Goal: Task Accomplishment & Management: Use online tool/utility

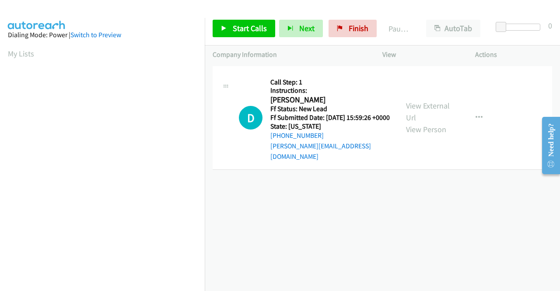
click at [514, 197] on div "+1 415-964-1034 Call failed - Please reload the list and try again The Callbar …" at bounding box center [382, 177] width 355 height 227
click at [240, 25] on span "Start Calls" at bounding box center [250, 28] width 34 height 10
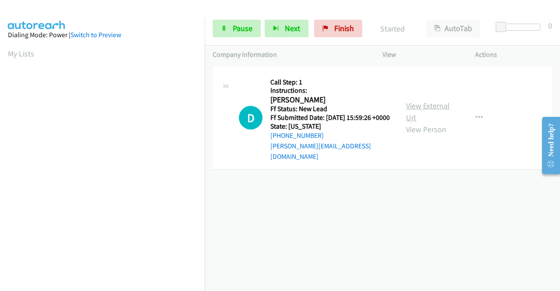
click at [408, 107] on link "View External Url" at bounding box center [428, 112] width 44 height 22
click at [236, 31] on span "Pause" at bounding box center [243, 28] width 20 height 10
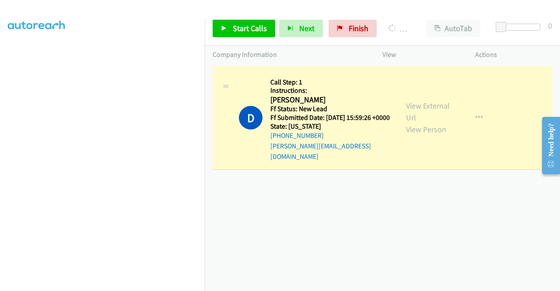
scroll to position [199, 0]
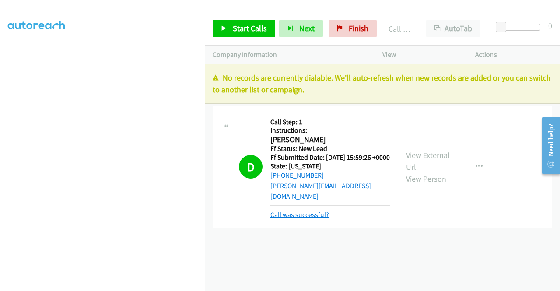
click at [310, 212] on link "Call was successful?" at bounding box center [299, 214] width 59 height 8
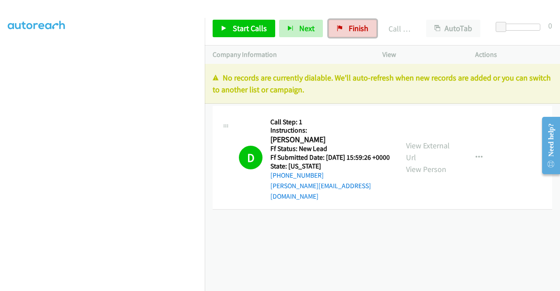
click at [349, 28] on span "Finish" at bounding box center [358, 28] width 20 height 10
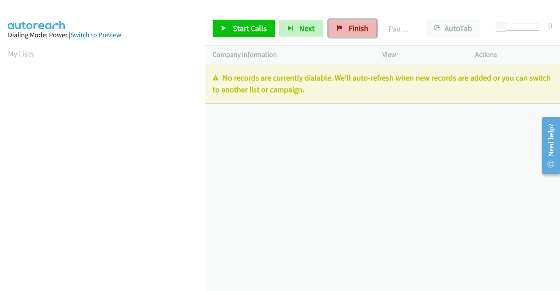
click at [338, 29] on icon at bounding box center [340, 29] width 6 height 6
click at [341, 31] on link "Finish" at bounding box center [352, 28] width 48 height 17
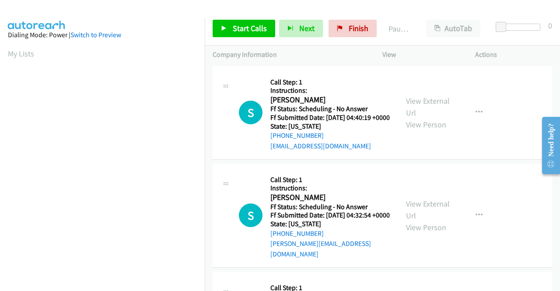
click at [482, 161] on td "S Callback Scheduled Call Step: 1 Instructions: [PERSON_NAME] America/Los_Angel…" at bounding box center [382, 112] width 355 height 97
click at [472, 160] on div "S Callback Scheduled Call Step: 1 Instructions: [PERSON_NAME] America/Los_Angel…" at bounding box center [381, 113] width 339 height 94
click at [255, 31] on span "Start Calls" at bounding box center [250, 28] width 34 height 10
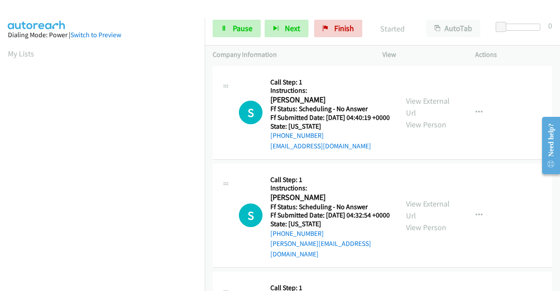
click at [428, 111] on div "View External Url View Person" at bounding box center [428, 112] width 45 height 35
click at [422, 103] on link "View External Url" at bounding box center [428, 107] width 44 height 22
click at [428, 212] on link "View External Url" at bounding box center [428, 209] width 44 height 22
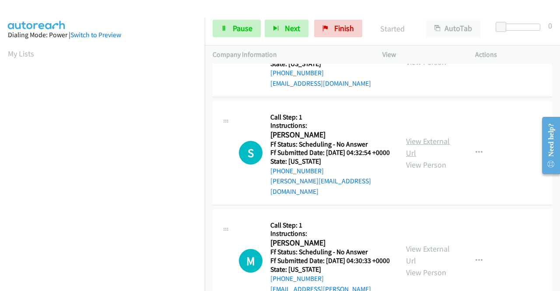
scroll to position [87, 0]
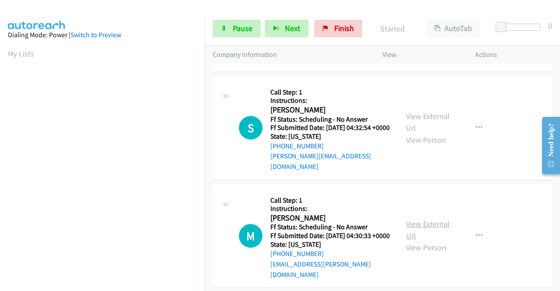
click at [432, 229] on link "View External Url" at bounding box center [428, 230] width 44 height 22
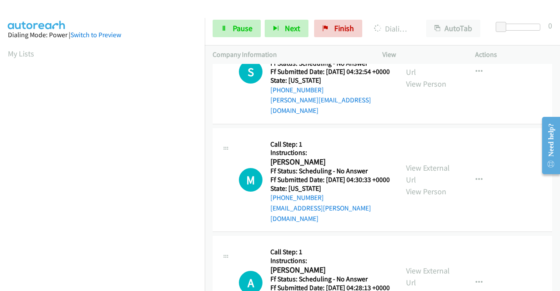
scroll to position [219, 0]
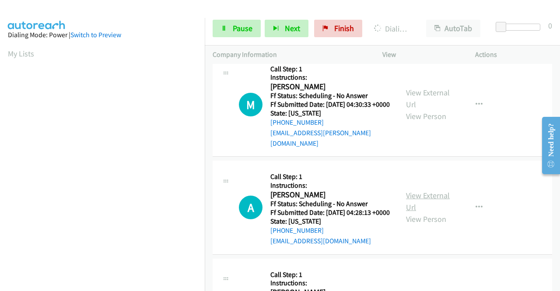
click at [434, 207] on link "View External Url" at bounding box center [428, 201] width 44 height 22
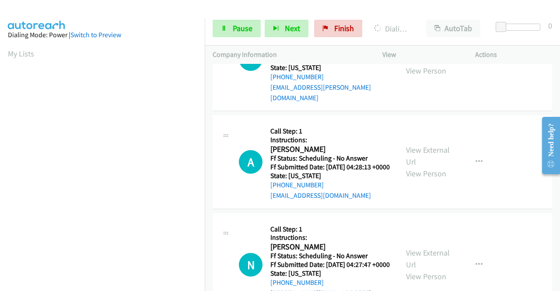
scroll to position [306, 0]
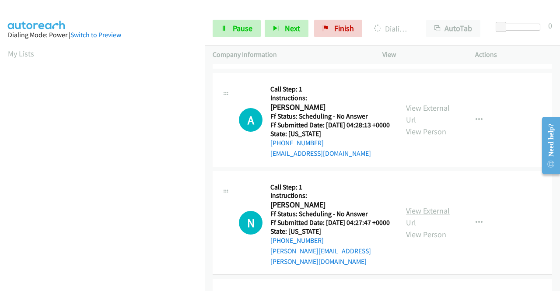
click at [435, 224] on link "View External Url" at bounding box center [428, 216] width 44 height 22
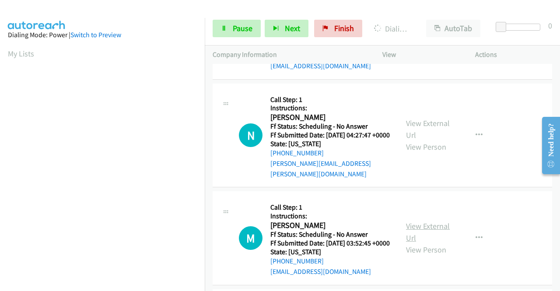
click at [435, 241] on link "View External Url" at bounding box center [428, 232] width 44 height 22
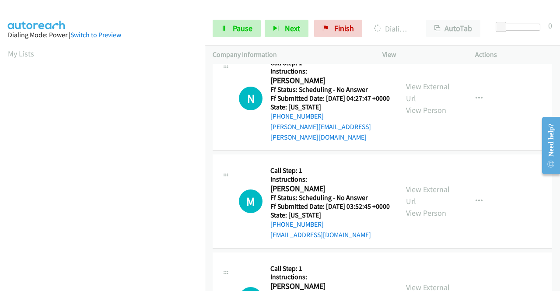
scroll to position [481, 0]
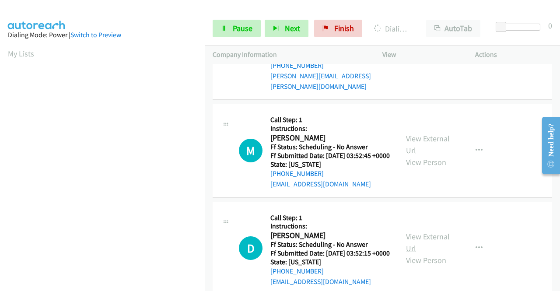
click at [438, 253] on link "View External Url" at bounding box center [428, 242] width 44 height 22
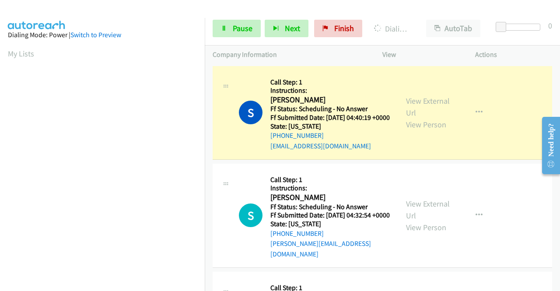
scroll to position [199, 0]
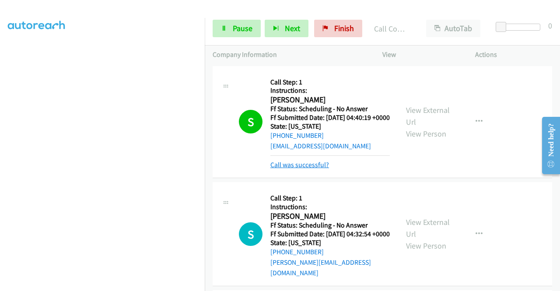
click at [278, 169] on link "Call was successful?" at bounding box center [299, 164] width 59 height 8
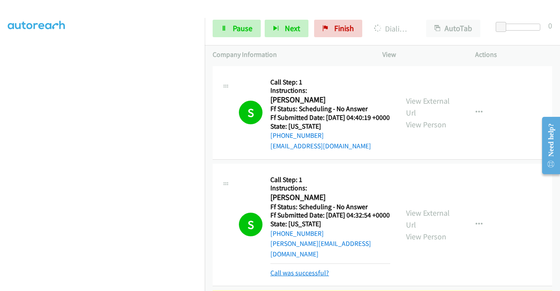
click at [312, 277] on link "Call was successful?" at bounding box center [299, 272] width 59 height 8
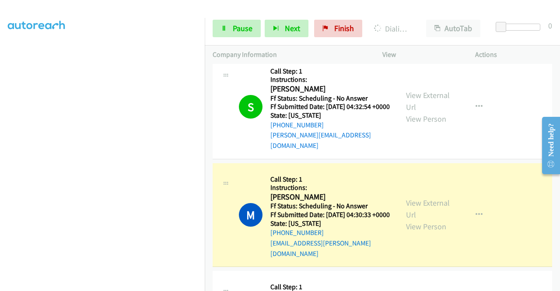
scroll to position [131, 0]
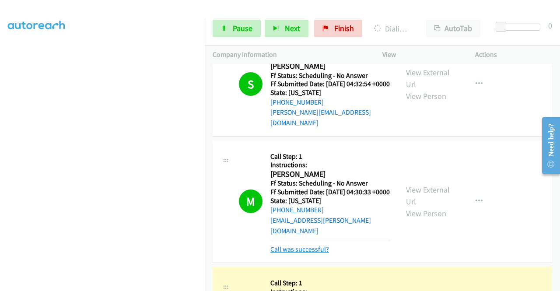
click at [274, 253] on link "Call was successful?" at bounding box center [299, 249] width 59 height 8
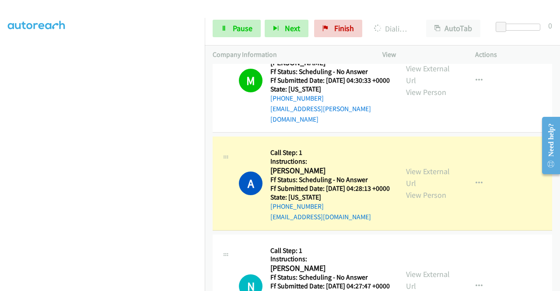
scroll to position [262, 0]
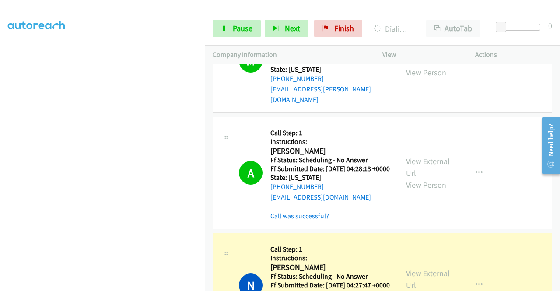
click at [294, 220] on link "Call was successful?" at bounding box center [299, 216] width 59 height 8
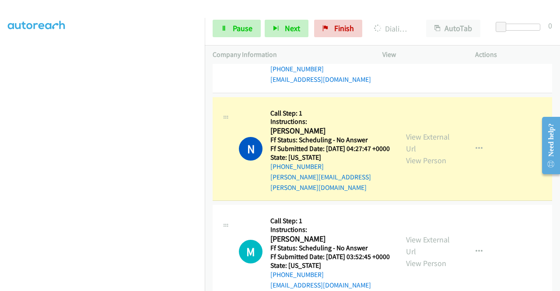
scroll to position [393, 0]
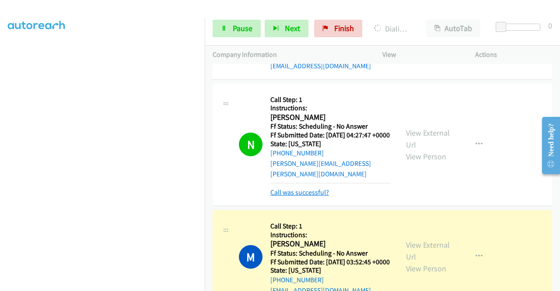
click at [306, 196] on link "Call was successful?" at bounding box center [299, 192] width 59 height 8
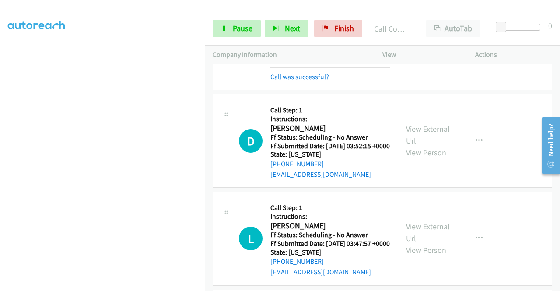
scroll to position [612, 0]
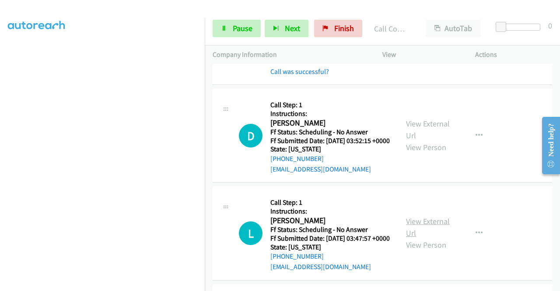
click at [443, 238] on link "View External Url" at bounding box center [428, 227] width 44 height 22
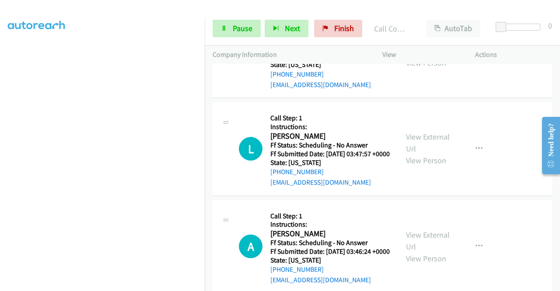
scroll to position [699, 0]
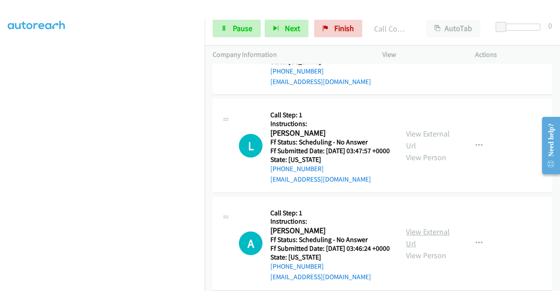
click at [431, 248] on link "View External Url" at bounding box center [428, 237] width 44 height 22
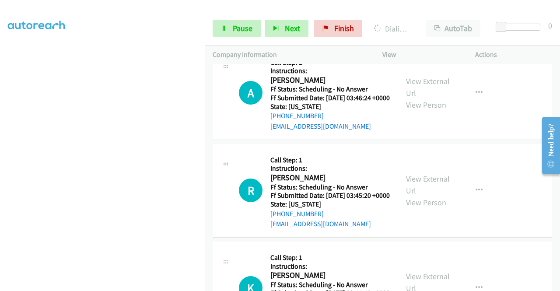
scroll to position [874, 0]
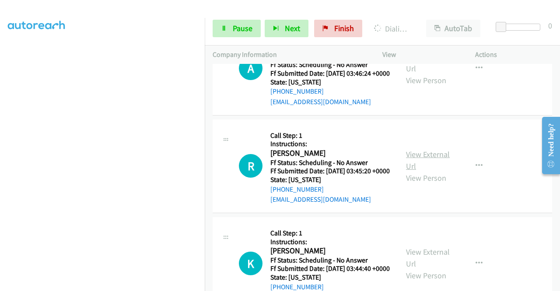
click at [418, 171] on link "View External Url" at bounding box center [428, 160] width 44 height 22
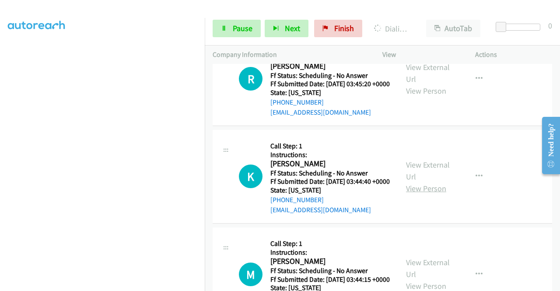
scroll to position [962, 0]
click at [434, 194] on div "View External Url View Person" at bounding box center [428, 175] width 45 height 35
click at [432, 181] on link "View External Url" at bounding box center [428, 170] width 44 height 22
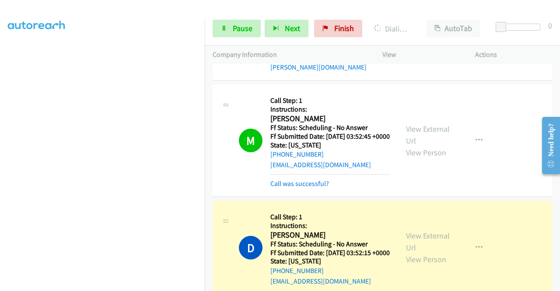
scroll to position [481, 0]
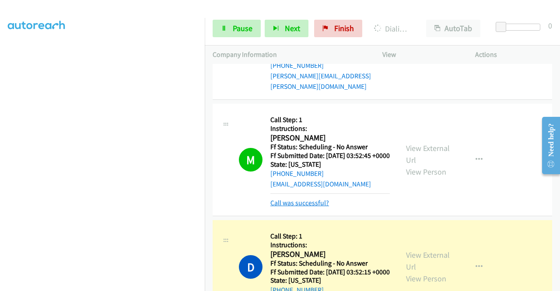
click at [324, 207] on link "Call was successful?" at bounding box center [299, 202] width 59 height 8
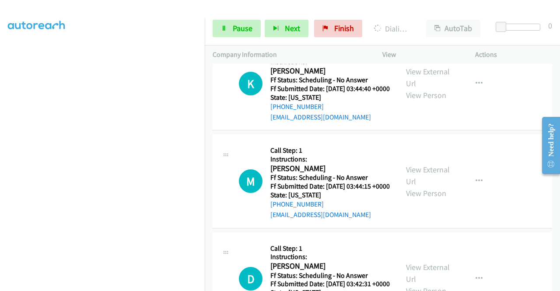
scroll to position [1049, 0]
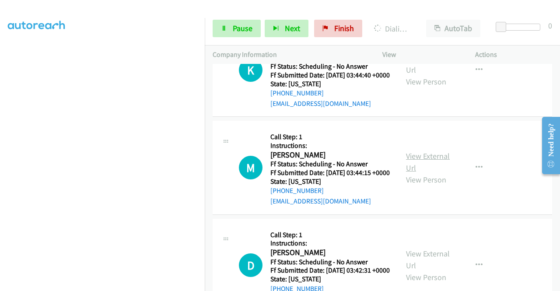
click at [424, 173] on link "View External Url" at bounding box center [428, 162] width 44 height 22
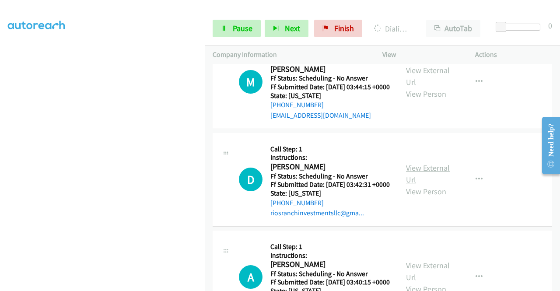
scroll to position [1137, 0]
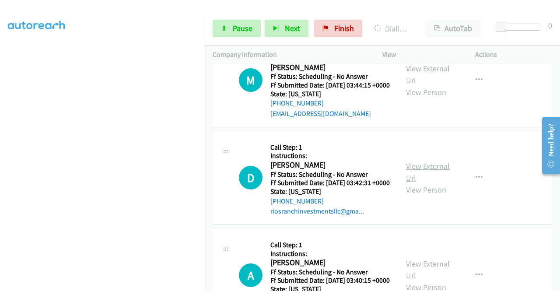
click at [434, 183] on link "View External Url" at bounding box center [428, 172] width 44 height 22
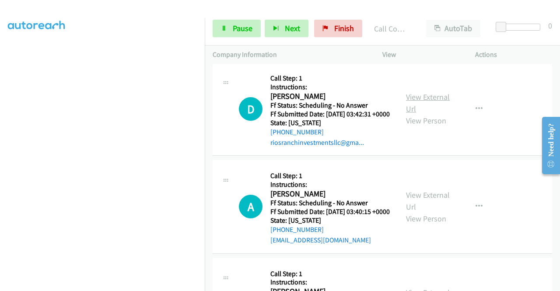
scroll to position [1242, 0]
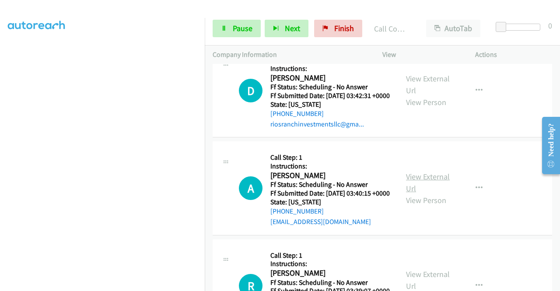
click at [420, 193] on link "View External Url" at bounding box center [428, 182] width 44 height 22
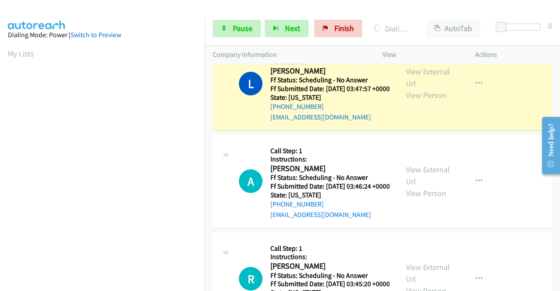
scroll to position [630, 0]
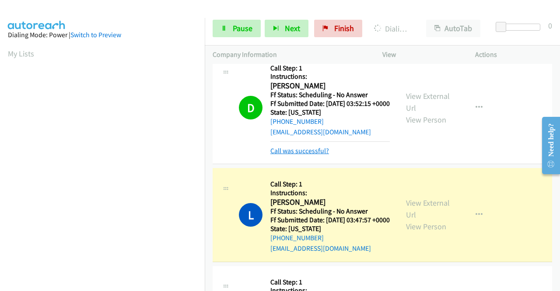
click at [313, 155] on link "Call was successful?" at bounding box center [299, 150] width 59 height 8
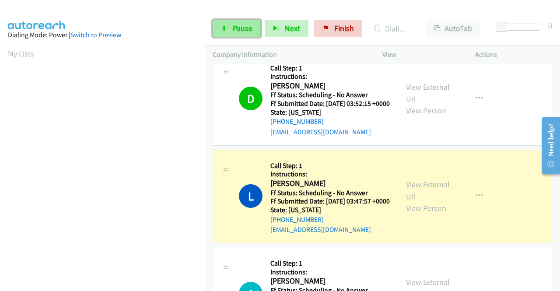
click at [235, 31] on span "Pause" at bounding box center [243, 28] width 20 height 10
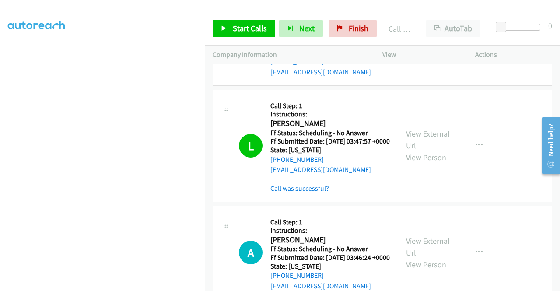
scroll to position [674, 0]
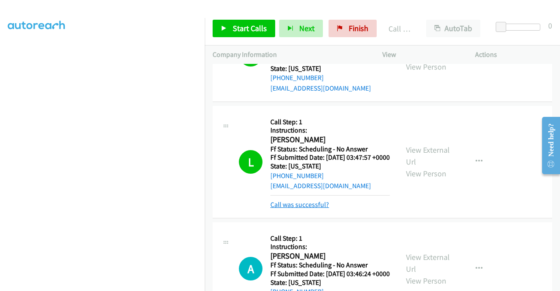
click at [323, 209] on link "Call was successful?" at bounding box center [299, 204] width 59 height 8
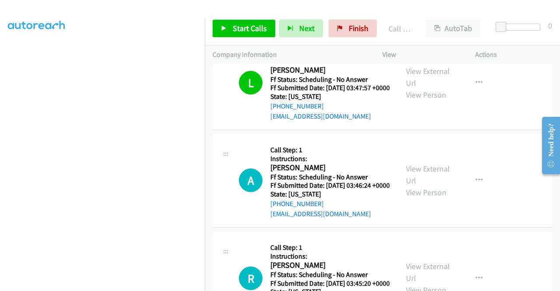
scroll to position [762, 0]
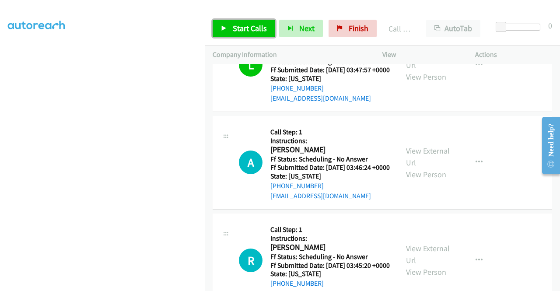
click at [250, 29] on span "Start Calls" at bounding box center [250, 28] width 34 height 10
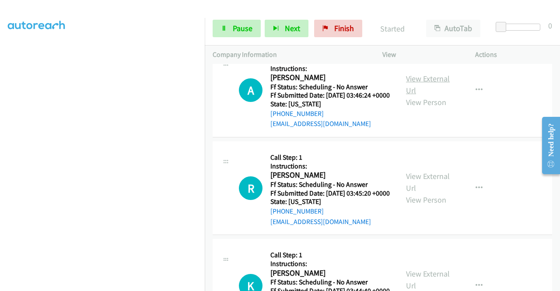
scroll to position [849, 0]
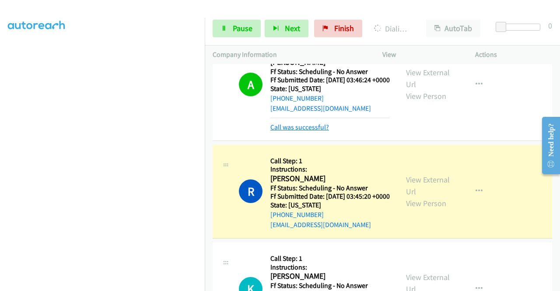
click at [302, 131] on link "Call was successful?" at bounding box center [299, 127] width 59 height 8
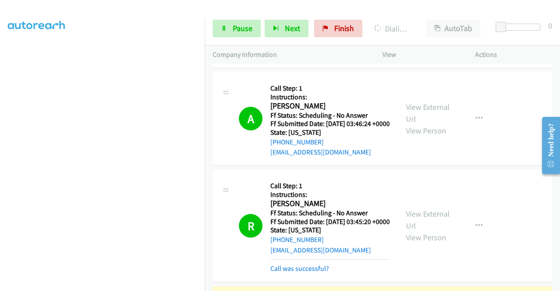
scroll to position [980, 0]
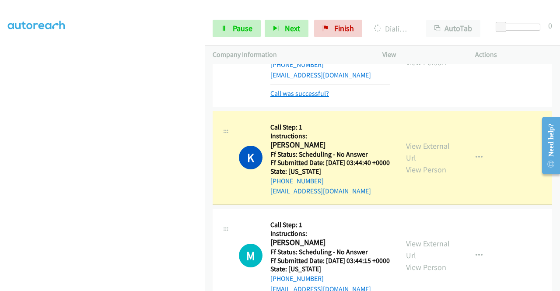
click at [317, 97] on link "Call was successful?" at bounding box center [299, 93] width 59 height 8
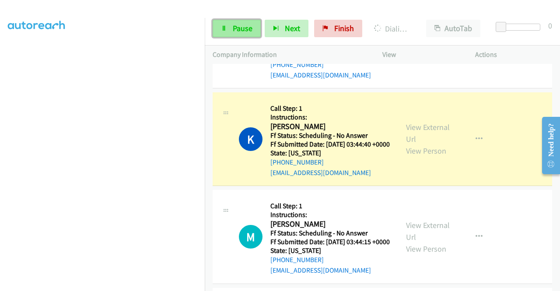
click at [242, 30] on span "Pause" at bounding box center [243, 28] width 20 height 10
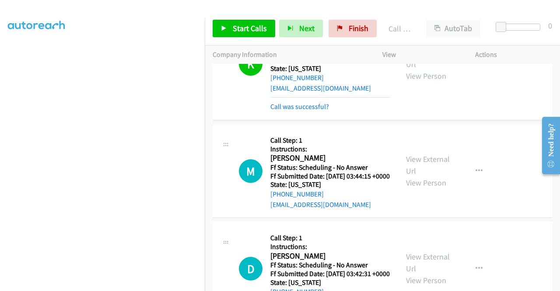
scroll to position [1068, 0]
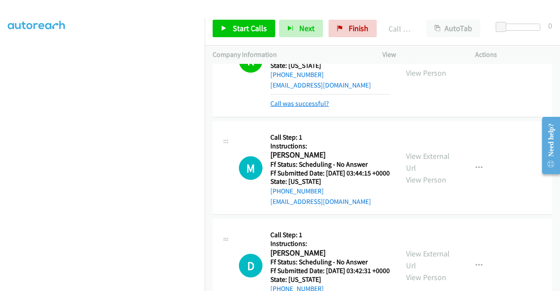
click at [321, 108] on link "Call was successful?" at bounding box center [299, 103] width 59 height 8
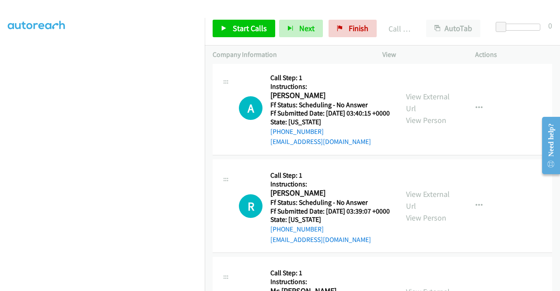
scroll to position [1330, 0]
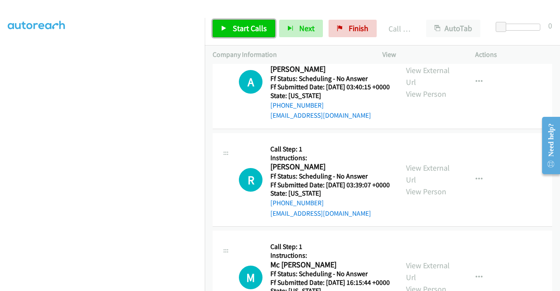
click at [233, 33] on span "Start Calls" at bounding box center [250, 28] width 34 height 10
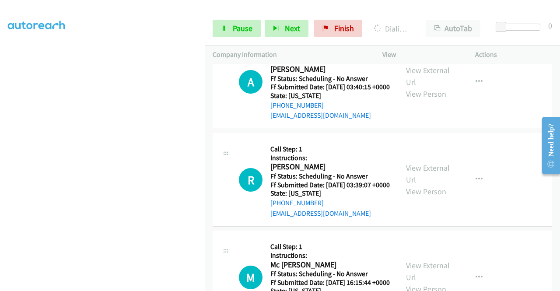
scroll to position [1374, 0]
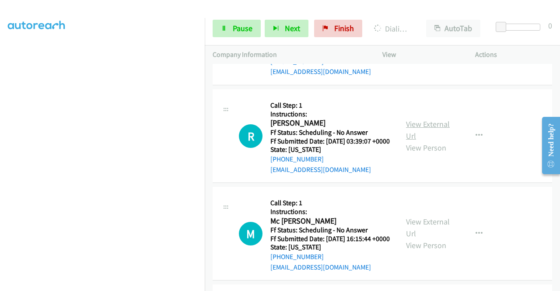
click at [440, 141] on link "View External Url" at bounding box center [428, 130] width 44 height 22
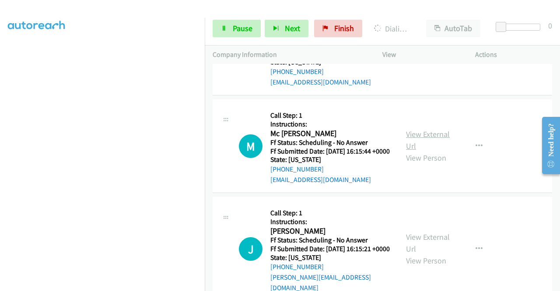
click at [433, 151] on link "View External Url" at bounding box center [428, 140] width 44 height 22
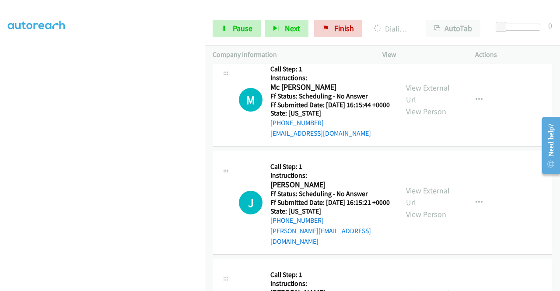
scroll to position [1549, 0]
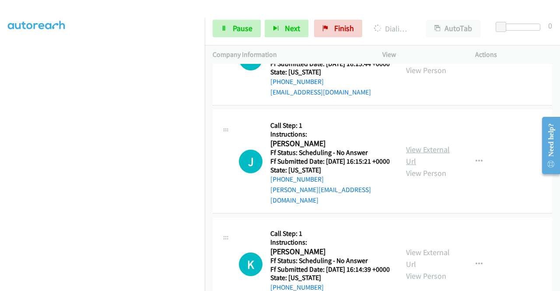
click at [424, 166] on link "View External Url" at bounding box center [428, 155] width 44 height 22
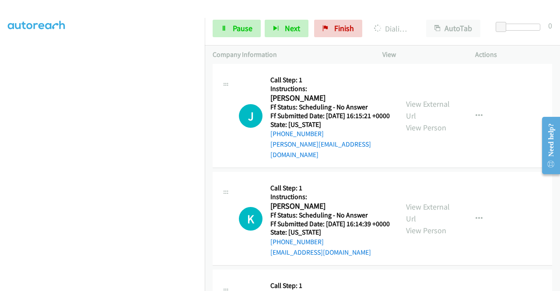
scroll to position [1636, 0]
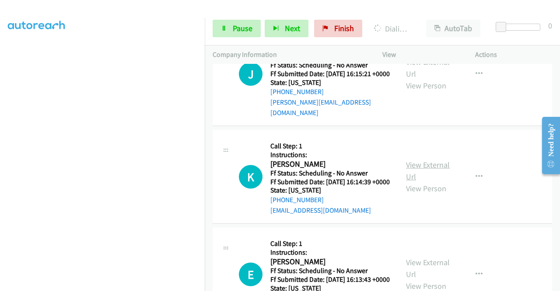
click at [430, 181] on link "View External Url" at bounding box center [428, 171] width 44 height 22
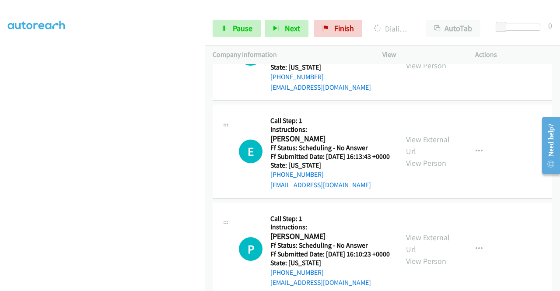
scroll to position [1767, 0]
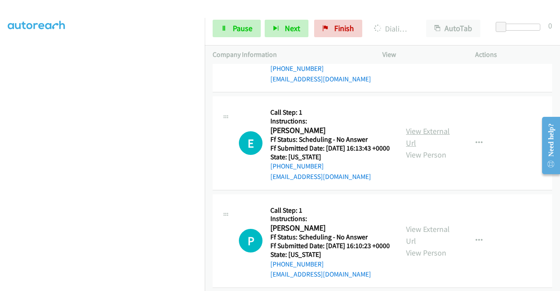
click at [425, 148] on link "View External Url" at bounding box center [428, 137] width 44 height 22
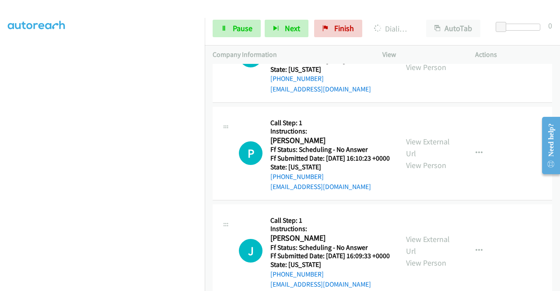
scroll to position [1898, 0]
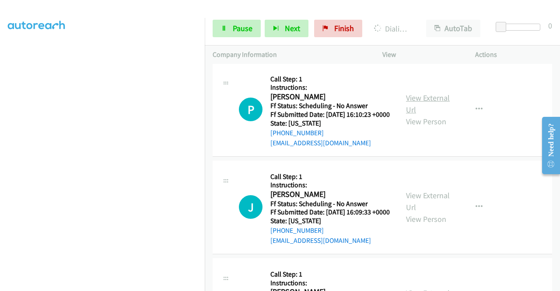
click at [424, 115] on link "View External Url" at bounding box center [428, 104] width 44 height 22
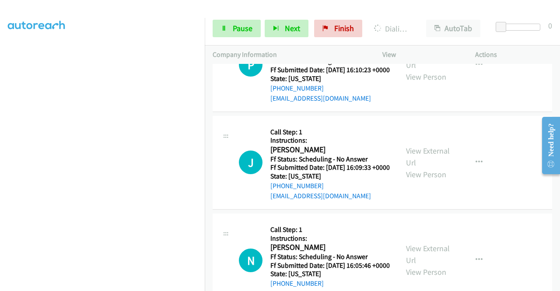
scroll to position [1986, 0]
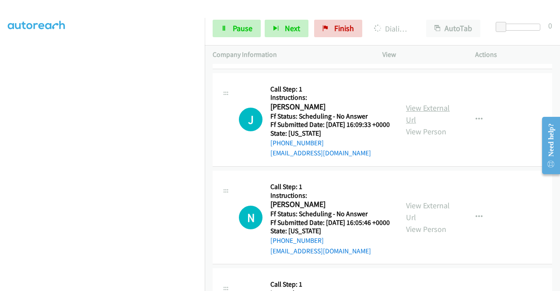
click at [433, 125] on link "View External Url" at bounding box center [428, 114] width 44 height 22
drag, startPoint x: 239, startPoint y: 29, endPoint x: 296, endPoint y: 3, distance: 63.6
click at [240, 29] on span "Pause" at bounding box center [243, 28] width 20 height 10
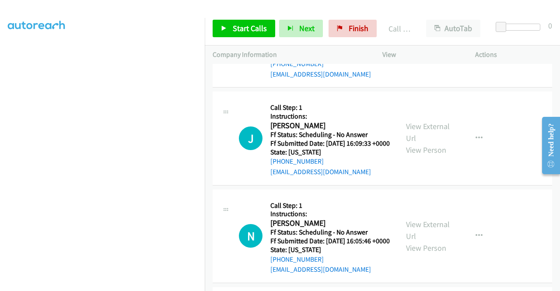
scroll to position [2004, 0]
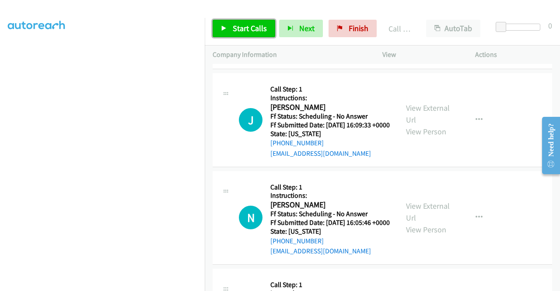
drag, startPoint x: 249, startPoint y: 21, endPoint x: 250, endPoint y: 29, distance: 7.5
click at [249, 21] on link "Start Calls" at bounding box center [243, 28] width 63 height 17
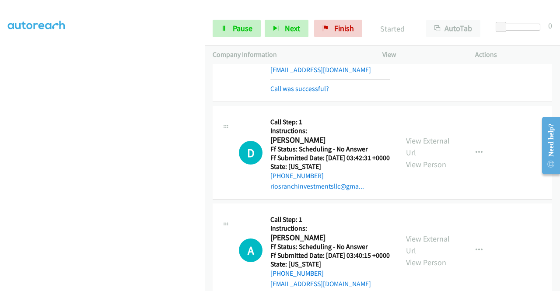
scroll to position [1130, 0]
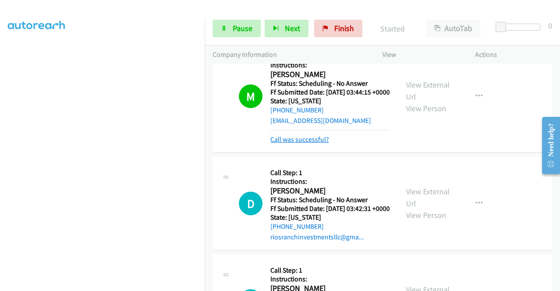
click at [301, 143] on link "Call was successful?" at bounding box center [299, 139] width 59 height 8
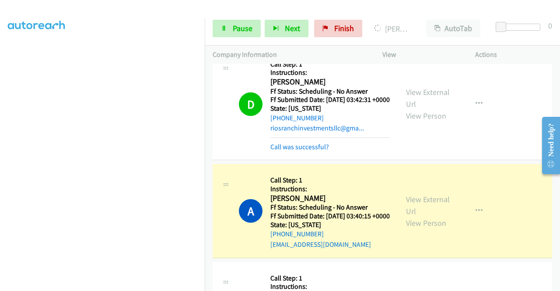
scroll to position [1261, 0]
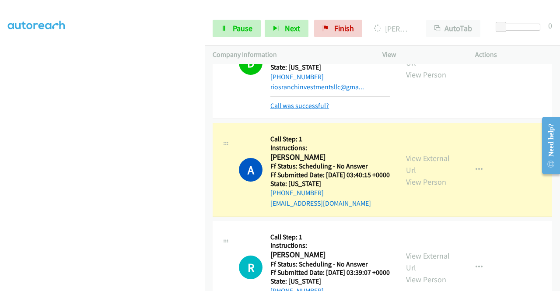
click at [323, 110] on link "Call was successful?" at bounding box center [299, 105] width 59 height 8
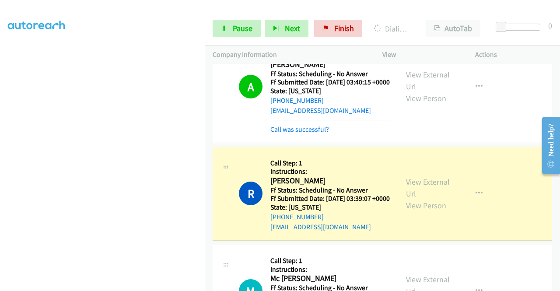
scroll to position [1348, 0]
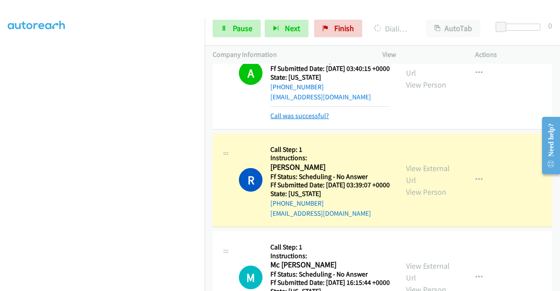
click at [319, 120] on link "Call was successful?" at bounding box center [299, 115] width 59 height 8
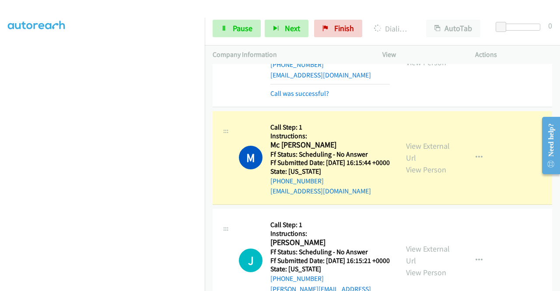
scroll to position [1436, 0]
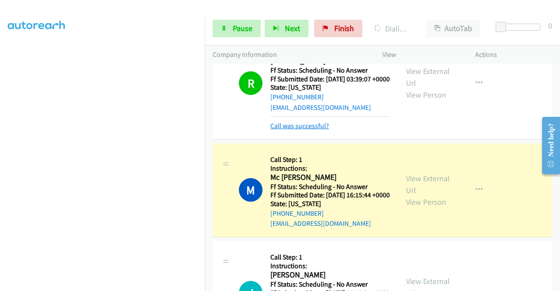
drag, startPoint x: 326, startPoint y: 225, endPoint x: 319, endPoint y: 223, distance: 7.5
click at [326, 130] on link "Call was successful?" at bounding box center [299, 126] width 59 height 8
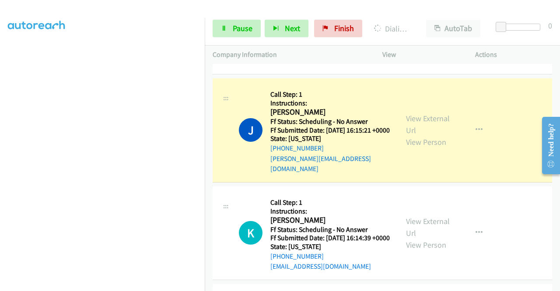
scroll to position [1611, 0]
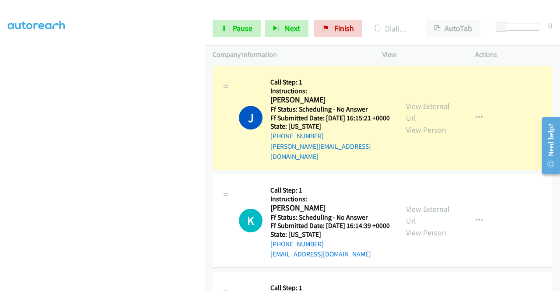
click at [324, 52] on link "Call was successful?" at bounding box center [299, 48] width 59 height 8
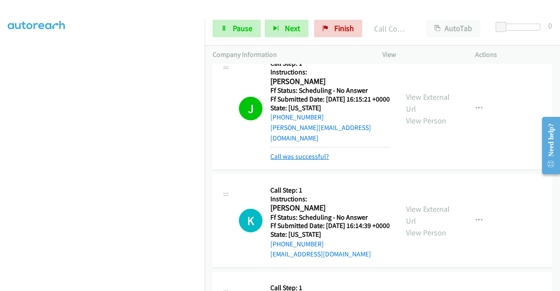
click at [290, 160] on link "Call was successful?" at bounding box center [299, 156] width 59 height 8
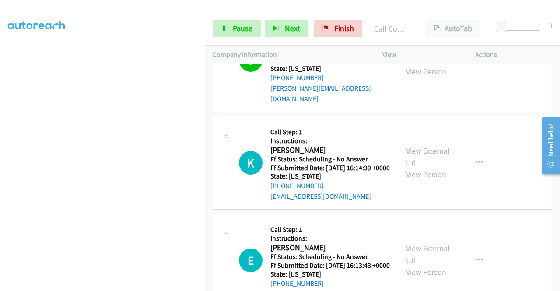
scroll to position [1698, 0]
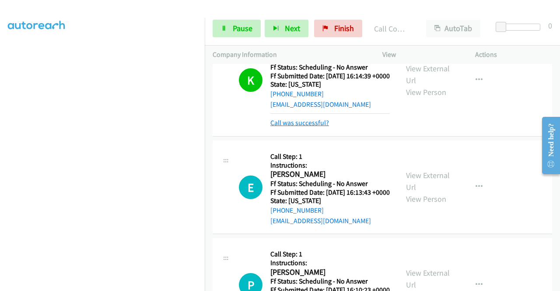
click at [312, 127] on link "Call was successful?" at bounding box center [299, 122] width 59 height 8
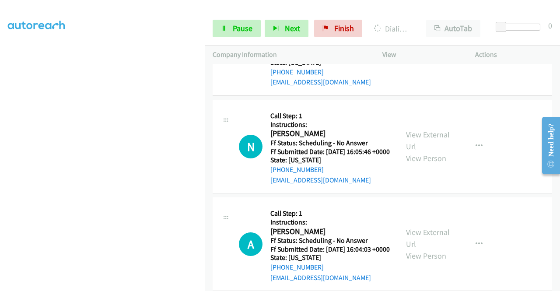
scroll to position [2091, 0]
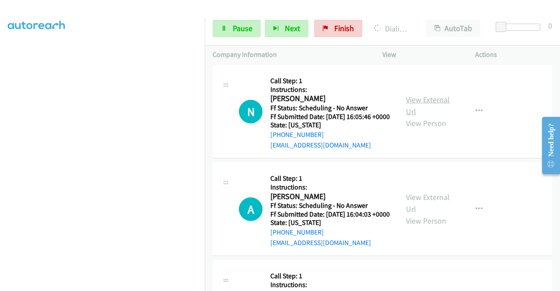
click at [432, 116] on link "View External Url" at bounding box center [428, 105] width 44 height 22
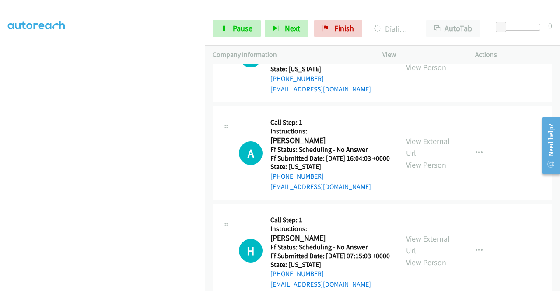
scroll to position [2179, 0]
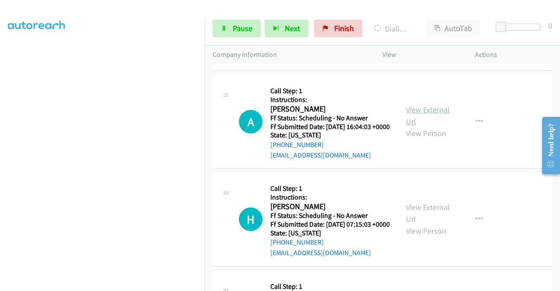
click at [428, 126] on link "View External Url" at bounding box center [428, 115] width 44 height 22
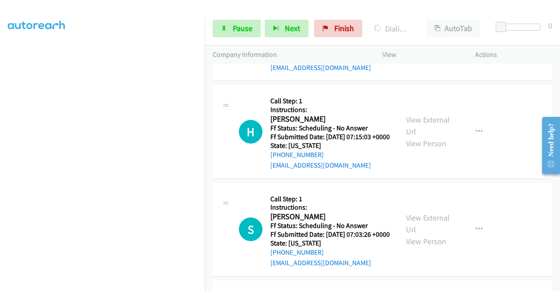
scroll to position [2310, 0]
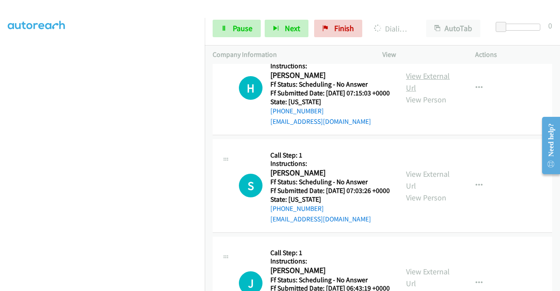
click at [442, 93] on link "View External Url" at bounding box center [428, 82] width 44 height 22
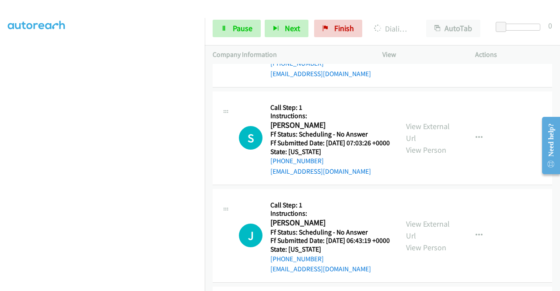
scroll to position [2398, 0]
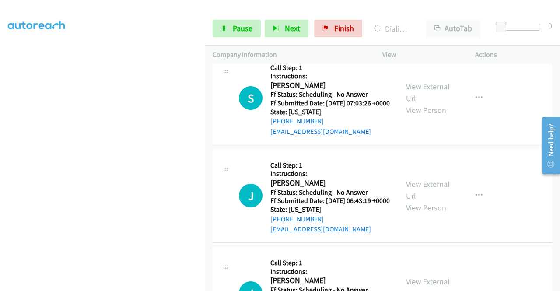
click at [434, 103] on link "View External Url" at bounding box center [428, 92] width 44 height 22
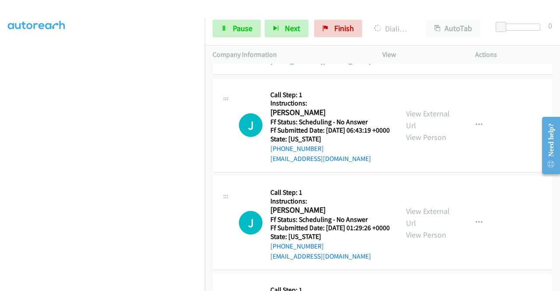
scroll to position [2529, 0]
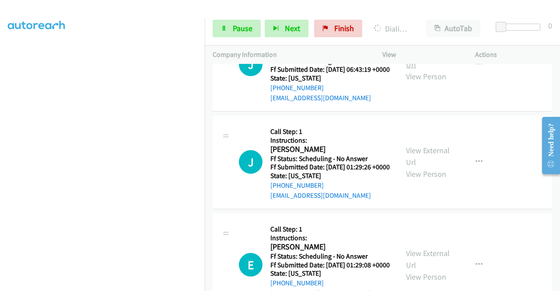
click at [442, 70] on link "View External Url" at bounding box center [428, 59] width 44 height 22
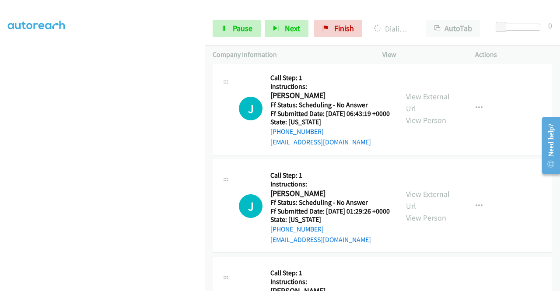
scroll to position [2541, 0]
click at [241, 28] on span "Pause" at bounding box center [243, 28] width 20 height 10
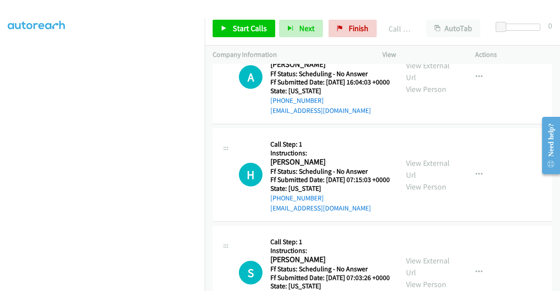
scroll to position [2210, 0]
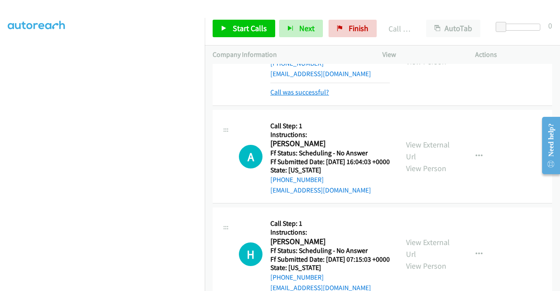
click at [298, 96] on link "Call was successful?" at bounding box center [299, 92] width 59 height 8
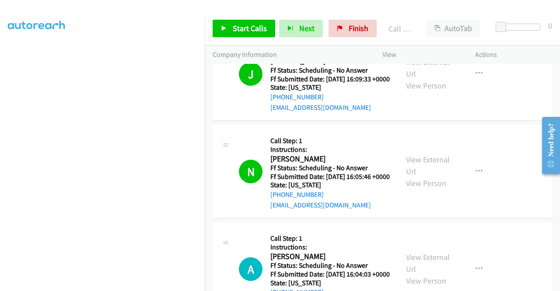
click at [319, 14] on link "Call was successful?" at bounding box center [299, 9] width 59 height 8
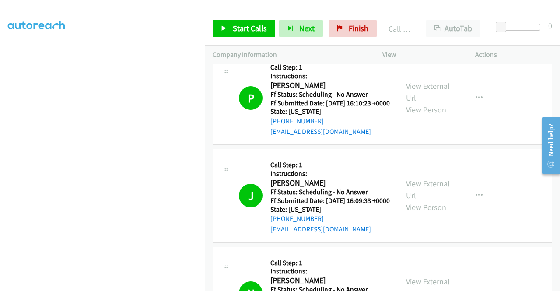
click at [320, 38] on link "Call was successful?" at bounding box center [299, 34] width 59 height 8
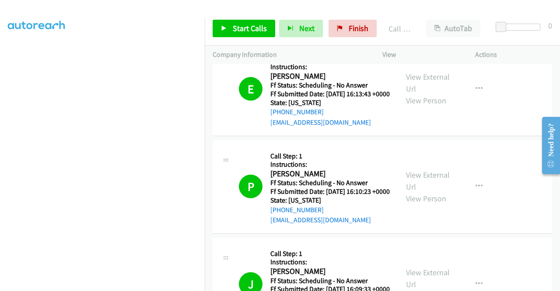
scroll to position [1841, 0]
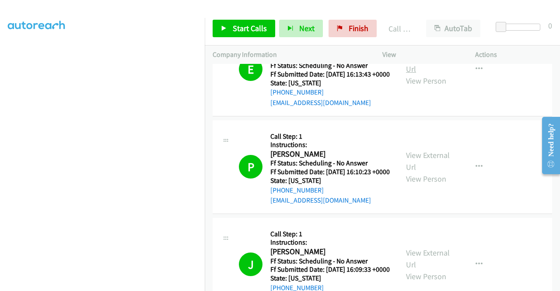
click at [431, 74] on link "View External Url" at bounding box center [428, 63] width 44 height 22
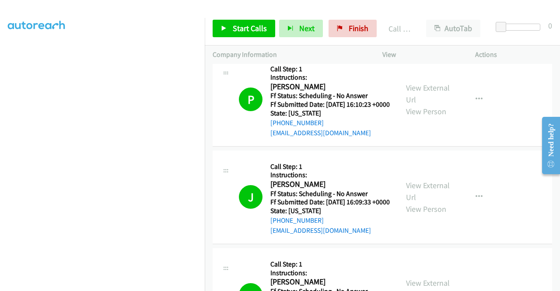
scroll to position [1928, 0]
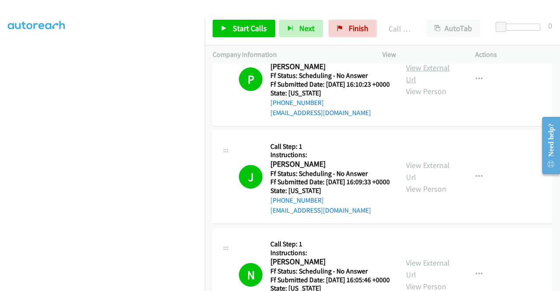
click at [429, 84] on link "View External Url" at bounding box center [428, 74] width 44 height 22
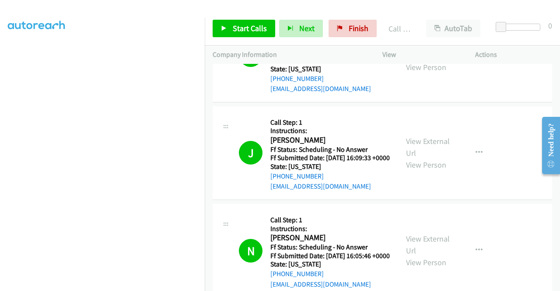
scroll to position [1972, 0]
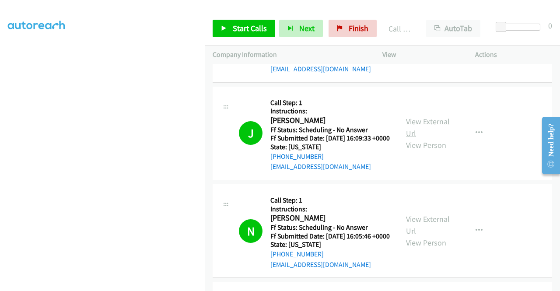
click at [431, 138] on link "View External Url" at bounding box center [428, 127] width 44 height 22
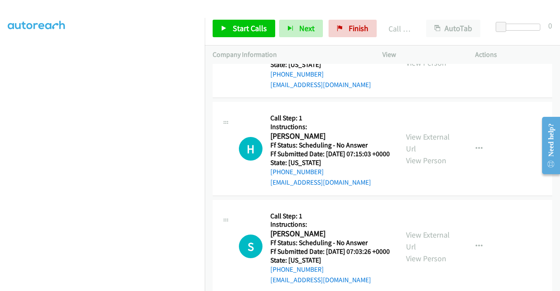
scroll to position [2278, 0]
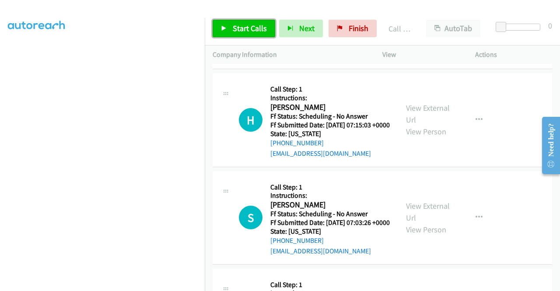
click at [238, 30] on span "Start Calls" at bounding box center [250, 28] width 34 height 10
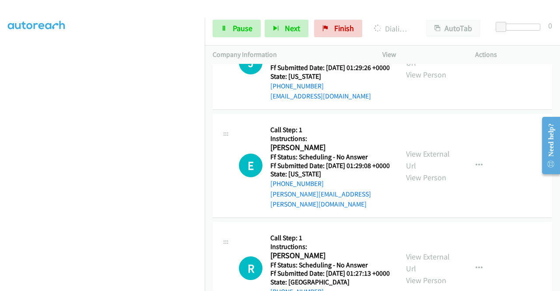
scroll to position [2672, 0]
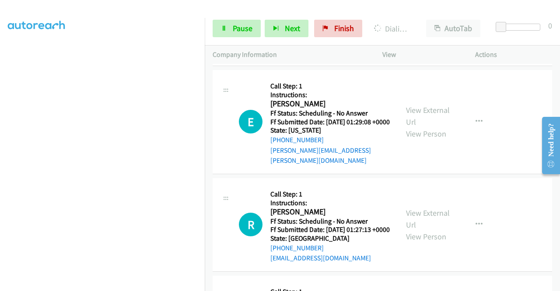
click at [426, 24] on link "View External Url" at bounding box center [428, 13] width 44 height 22
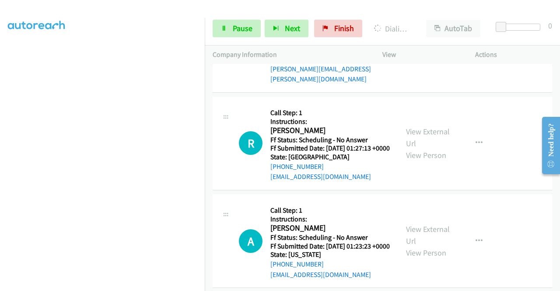
scroll to position [2759, 0]
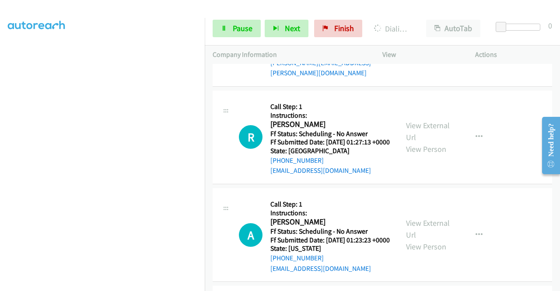
click at [432, 39] on link "View External Url" at bounding box center [428, 28] width 44 height 22
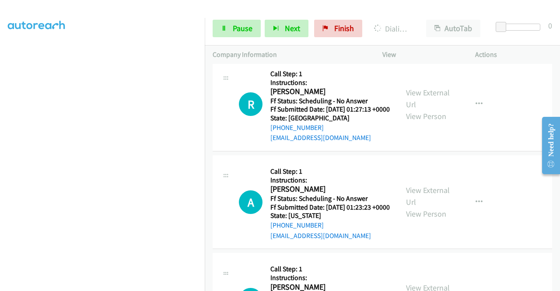
scroll to position [2847, 0]
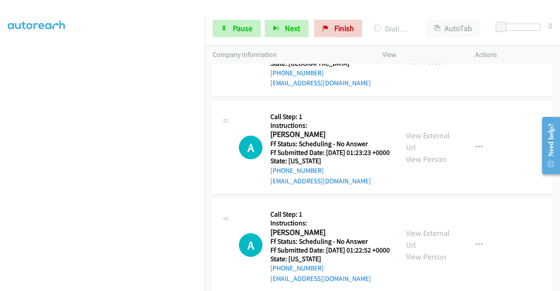
click at [431, 55] on link "View External Url" at bounding box center [428, 44] width 44 height 22
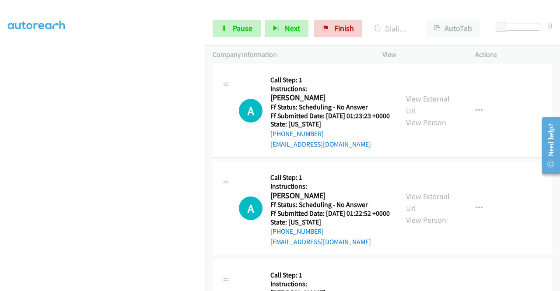
scroll to position [2934, 0]
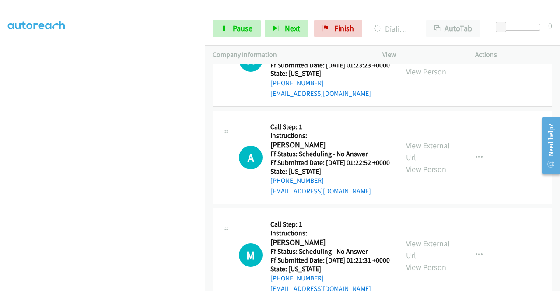
click at [438, 65] on link "View External Url" at bounding box center [428, 54] width 44 height 22
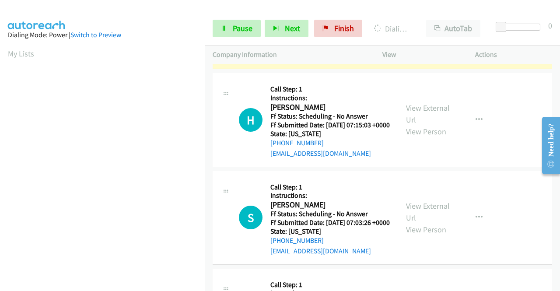
scroll to position [199, 0]
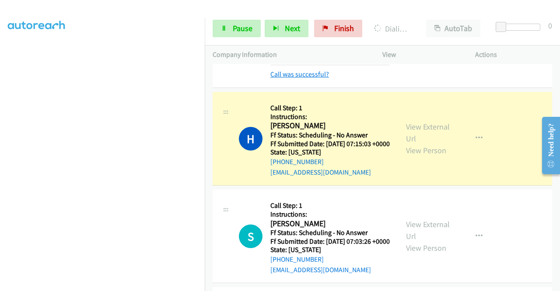
click at [274, 78] on link "Call was successful?" at bounding box center [299, 74] width 59 height 8
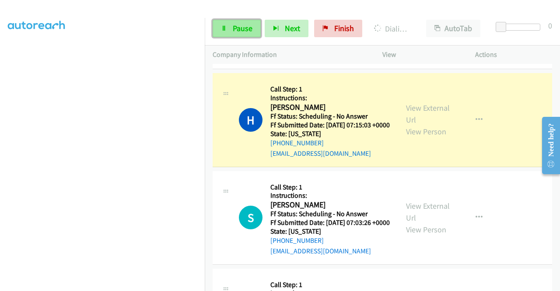
click at [222, 27] on icon at bounding box center [224, 29] width 6 height 6
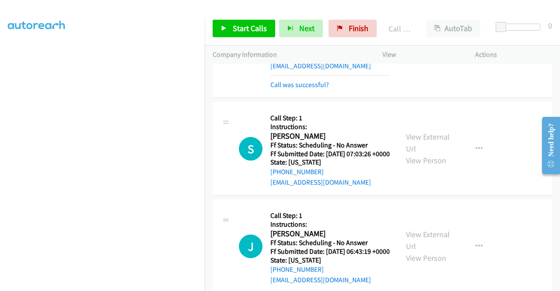
scroll to position [2409, 0]
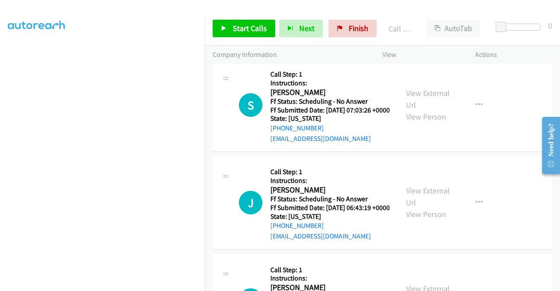
click at [318, 45] on link "Call was successful?" at bounding box center [299, 41] width 59 height 8
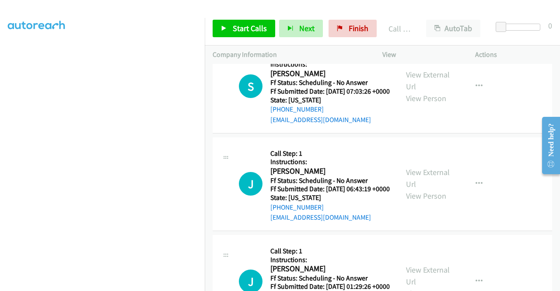
drag, startPoint x: 245, startPoint y: 14, endPoint x: 247, endPoint y: 20, distance: 5.4
click at [245, 17] on div "Start Calls Pause Next Finish Call Completed AutoTab AutoTab 0" at bounding box center [382, 29] width 355 height 34
click at [251, 25] on span "Start Calls" at bounding box center [250, 28] width 34 height 10
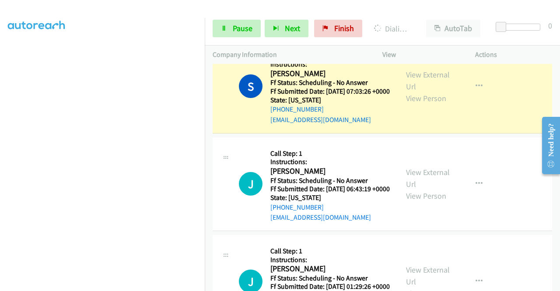
scroll to position [87, 0]
click at [232, 27] on link "Pause" at bounding box center [236, 28] width 48 height 17
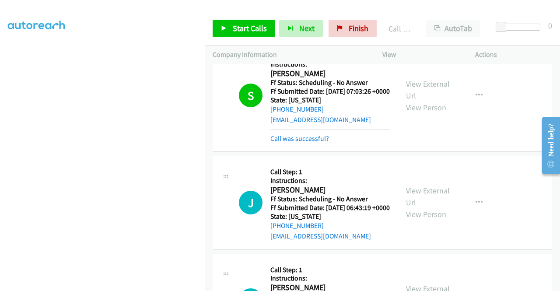
scroll to position [2497, 0]
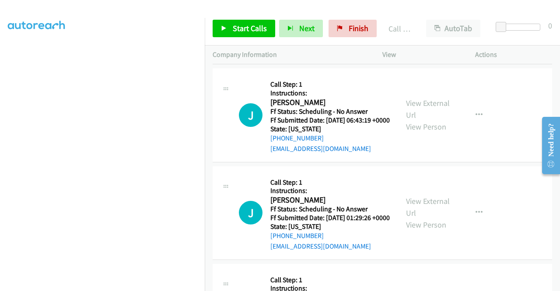
click at [314, 55] on link "Call was successful?" at bounding box center [299, 51] width 59 height 8
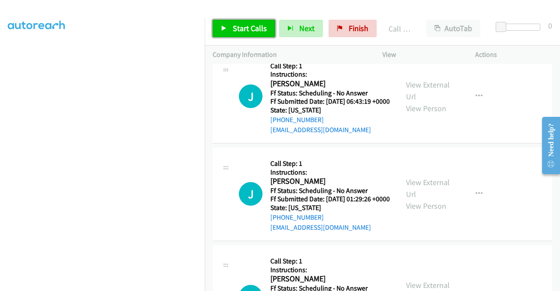
click at [237, 28] on span "Start Calls" at bounding box center [250, 28] width 34 height 10
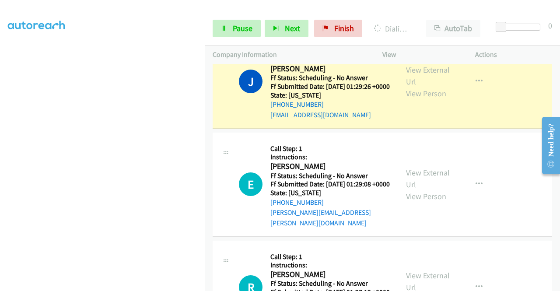
scroll to position [2672, 0]
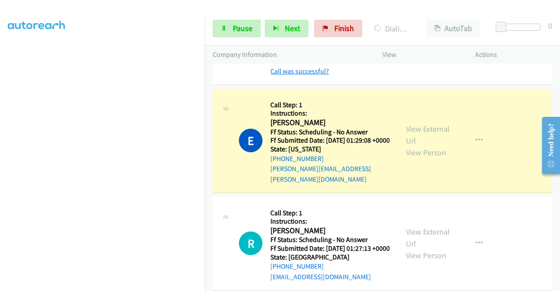
scroll to position [0, 0]
click at [299, 75] on link "Call was successful?" at bounding box center [299, 71] width 59 height 8
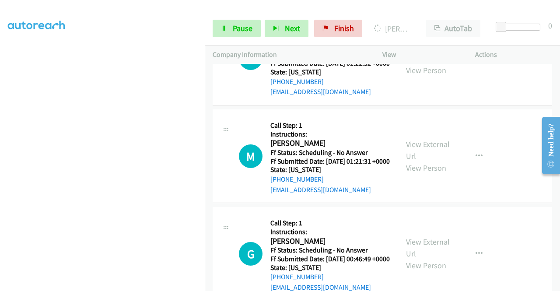
scroll to position [3065, 0]
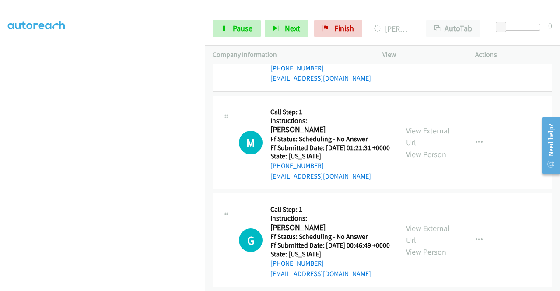
click at [427, 50] on link "View External Url" at bounding box center [428, 39] width 44 height 22
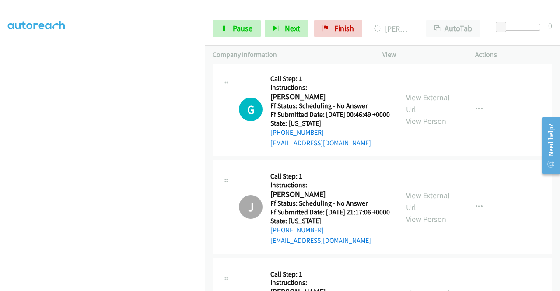
scroll to position [3196, 0]
click at [430, 16] on link "View External Url" at bounding box center [428, 5] width 44 height 22
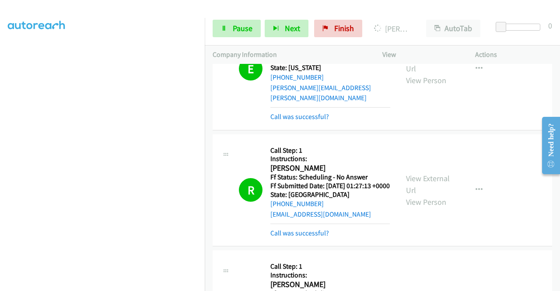
scroll to position [2777, 0]
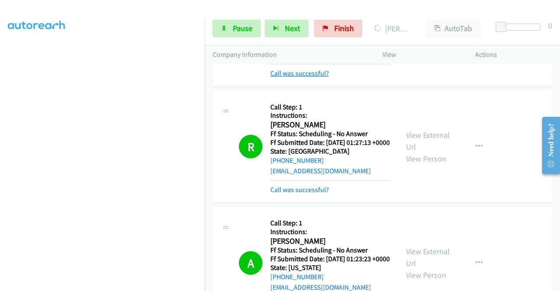
click at [303, 77] on link "Call was successful?" at bounding box center [299, 73] width 59 height 8
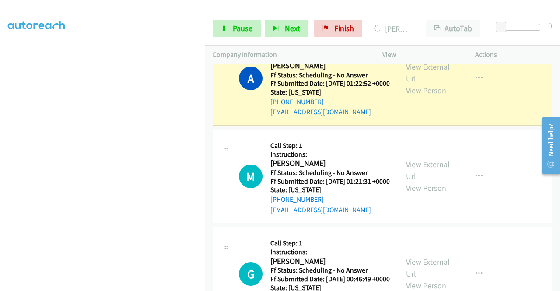
scroll to position [3040, 0]
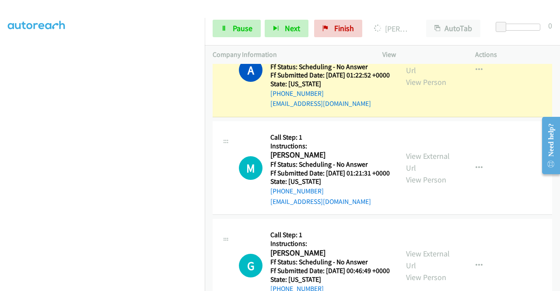
click at [315, 10] on link "Call was successful?" at bounding box center [299, 6] width 59 height 8
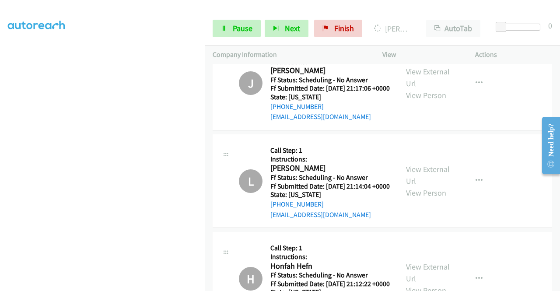
scroll to position [3302, 0]
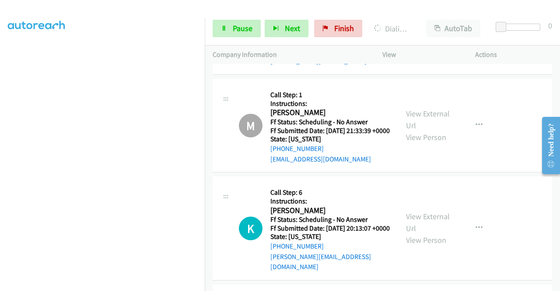
scroll to position [5088, 0]
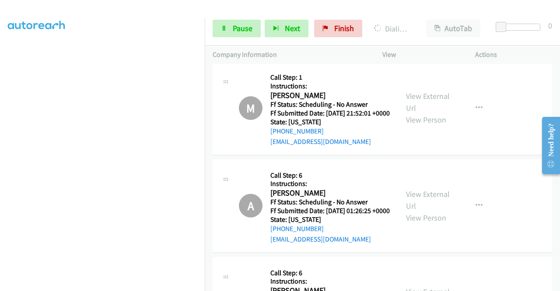
scroll to position [5569, 0]
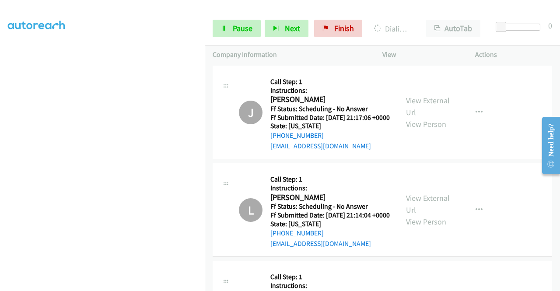
scroll to position [3295, 0]
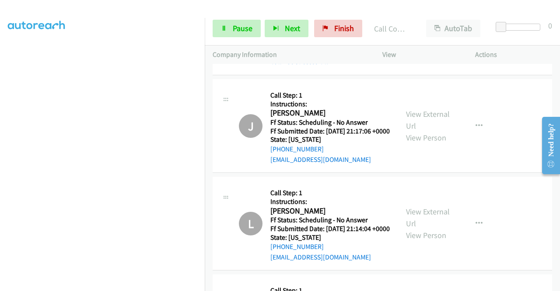
scroll to position [3164, 0]
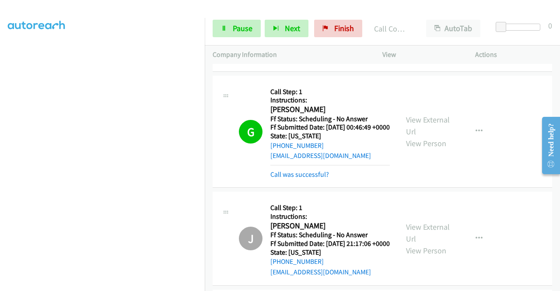
scroll to position [3339, 0]
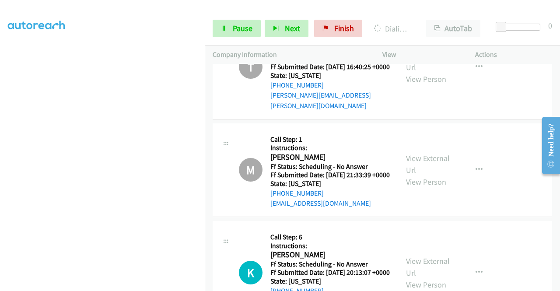
scroll to position [5088, 0]
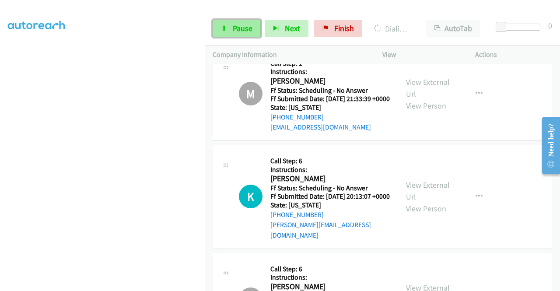
click at [238, 27] on span "Pause" at bounding box center [243, 28] width 20 height 10
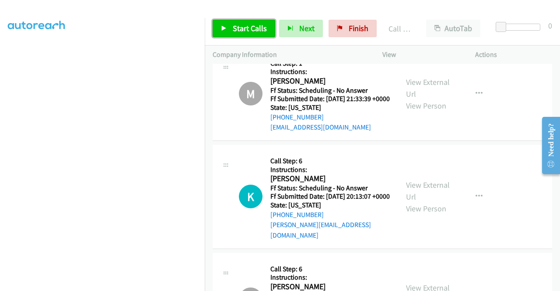
click at [244, 35] on link "Start Calls" at bounding box center [243, 28] width 63 height 17
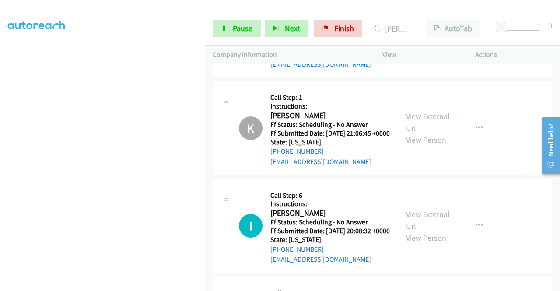
scroll to position [5962, 0]
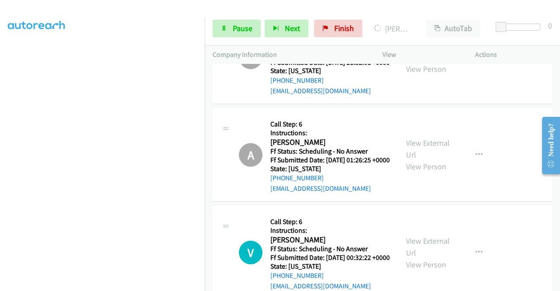
scroll to position [5481, 0]
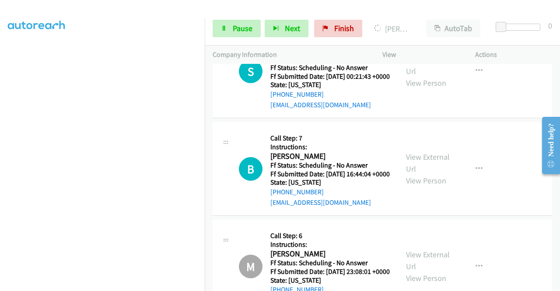
scroll to position [6443, 0]
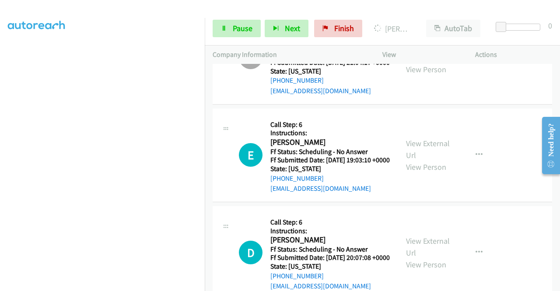
scroll to position [6837, 0]
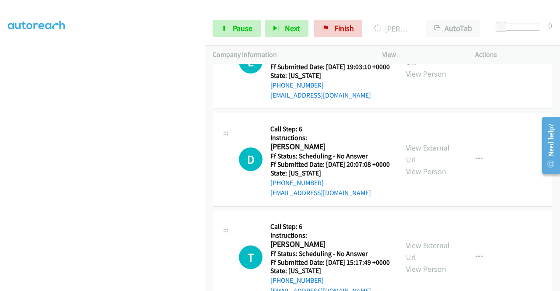
scroll to position [6924, 0]
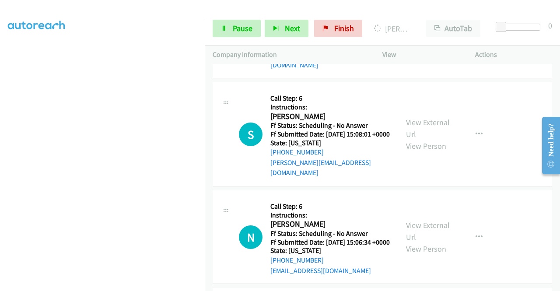
scroll to position [7274, 0]
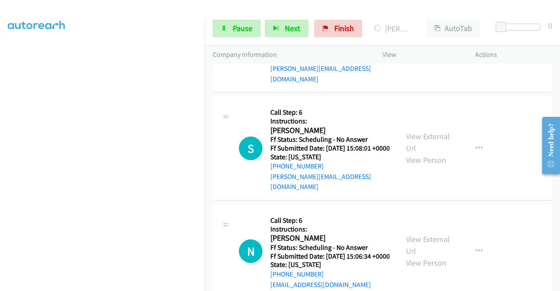
scroll to position [7318, 0]
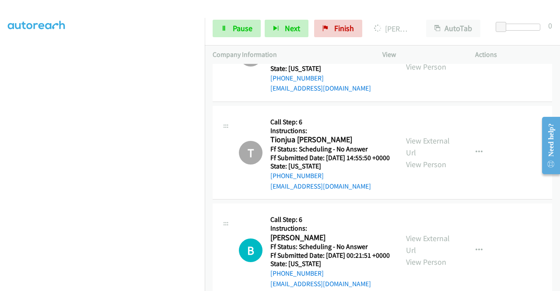
scroll to position [5962, 0]
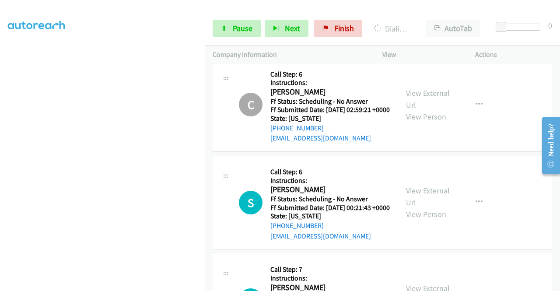
scroll to position [199, 0]
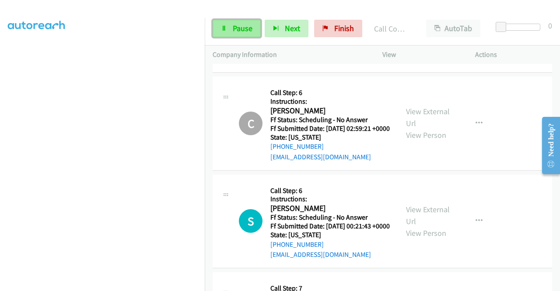
click at [237, 33] on link "Pause" at bounding box center [236, 28] width 48 height 17
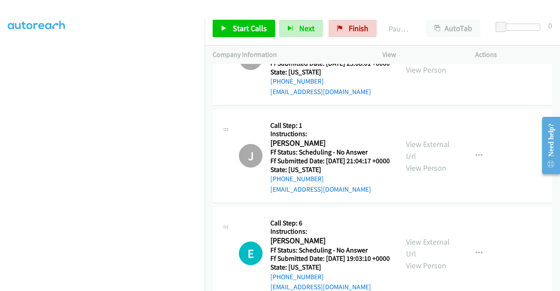
scroll to position [6696, 0]
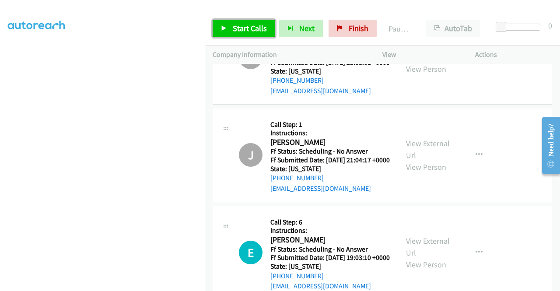
click at [241, 31] on span "Start Calls" at bounding box center [250, 28] width 34 height 10
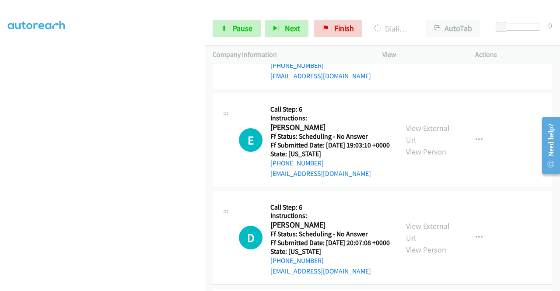
scroll to position [6845, 0]
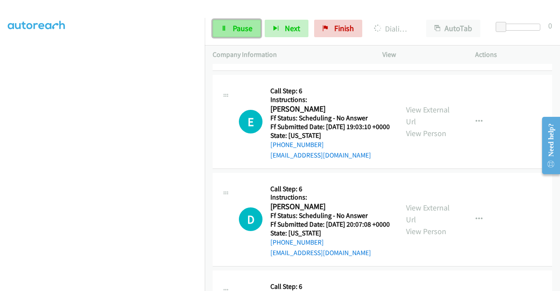
click at [248, 23] on span "Pause" at bounding box center [243, 28] width 20 height 10
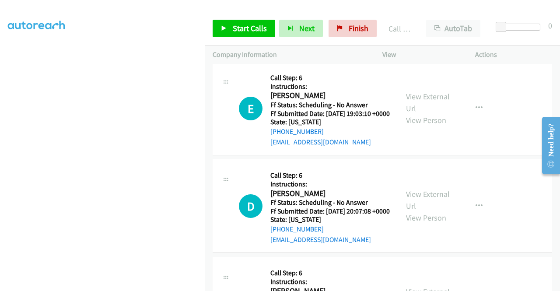
scroll to position [6933, 0]
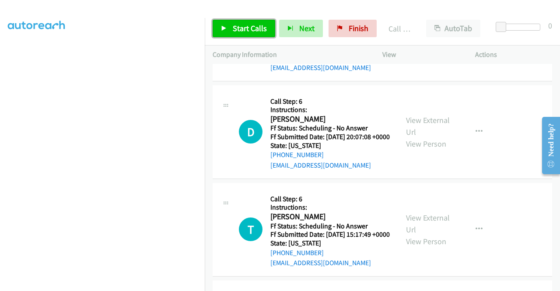
click at [244, 24] on span "Start Calls" at bounding box center [250, 28] width 34 height 10
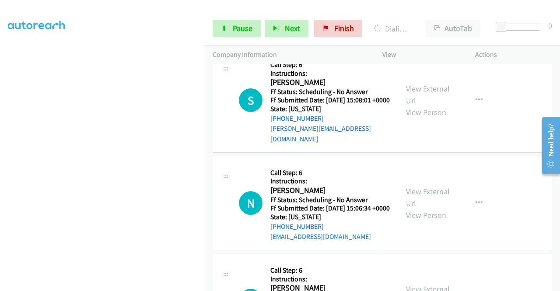
scroll to position [7414, 0]
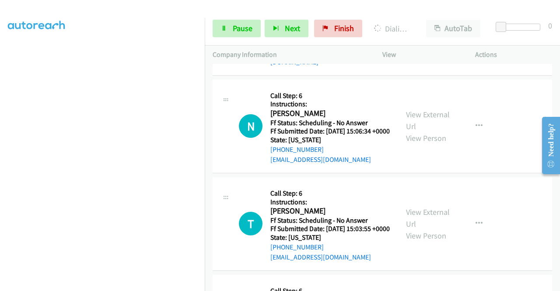
scroll to position [7545, 0]
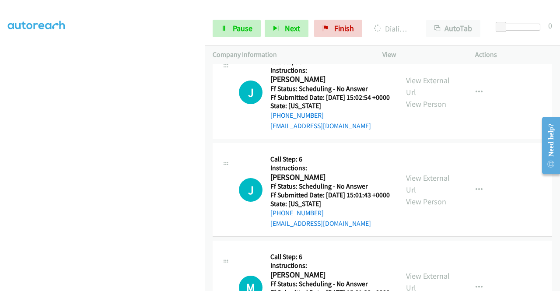
scroll to position [7676, 0]
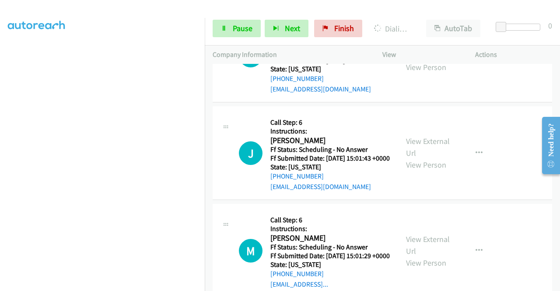
scroll to position [7764, 0]
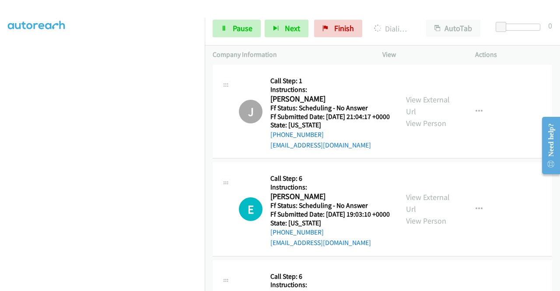
scroll to position [6933, 0]
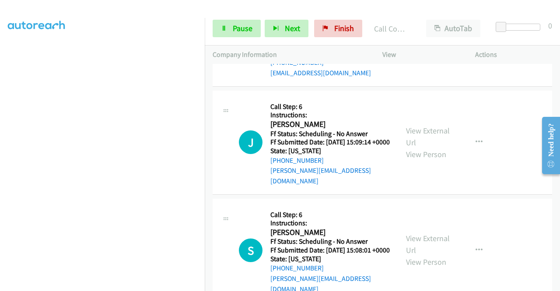
scroll to position [7283, 0]
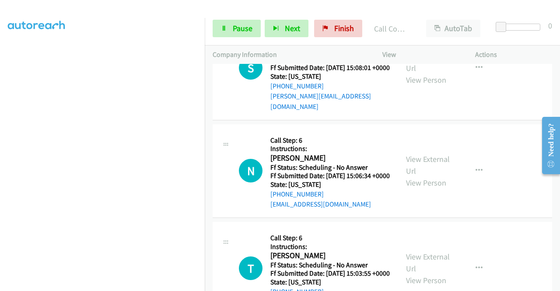
scroll to position [7414, 0]
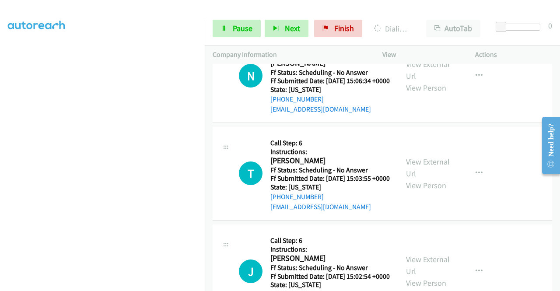
scroll to position [7501, 0]
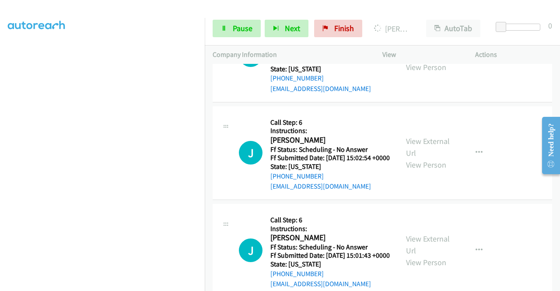
scroll to position [7676, 0]
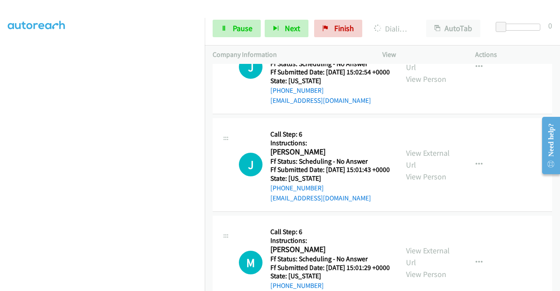
scroll to position [7711, 0]
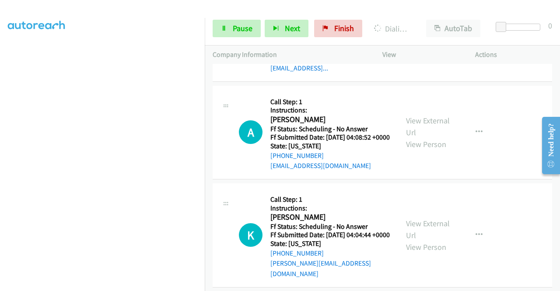
scroll to position [7929, 0]
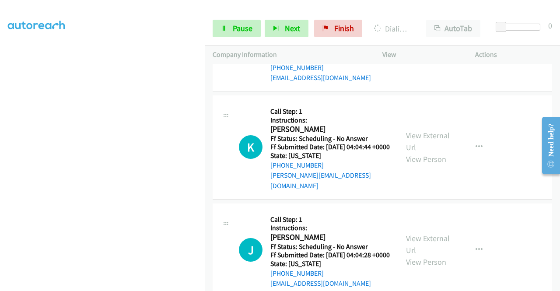
scroll to position [8035, 0]
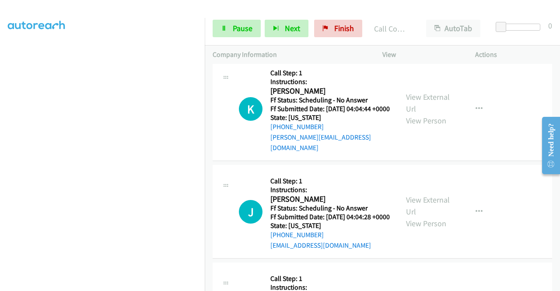
scroll to position [8123, 0]
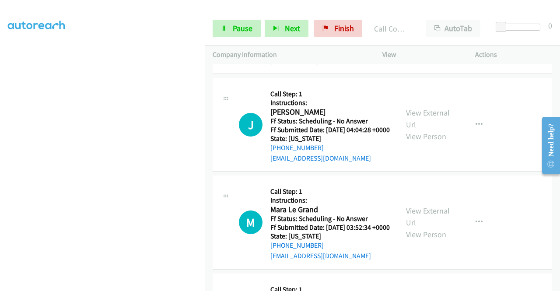
scroll to position [8210, 0]
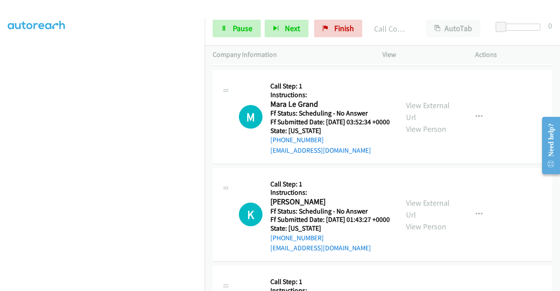
scroll to position [8298, 0]
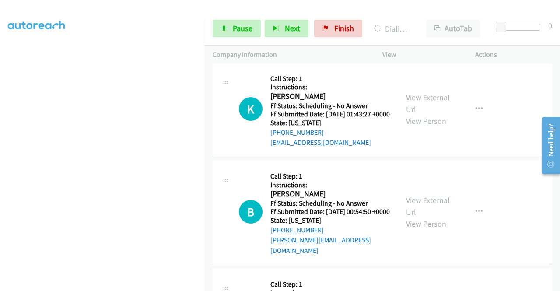
scroll to position [8385, 0]
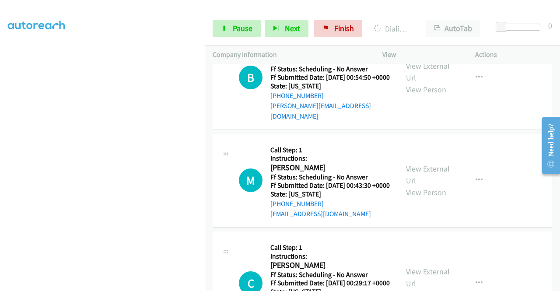
scroll to position [8516, 0]
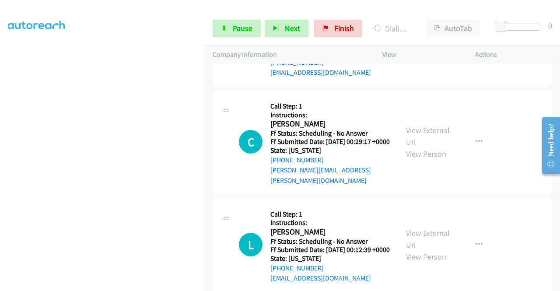
scroll to position [8648, 0]
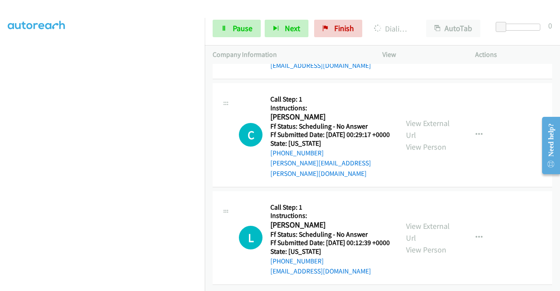
scroll to position [8735, 0]
click at [241, 24] on span "Pause" at bounding box center [243, 28] width 20 height 10
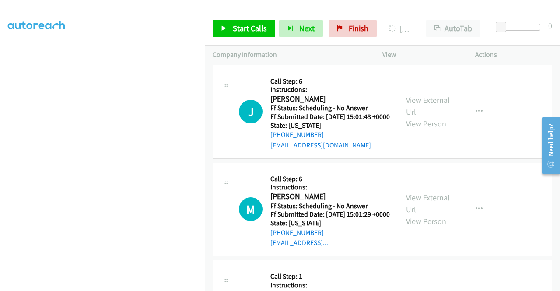
scroll to position [7966, 0]
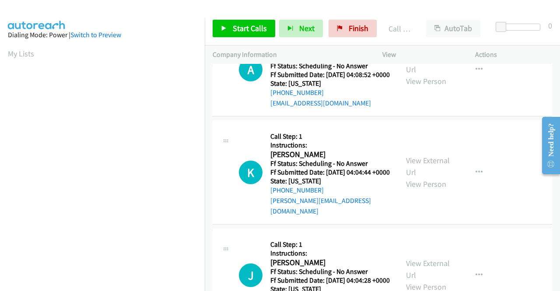
scroll to position [199, 0]
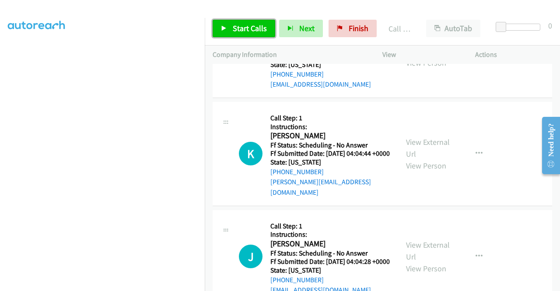
click at [240, 28] on span "Start Calls" at bounding box center [250, 28] width 34 height 10
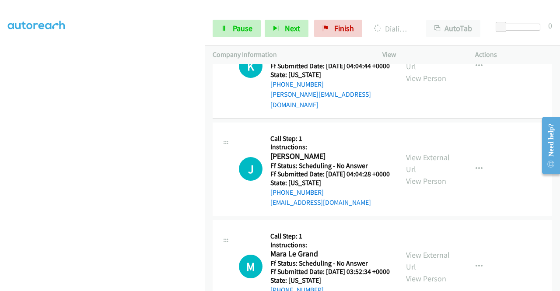
scroll to position [8141, 0]
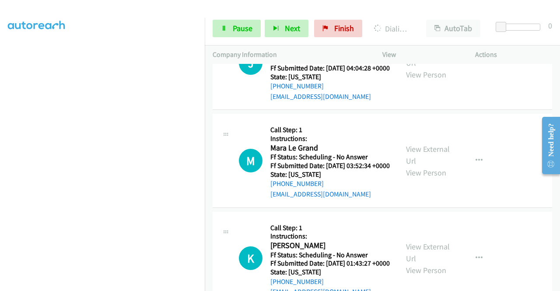
scroll to position [8272, 0]
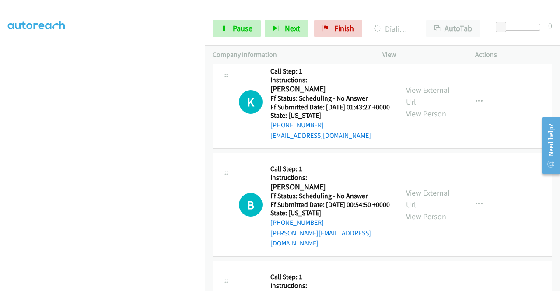
scroll to position [8360, 0]
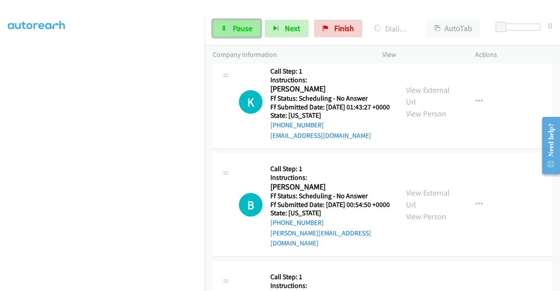
click at [233, 26] on span "Pause" at bounding box center [243, 28] width 20 height 10
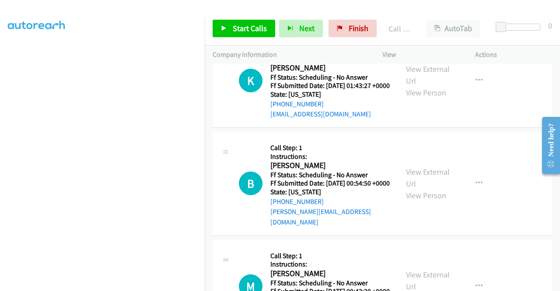
scroll to position [8491, 0]
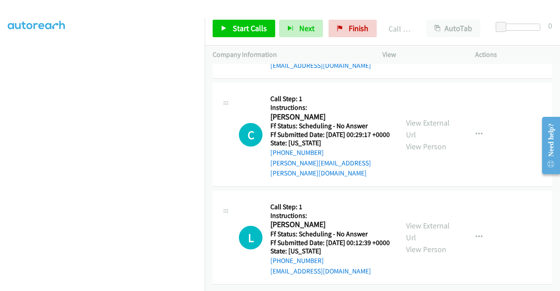
scroll to position [8797, 0]
click at [250, 24] on span "Start Calls" at bounding box center [250, 28] width 34 height 10
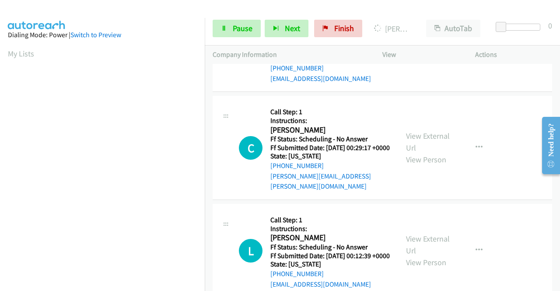
scroll to position [199, 0]
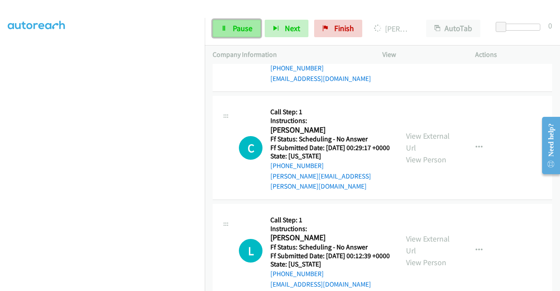
click at [219, 35] on link "Pause" at bounding box center [236, 28] width 48 height 17
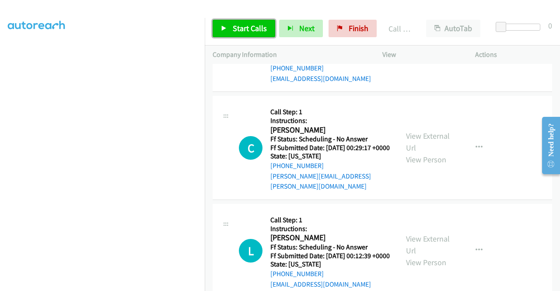
click at [233, 26] on span "Start Calls" at bounding box center [250, 28] width 34 height 10
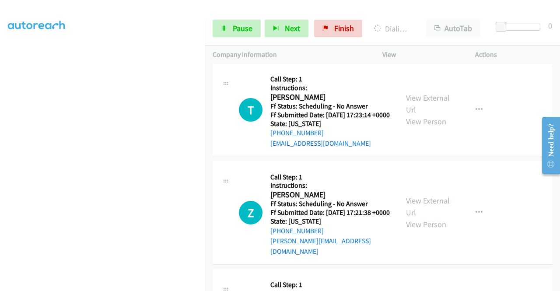
scroll to position [9016, 0]
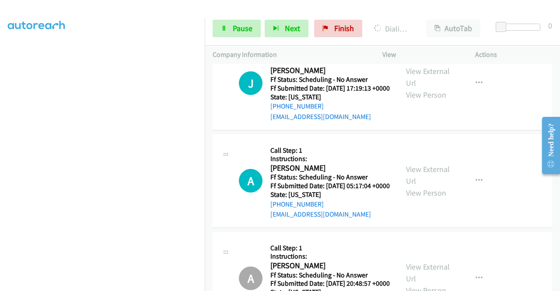
scroll to position [9190, 0]
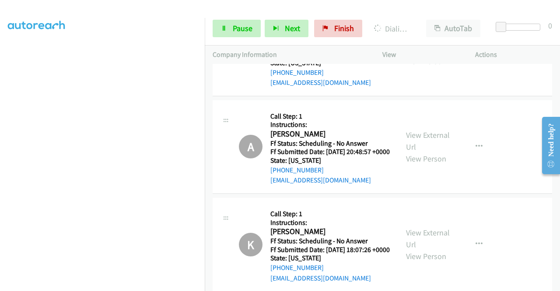
scroll to position [9322, 0]
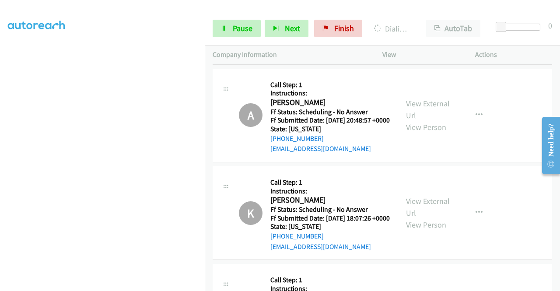
scroll to position [9409, 0]
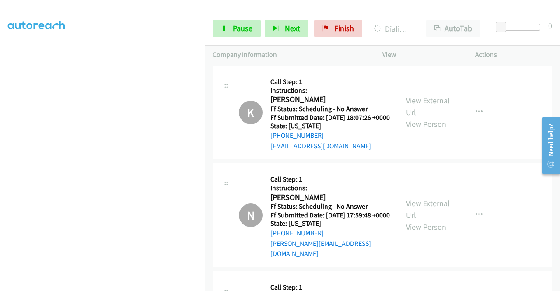
scroll to position [9497, 0]
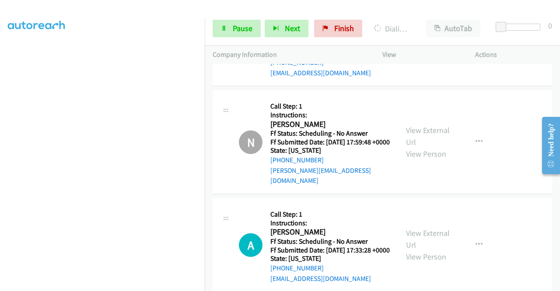
scroll to position [9540, 0]
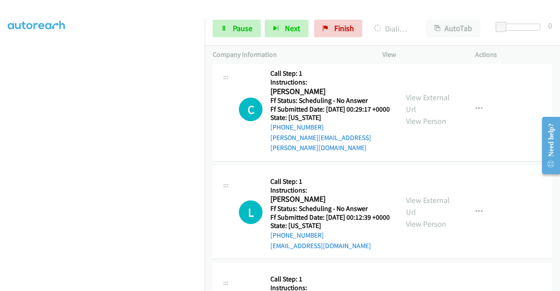
scroll to position [8622, 0]
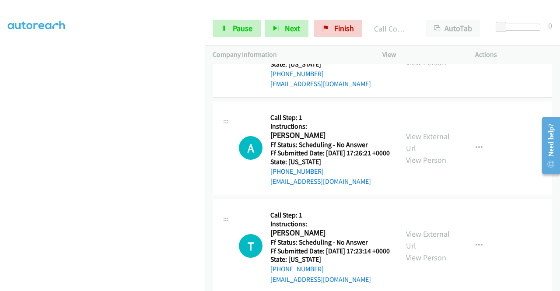
scroll to position [8841, 0]
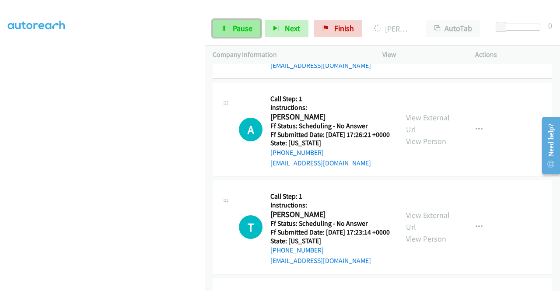
click at [222, 24] on link "Pause" at bounding box center [236, 28] width 48 height 17
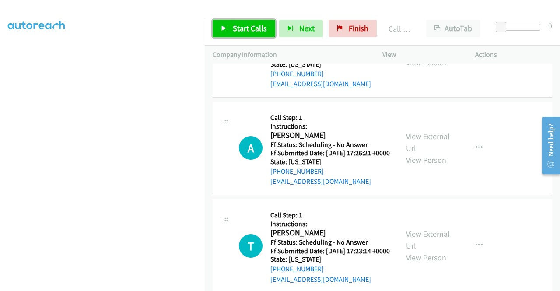
click at [259, 31] on span "Start Calls" at bounding box center [250, 28] width 34 height 10
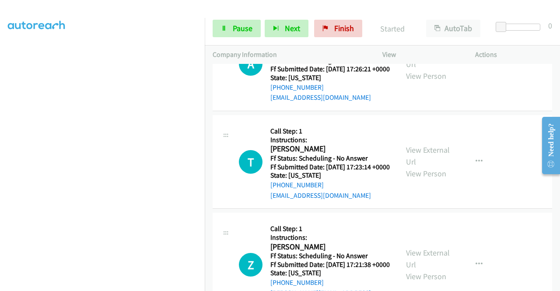
scroll to position [8928, 0]
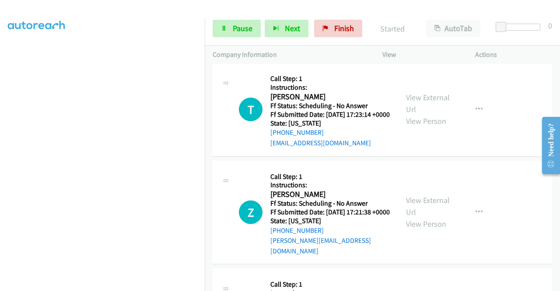
scroll to position [8972, 0]
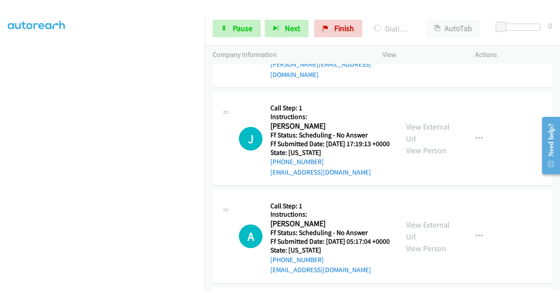
scroll to position [9147, 0]
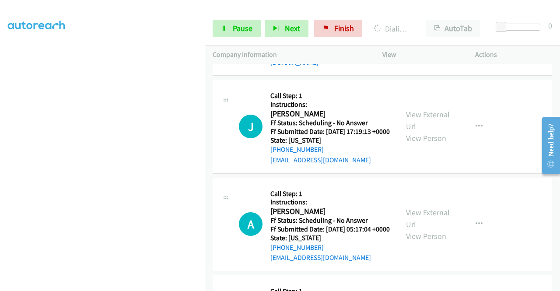
click at [7, 125] on aside "Dialing Mode: Power | Switch to Preview My Lists" at bounding box center [102, 67] width 205 height 484
click at [232, 17] on div "Start Calls Pause Next Finish Dialing Cathy Ries AutoTab AutoTab 0" at bounding box center [382, 29] width 355 height 34
click at [225, 26] on icon at bounding box center [224, 29] width 6 height 6
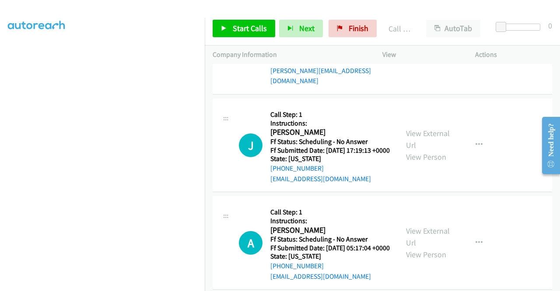
click at [258, 30] on span "Start Calls" at bounding box center [250, 28] width 34 height 10
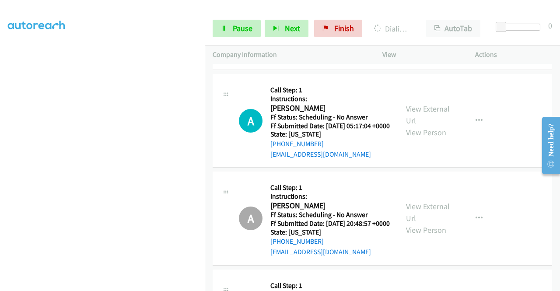
click at [240, 26] on span "Pause" at bounding box center [243, 28] width 20 height 10
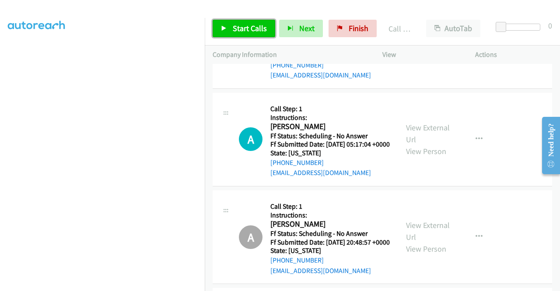
click at [229, 30] on link "Start Calls" at bounding box center [243, 28] width 63 height 17
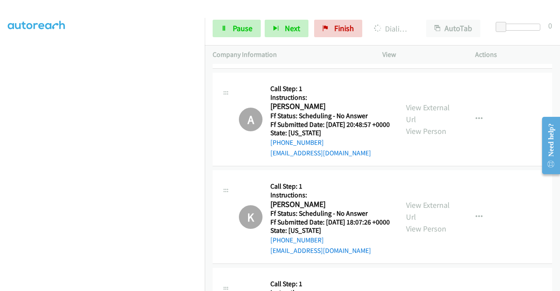
scroll to position [9400, 0]
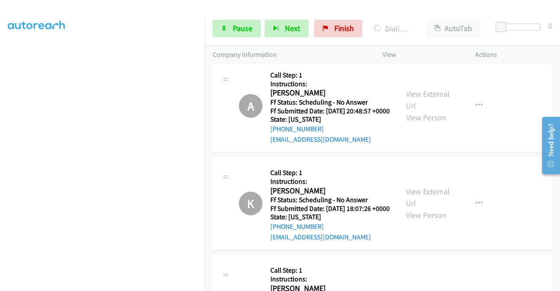
drag, startPoint x: 310, startPoint y: 228, endPoint x: 311, endPoint y: 223, distance: 5.1
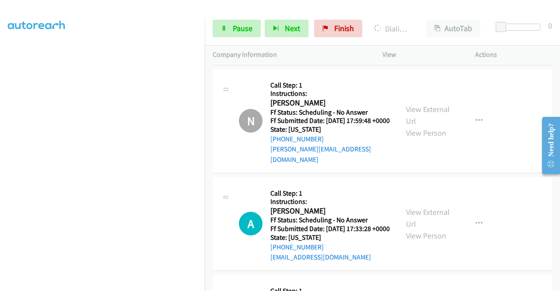
scroll to position [9575, 0]
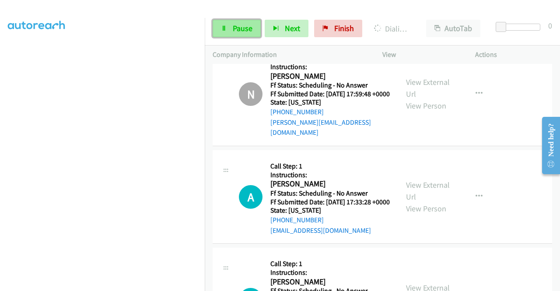
click at [232, 33] on link "Pause" at bounding box center [236, 28] width 48 height 17
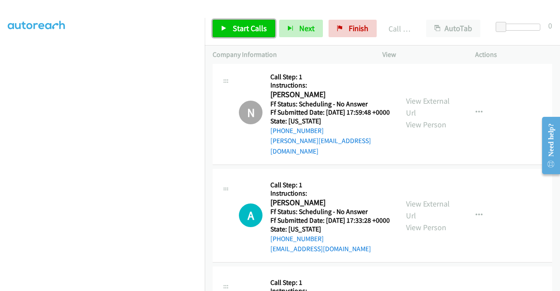
click at [247, 27] on span "Start Calls" at bounding box center [250, 28] width 34 height 10
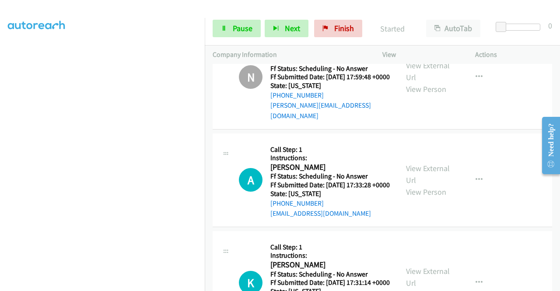
scroll to position [9619, 0]
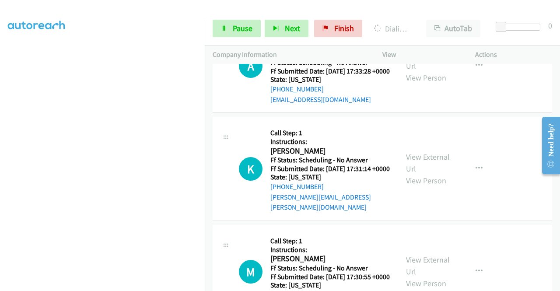
scroll to position [9706, 0]
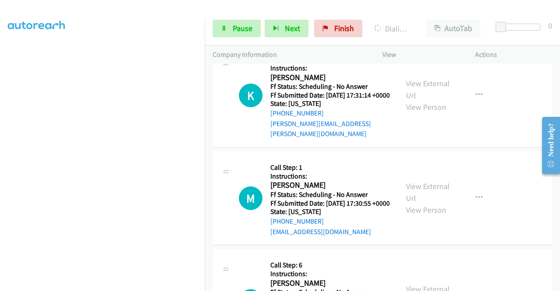
scroll to position [9793, 0]
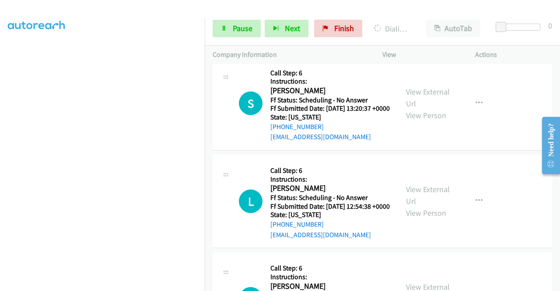
scroll to position [10274, 0]
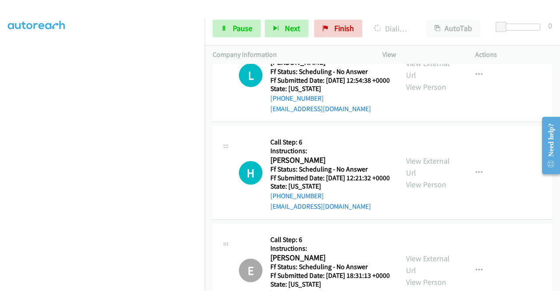
scroll to position [10362, 0]
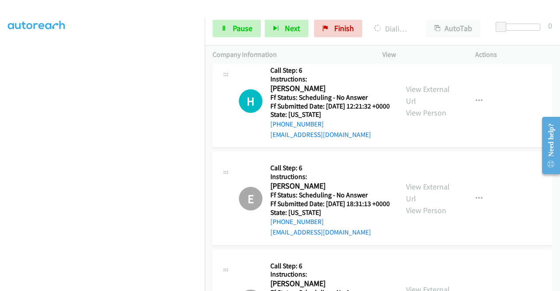
scroll to position [10449, 0]
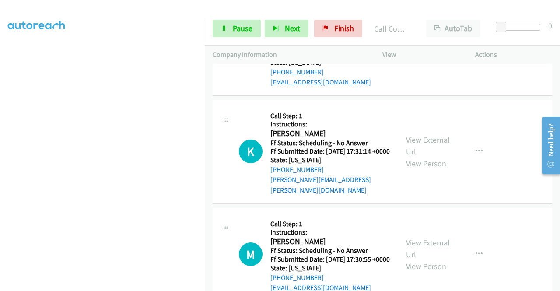
scroll to position [9750, 0]
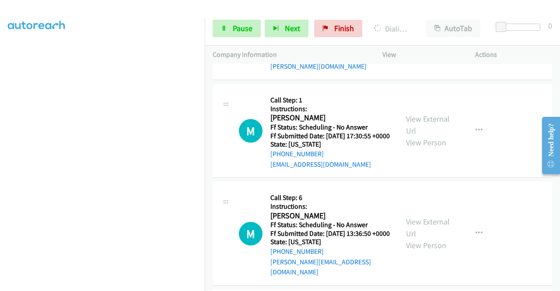
scroll to position [9881, 0]
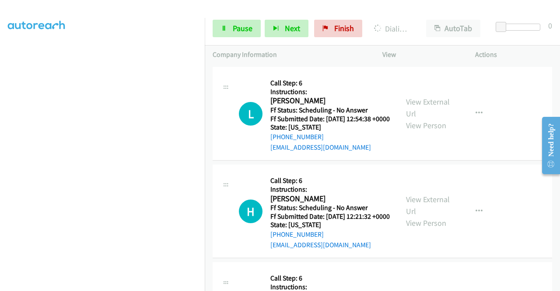
scroll to position [10318, 0]
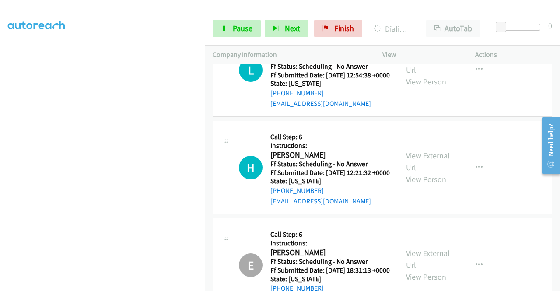
drag, startPoint x: 461, startPoint y: 53, endPoint x: 279, endPoint y: 61, distance: 182.5
click at [460, 53] on div "View" at bounding box center [420, 54] width 93 height 18
click at [248, 35] on link "Pause" at bounding box center [236, 28] width 48 height 17
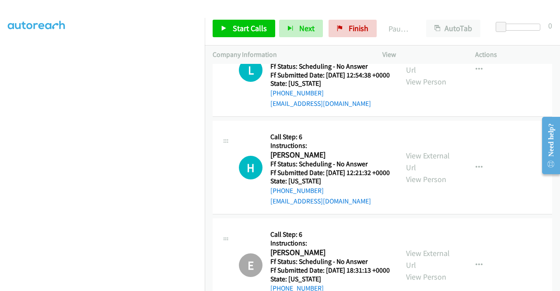
click at [6, 190] on aside "Dialing Mode: Power | Switch to Preview My Lists" at bounding box center [102, 67] width 205 height 484
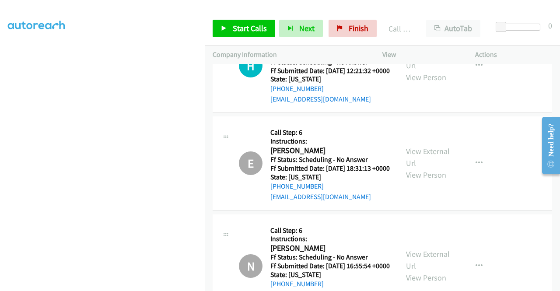
scroll to position [10405, 0]
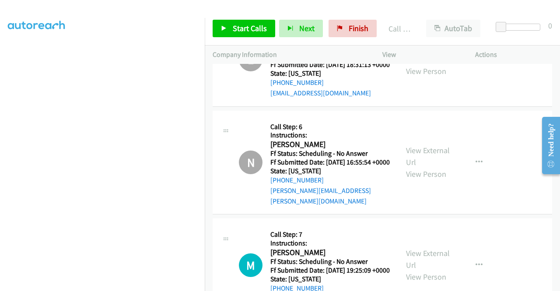
scroll to position [10537, 0]
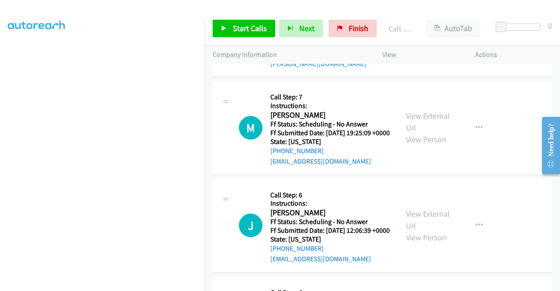
scroll to position [10668, 0]
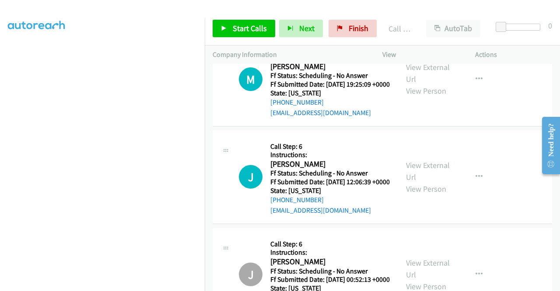
scroll to position [10799, 0]
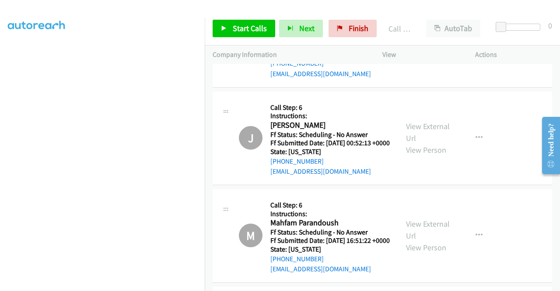
scroll to position [10886, 0]
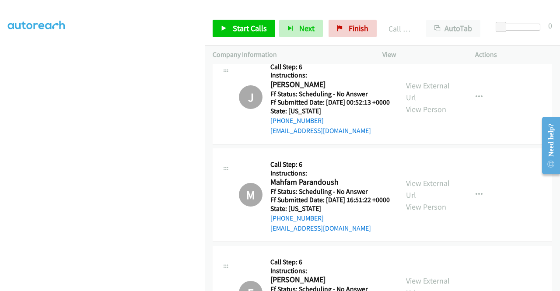
click at [244, 26] on span "Start Calls" at bounding box center [250, 28] width 34 height 10
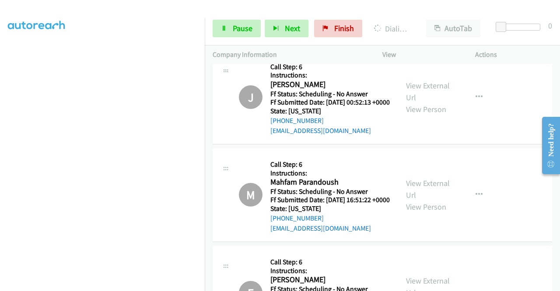
click at [214, 27] on link "Pause" at bounding box center [236, 28] width 48 height 17
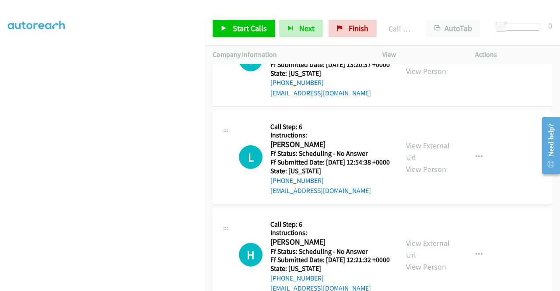
scroll to position [10381, 0]
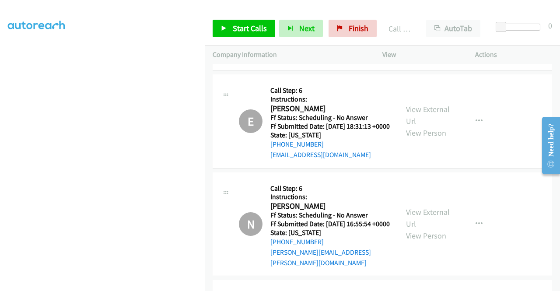
scroll to position [10468, 0]
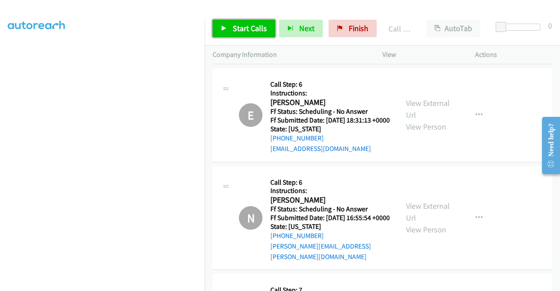
click at [239, 30] on span "Start Calls" at bounding box center [250, 28] width 34 height 10
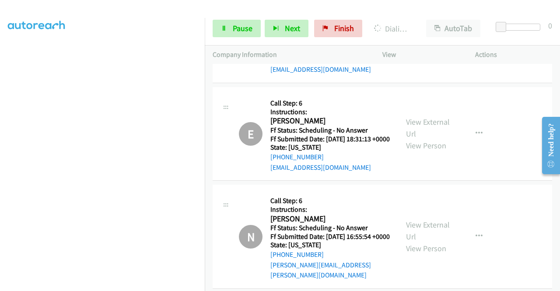
scroll to position [10512, 0]
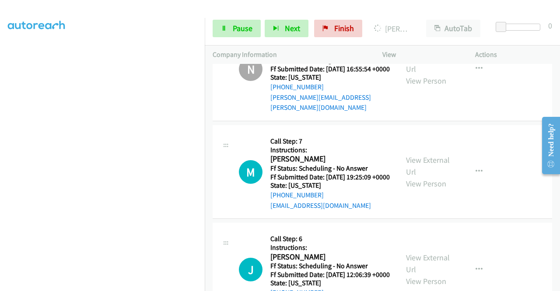
scroll to position [10687, 0]
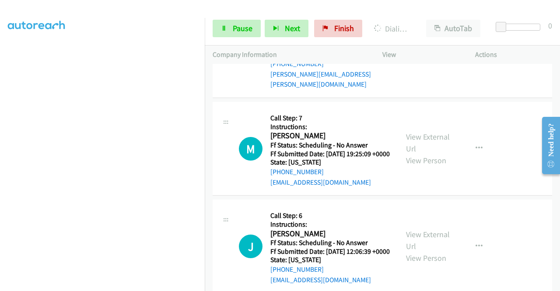
scroll to position [10677, 0]
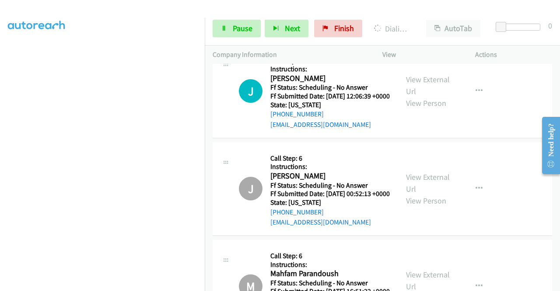
scroll to position [10809, 0]
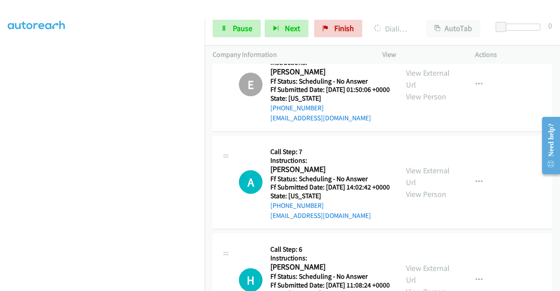
scroll to position [11027, 0]
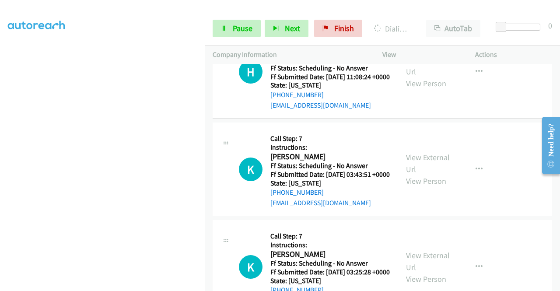
scroll to position [11333, 0]
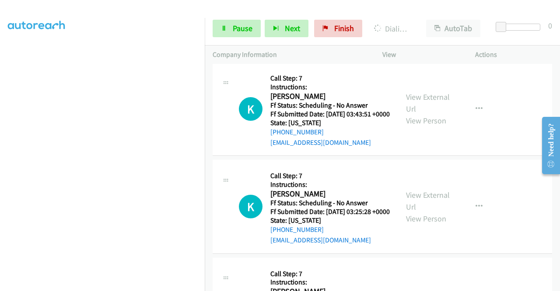
scroll to position [11421, 0]
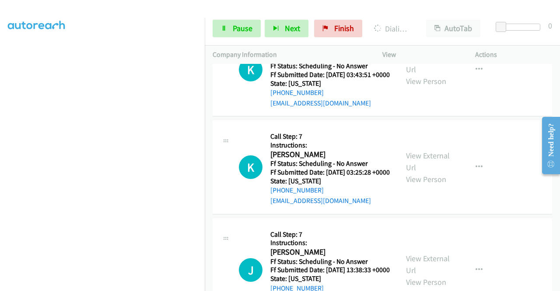
click at [228, 30] on link "Pause" at bounding box center [236, 28] width 48 height 17
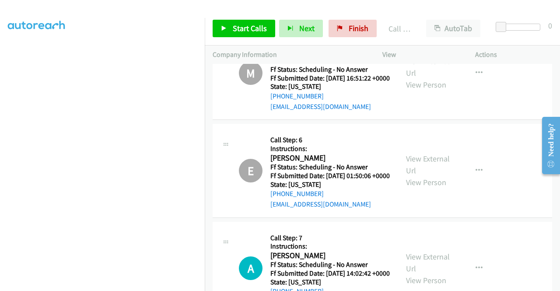
scroll to position [11002, 0]
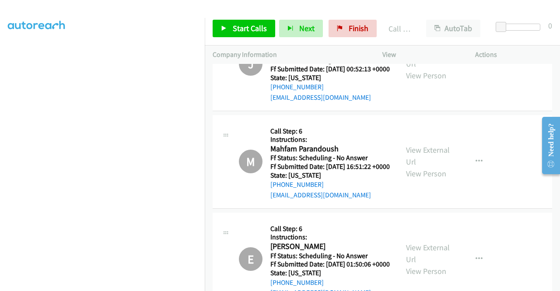
scroll to position [11036, 0]
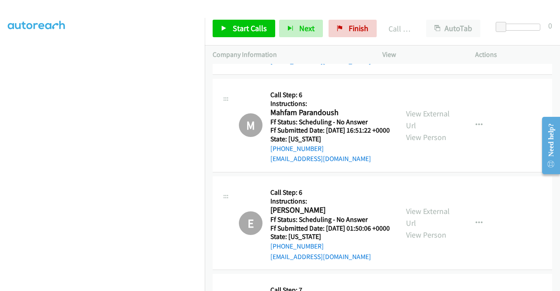
scroll to position [11027, 0]
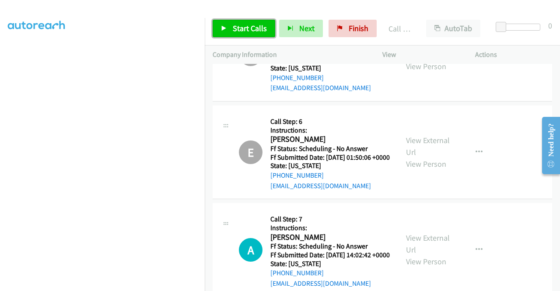
click at [250, 30] on span "Start Calls" at bounding box center [250, 28] width 34 height 10
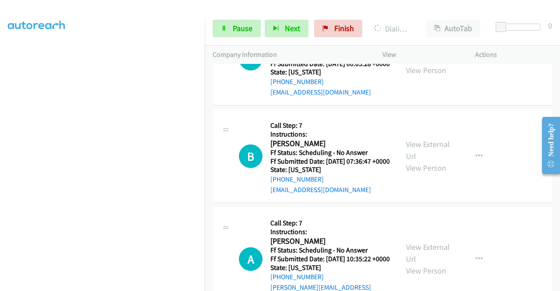
scroll to position [11857, 0]
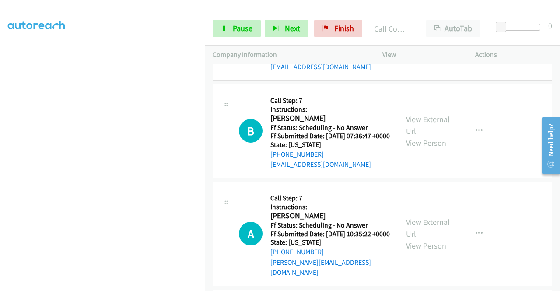
scroll to position [11876, 0]
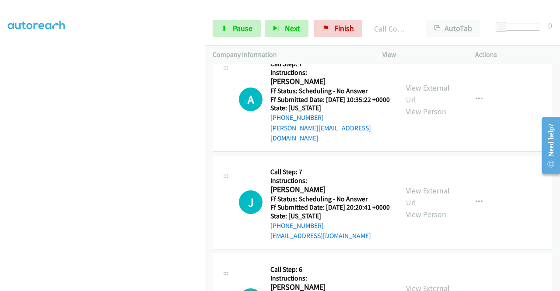
scroll to position [12051, 0]
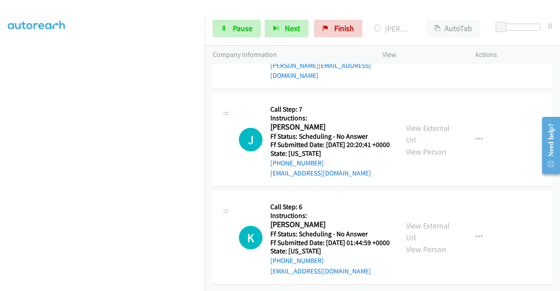
scroll to position [12138, 0]
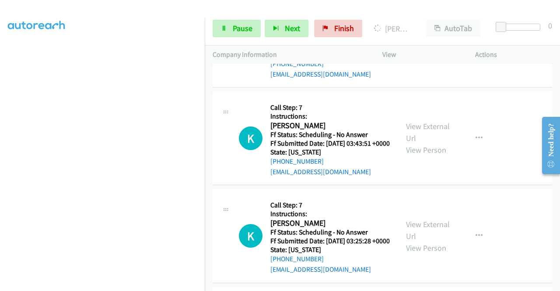
scroll to position [11352, 0]
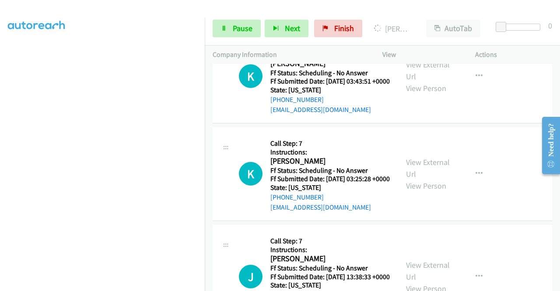
scroll to position [199, 0]
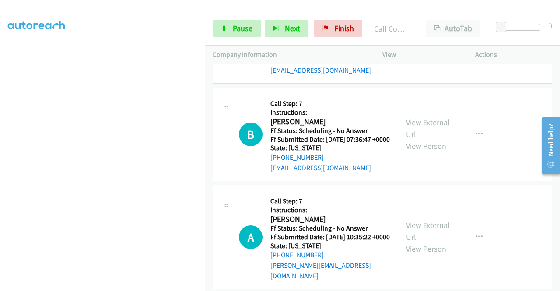
scroll to position [11832, 0]
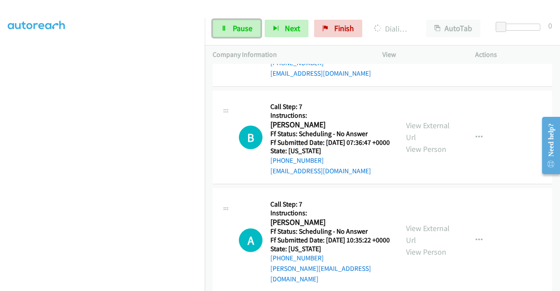
drag, startPoint x: 232, startPoint y: 31, endPoint x: 237, endPoint y: 42, distance: 11.4
click at [233, 31] on span "Pause" at bounding box center [243, 28] width 20 height 10
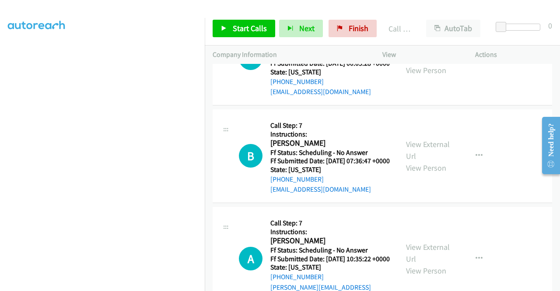
drag, startPoint x: 485, startPoint y: 231, endPoint x: 484, endPoint y: 217, distance: 14.0
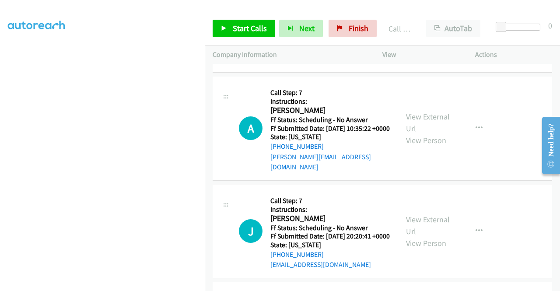
scroll to position [11964, 0]
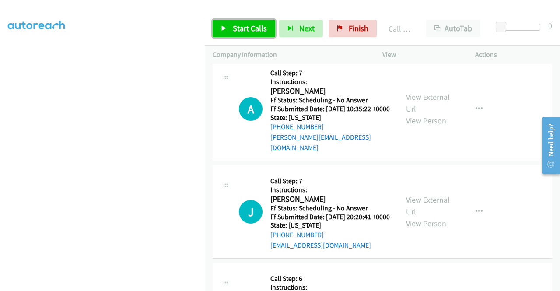
click at [243, 22] on link "Start Calls" at bounding box center [243, 28] width 63 height 17
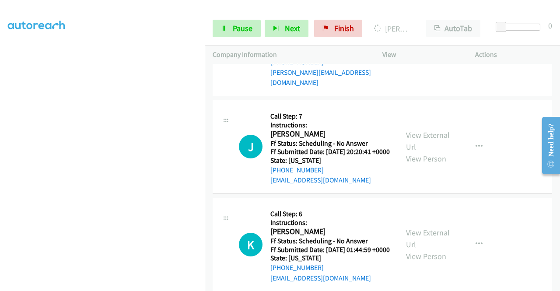
scroll to position [12095, 0]
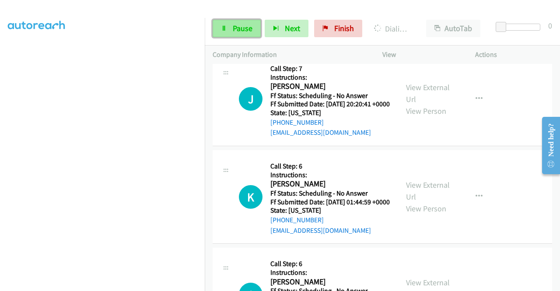
click at [252, 26] on link "Pause" at bounding box center [236, 28] width 48 height 17
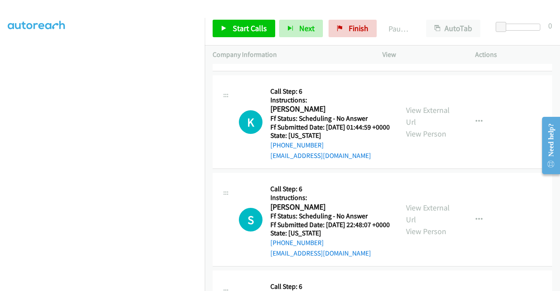
scroll to position [12226, 0]
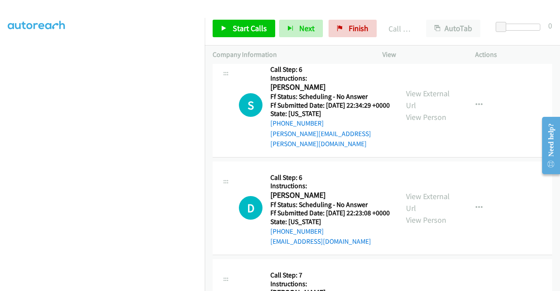
scroll to position [12479, 0]
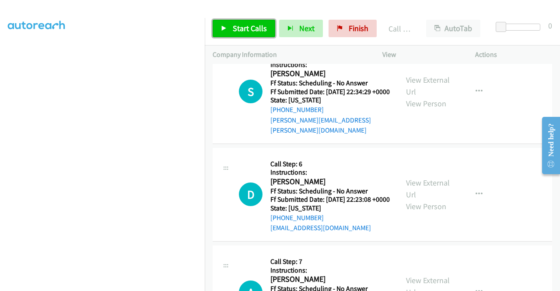
click at [252, 29] on span "Start Calls" at bounding box center [250, 28] width 34 height 10
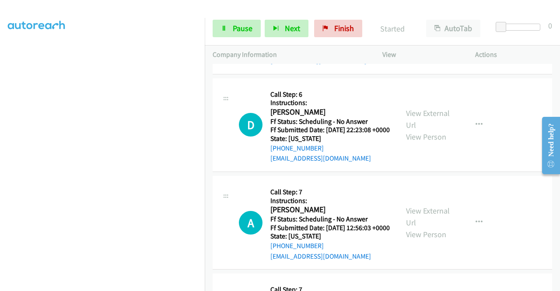
scroll to position [12610, 0]
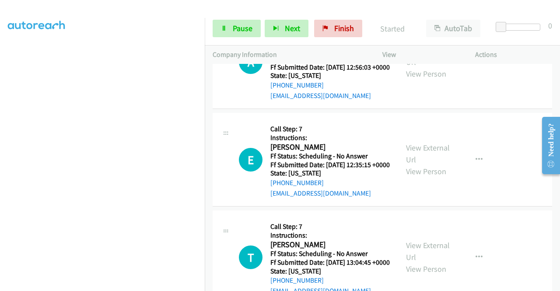
scroll to position [12741, 0]
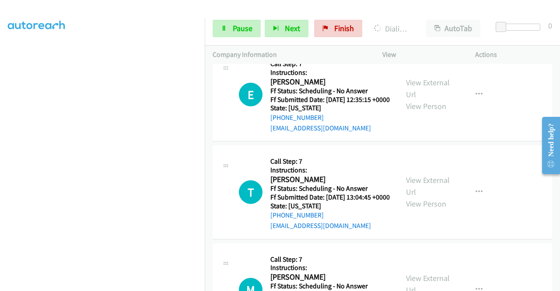
scroll to position [12872, 0]
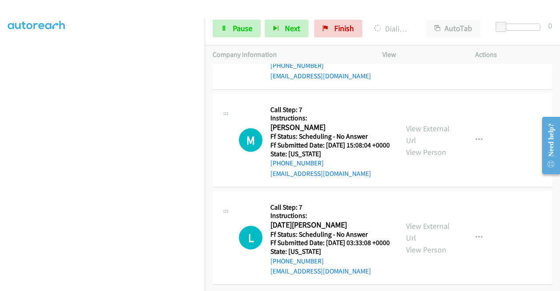
scroll to position [13004, 0]
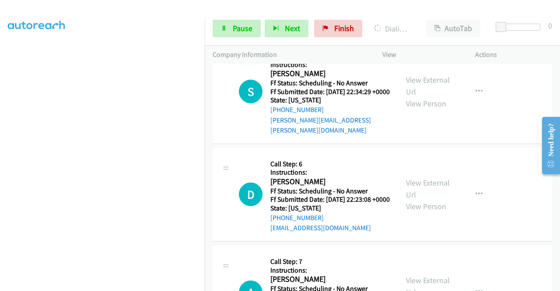
scroll to position [12435, 0]
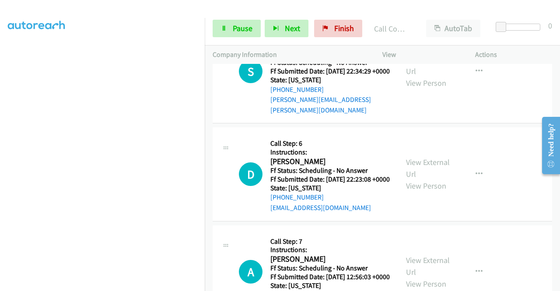
scroll to position [12523, 0]
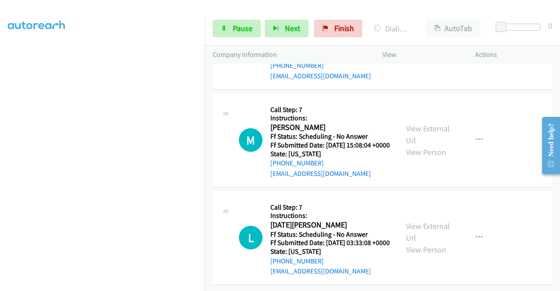
scroll to position [13135, 0]
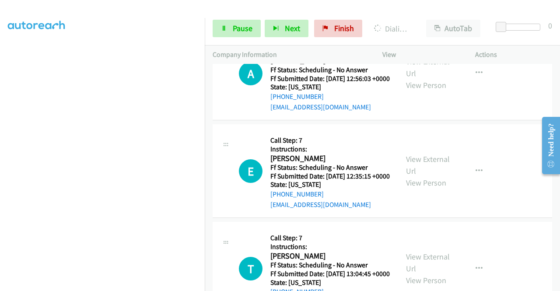
scroll to position [12566, 0]
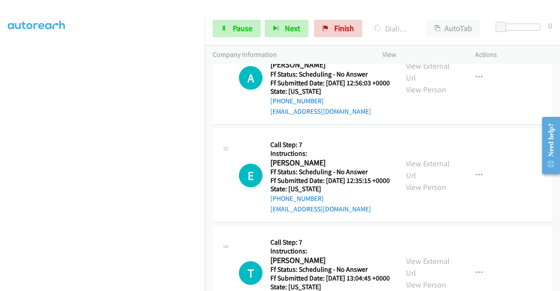
scroll to position [12698, 0]
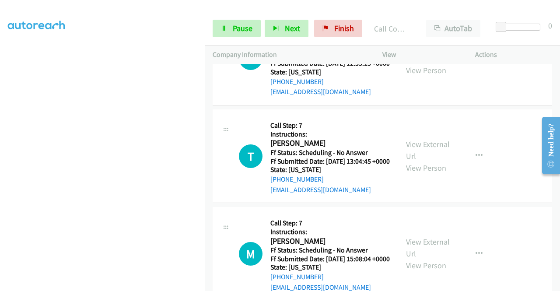
scroll to position [12829, 0]
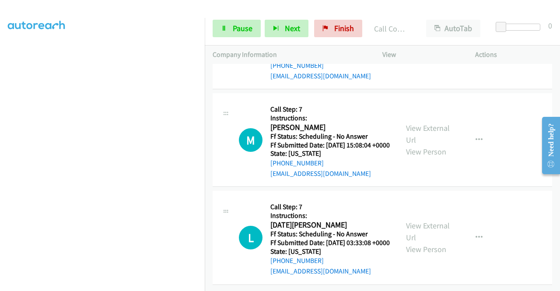
scroll to position [13222, 0]
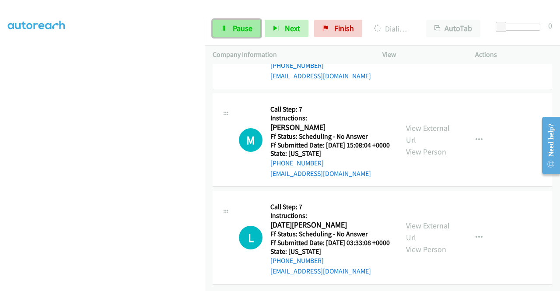
click at [228, 30] on link "Pause" at bounding box center [236, 28] width 48 height 17
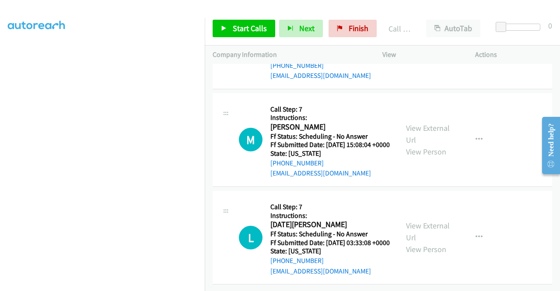
click at [243, 24] on span "Start Calls" at bounding box center [250, 28] width 34 height 10
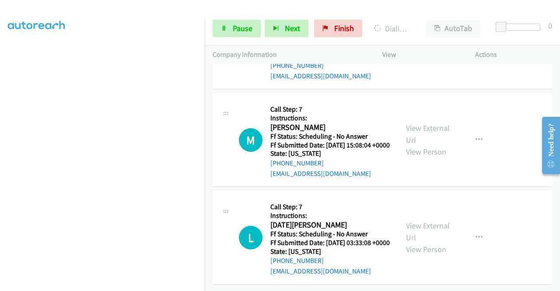
scroll to position [13441, 0]
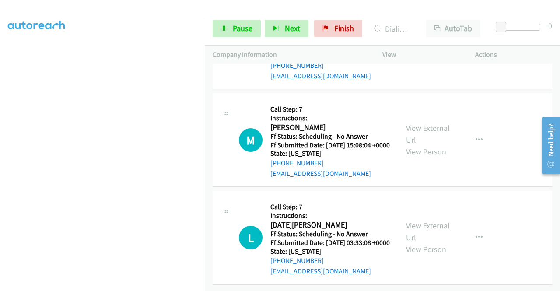
click at [432, 47] on link "View External Url" at bounding box center [428, 36] width 44 height 22
click at [428, 145] on link "View External Url" at bounding box center [428, 134] width 44 height 22
click at [429, 220] on link "View External Url" at bounding box center [428, 231] width 44 height 22
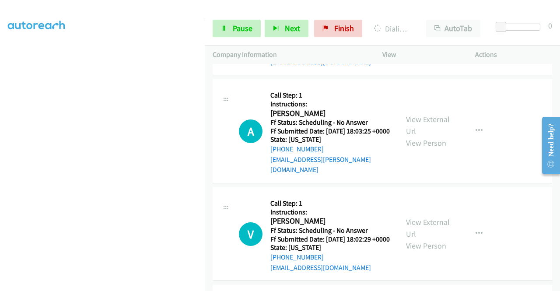
scroll to position [13330, 0]
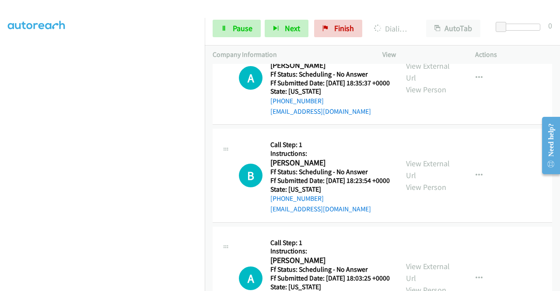
scroll to position [13199, 0]
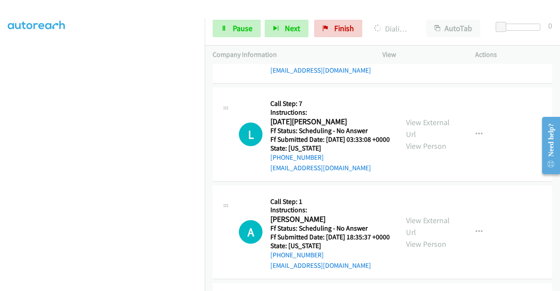
scroll to position [13024, 0]
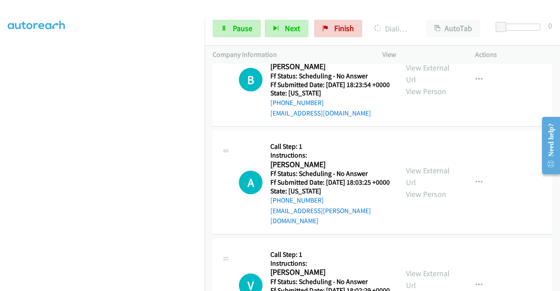
scroll to position [13364, 0]
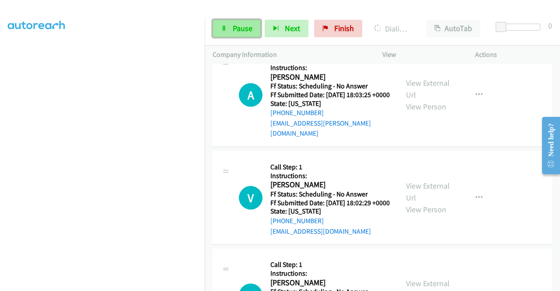
click at [234, 32] on span "Pause" at bounding box center [243, 28] width 20 height 10
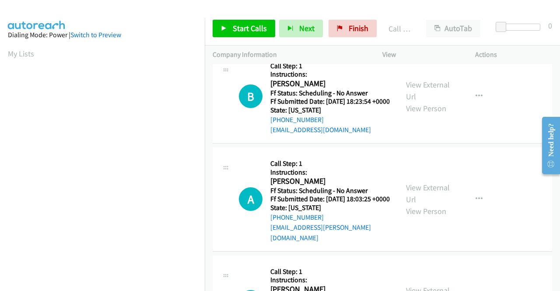
scroll to position [13321, 0]
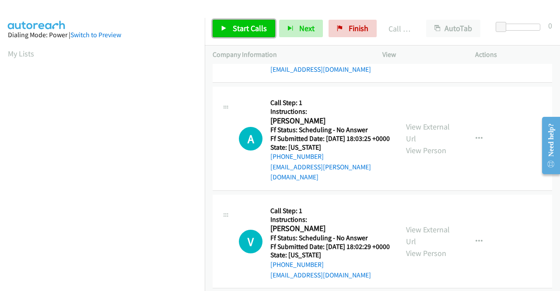
click at [228, 30] on link "Start Calls" at bounding box center [243, 28] width 63 height 17
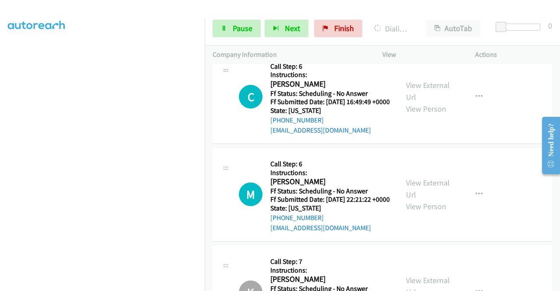
scroll to position [13777, 0]
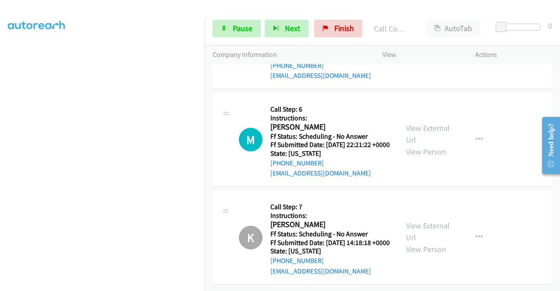
scroll to position [13908, 0]
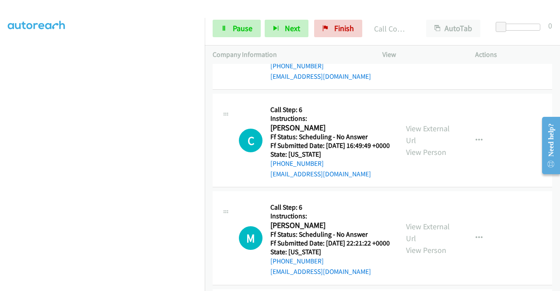
scroll to position [13742, 0]
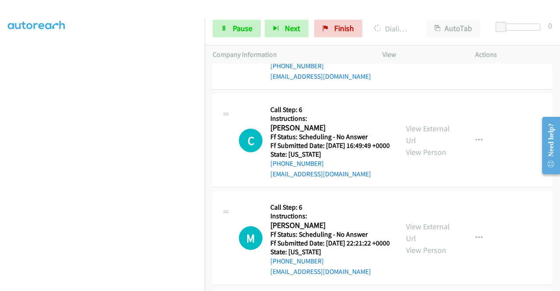
scroll to position [13777, 0]
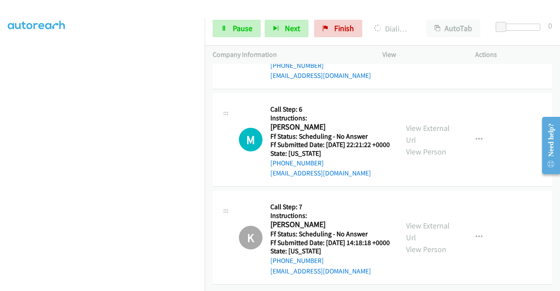
scroll to position [13864, 0]
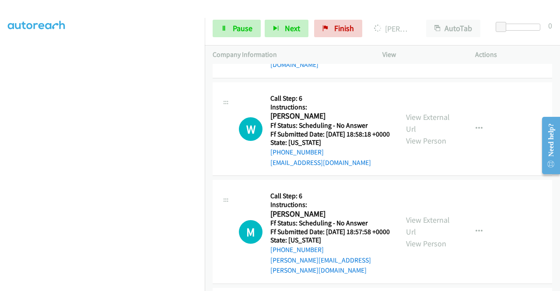
scroll to position [44, 0]
click at [251, 23] on span "Pause" at bounding box center [243, 28] width 20 height 10
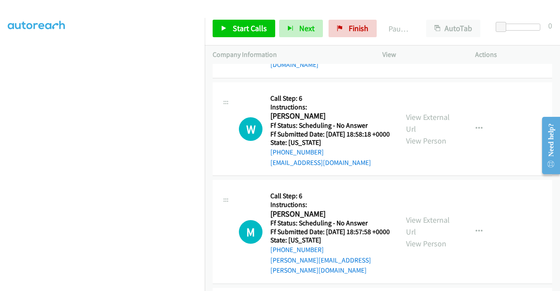
scroll to position [199, 0]
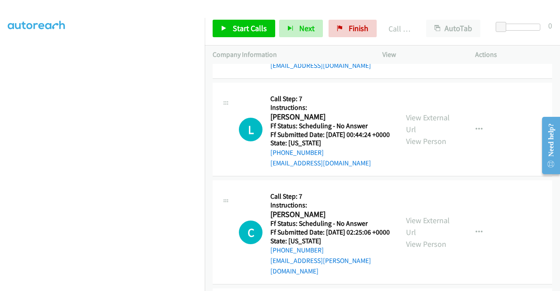
scroll to position [14432, 0]
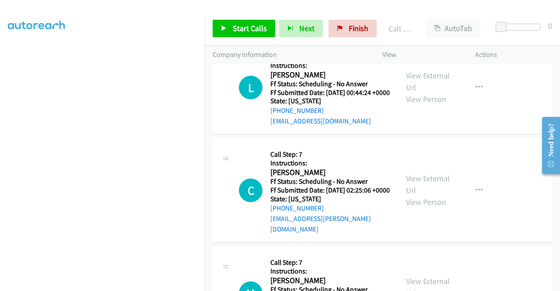
scroll to position [14520, 0]
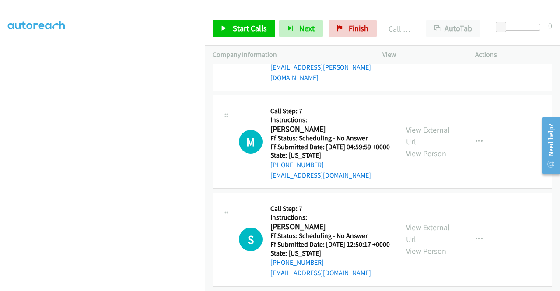
scroll to position [14651, 0]
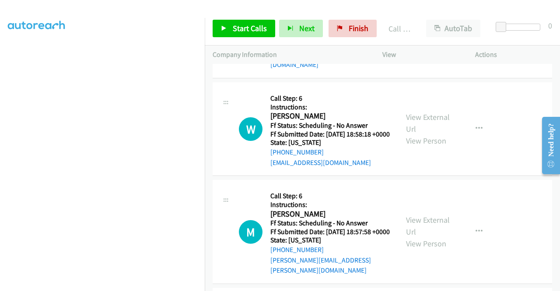
scroll to position [14170, 0]
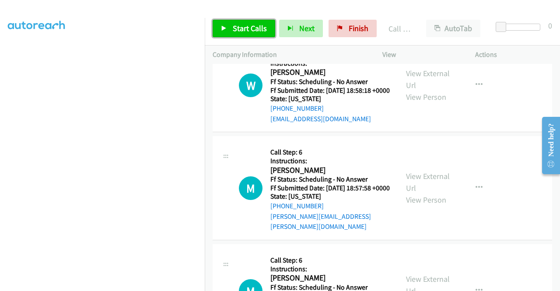
click at [244, 28] on span "Start Calls" at bounding box center [250, 28] width 34 height 10
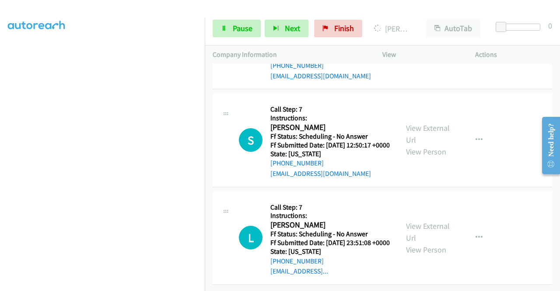
scroll to position [14957, 0]
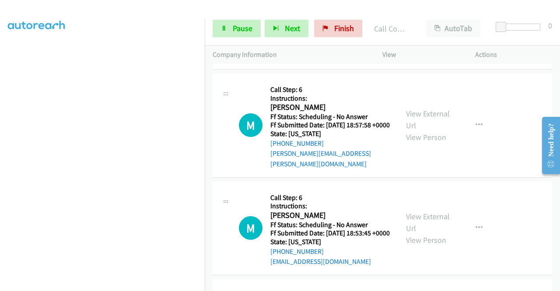
scroll to position [14301, 0]
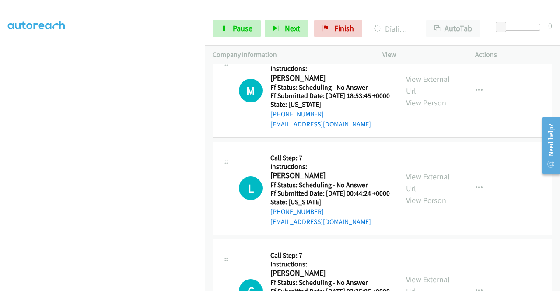
scroll to position [156, 0]
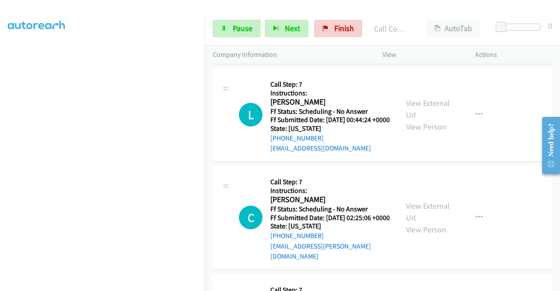
scroll to position [14520, 0]
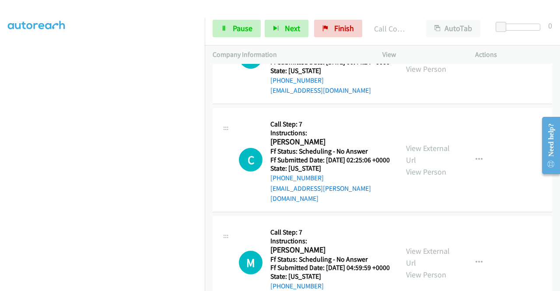
click at [240, 42] on div "Start Calls Pause Next Finish Dialing Maceo Clarke AutoTab AutoTab 0" at bounding box center [382, 29] width 355 height 34
click at [231, 22] on link "Pause" at bounding box center [236, 28] width 48 height 17
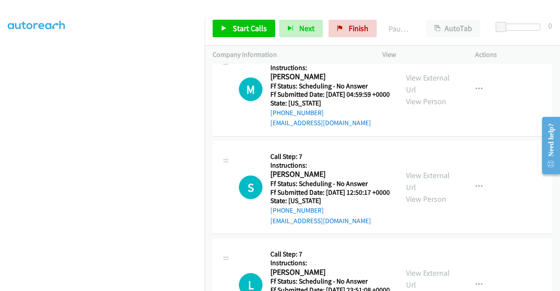
scroll to position [14695, 0]
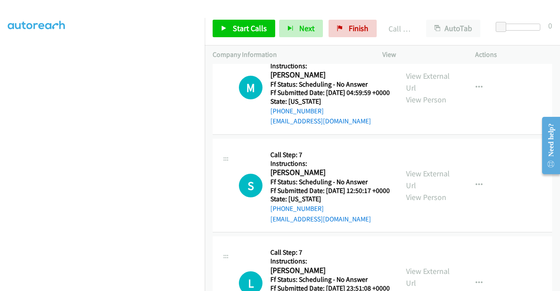
scroll to position [14685, 0]
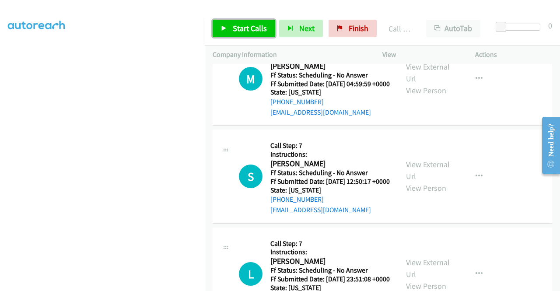
click at [255, 22] on link "Start Calls" at bounding box center [243, 28] width 63 height 17
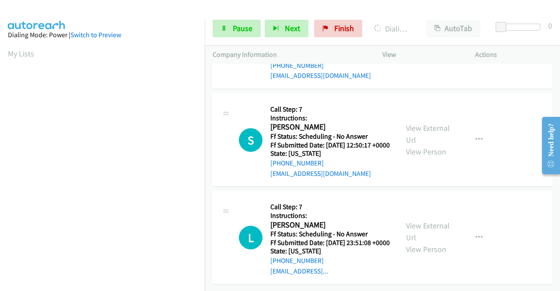
scroll to position [199, 0]
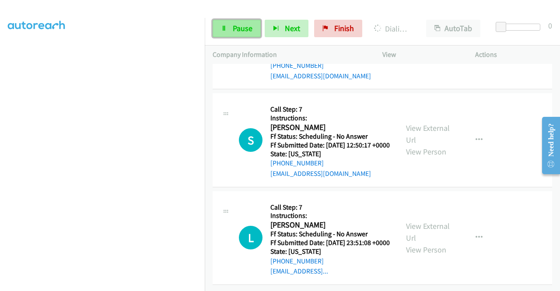
click at [252, 32] on link "Pause" at bounding box center [236, 28] width 48 height 17
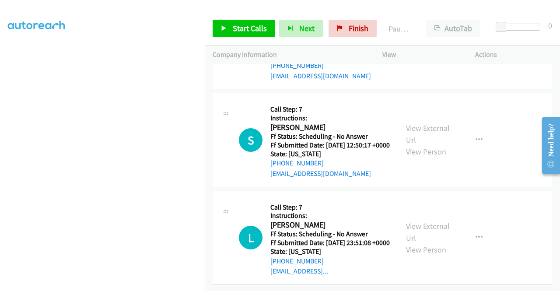
scroll to position [24, 0]
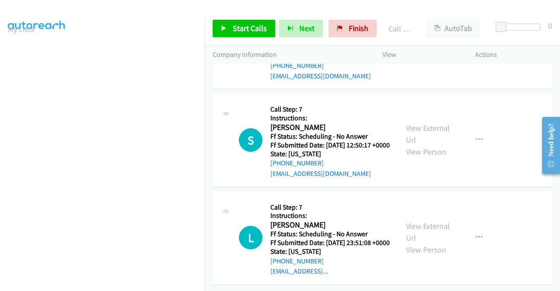
click at [227, 30] on link "Start Calls" at bounding box center [243, 28] width 63 height 17
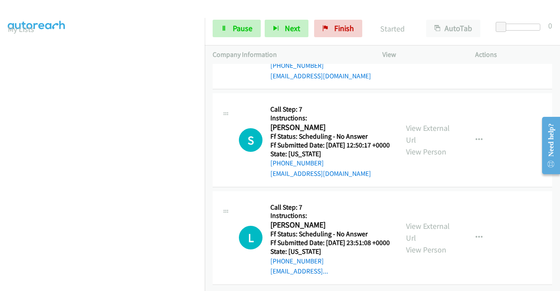
scroll to position [15297, 0]
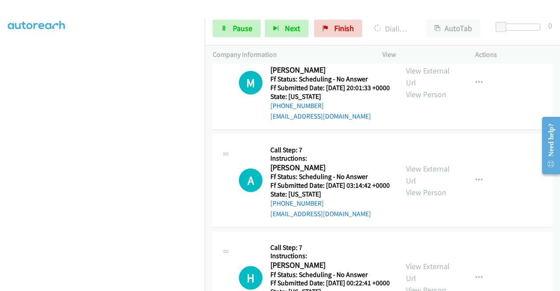
scroll to position [15516, 0]
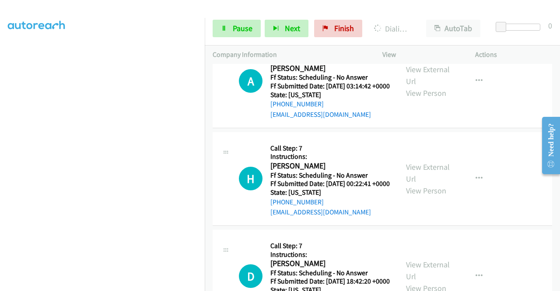
scroll to position [15603, 0]
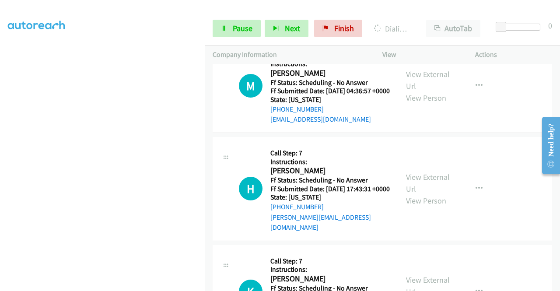
scroll to position [15228, 0]
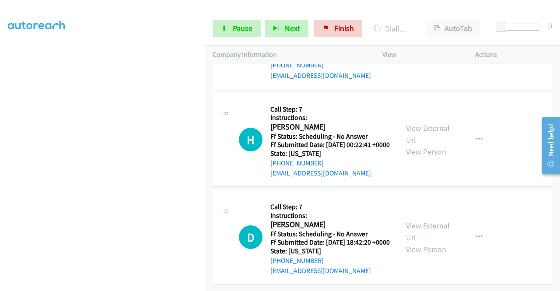
scroll to position [15709, 0]
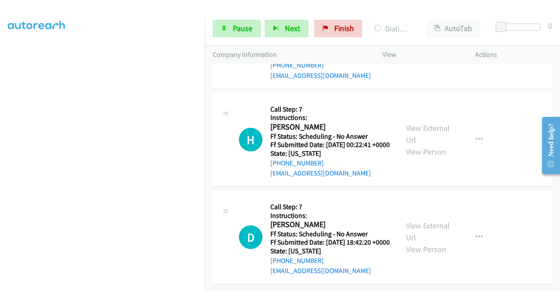
scroll to position [16234, 0]
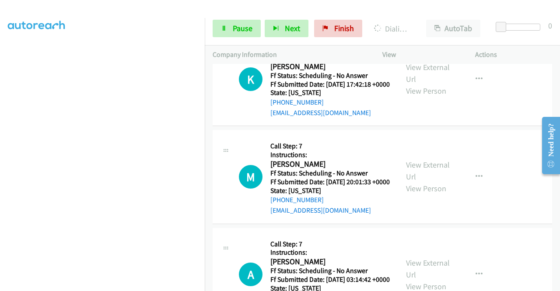
scroll to position [15359, 0]
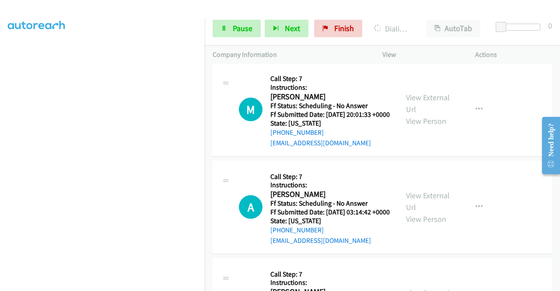
scroll to position [15447, 0]
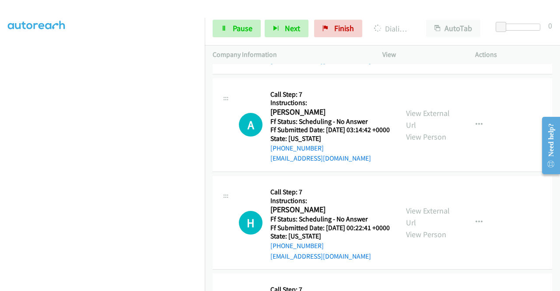
scroll to position [15578, 0]
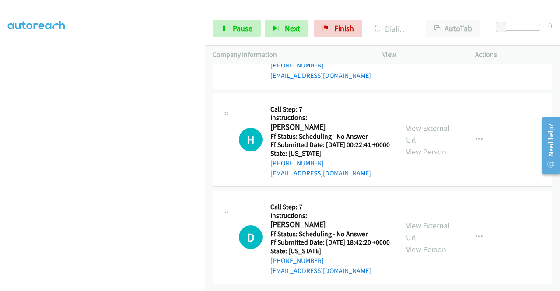
scroll to position [16015, 0]
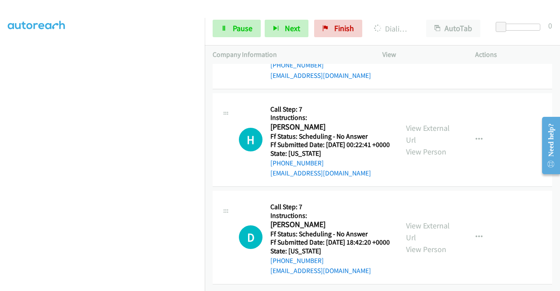
click at [425, 47] on link "View External Url" at bounding box center [428, 36] width 44 height 22
click at [435, 145] on link "View External Url" at bounding box center [428, 134] width 44 height 22
click at [412, 220] on link "View External Url" at bounding box center [428, 231] width 44 height 22
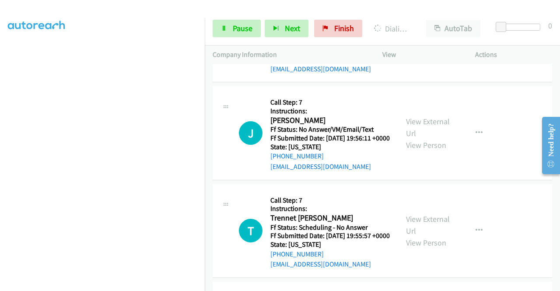
scroll to position [16225, 0]
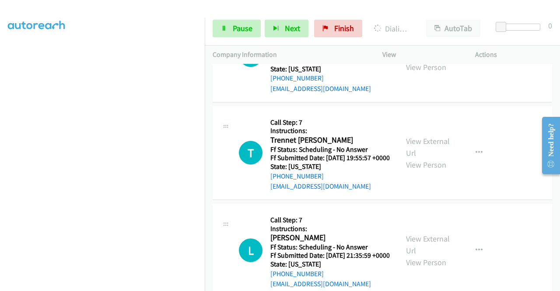
scroll to position [16312, 0]
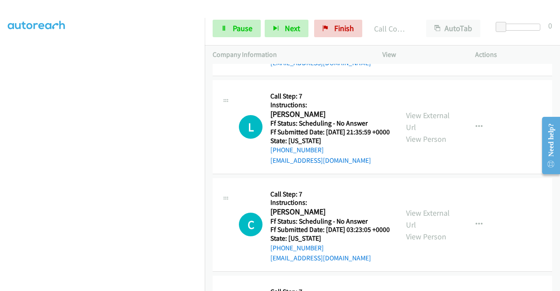
scroll to position [16443, 0]
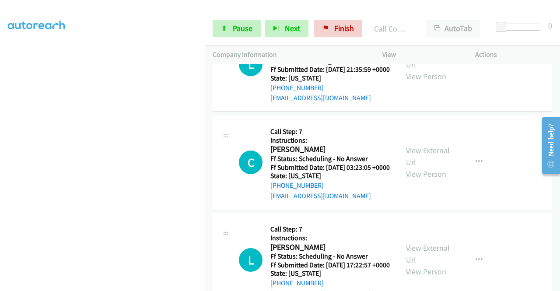
scroll to position [16531, 0]
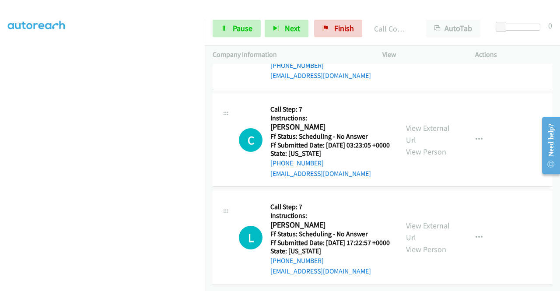
click at [225, 28] on icon at bounding box center [224, 29] width 6 height 6
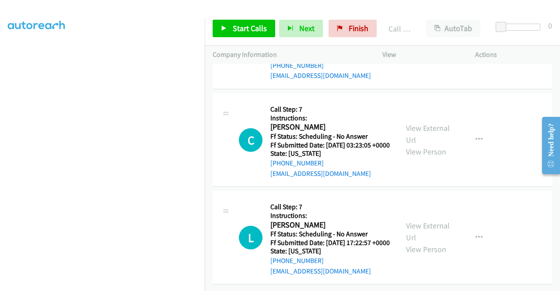
scroll to position [16662, 0]
drag, startPoint x: 317, startPoint y: 180, endPoint x: 325, endPoint y: 166, distance: 15.8
drag, startPoint x: 474, startPoint y: 171, endPoint x: 377, endPoint y: 262, distance: 133.6
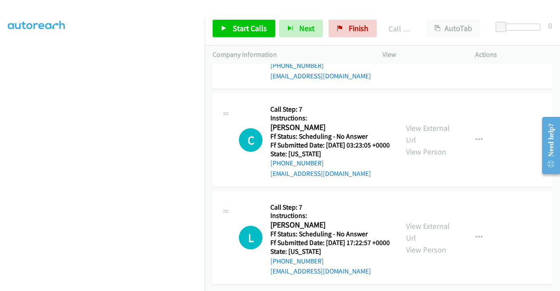
scroll to position [16749, 0]
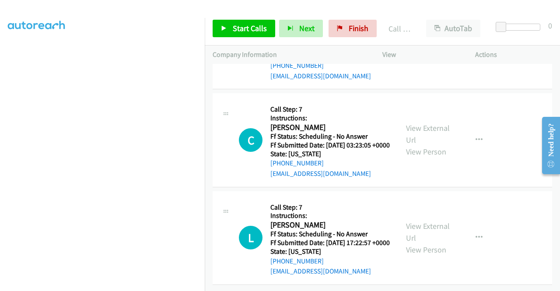
scroll to position [16968, 0]
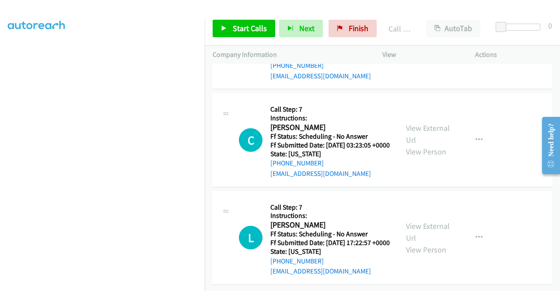
click at [255, 28] on span "Start Calls" at bounding box center [250, 28] width 34 height 10
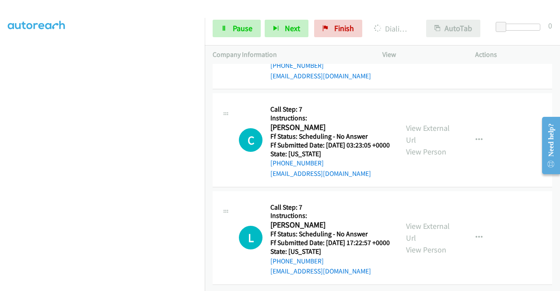
drag, startPoint x: 527, startPoint y: 51, endPoint x: 474, endPoint y: 31, distance: 56.3
click at [527, 51] on p "Actions" at bounding box center [513, 54] width 77 height 10
click at [244, 23] on link "Pause" at bounding box center [236, 28] width 48 height 17
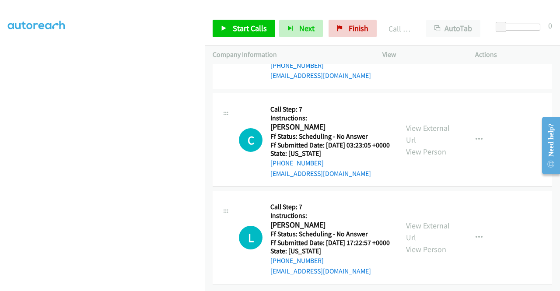
scroll to position [16793, 0]
click at [344, 29] on link "Finish" at bounding box center [352, 28] width 48 height 17
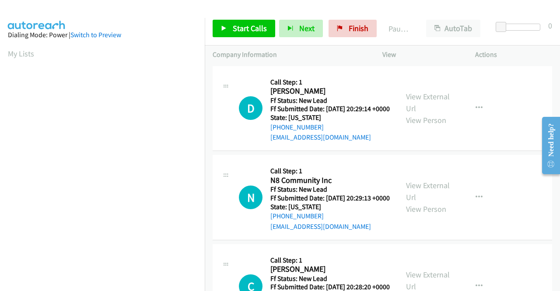
click at [471, 153] on td "D Callback Scheduled Call Step: 1 [PERSON_NAME] America/[GEOGRAPHIC_DATA] Ff St…" at bounding box center [382, 108] width 355 height 89
click at [244, 25] on span "Start Calls" at bounding box center [250, 28] width 34 height 10
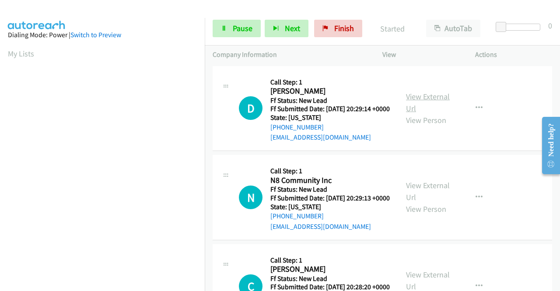
click at [414, 101] on link "View External Url" at bounding box center [428, 102] width 44 height 22
click at [438, 201] on link "View External Url" at bounding box center [428, 191] width 44 height 22
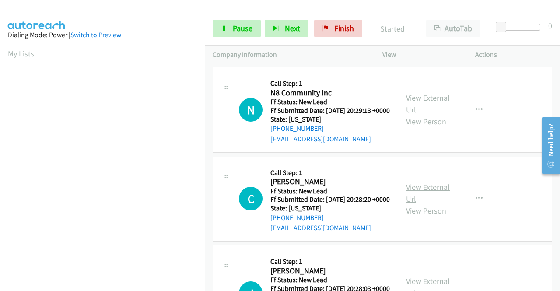
click at [431, 204] on link "View External Url" at bounding box center [428, 193] width 44 height 22
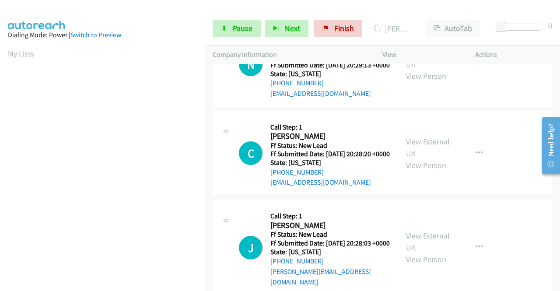
scroll to position [175, 0]
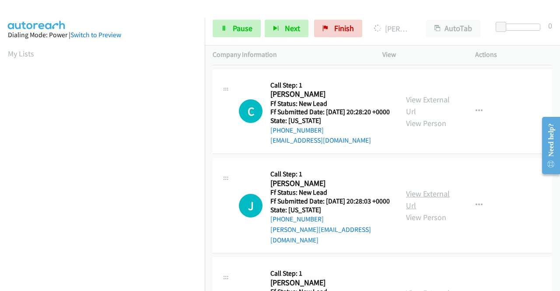
click at [428, 210] on link "View External Url" at bounding box center [428, 199] width 44 height 22
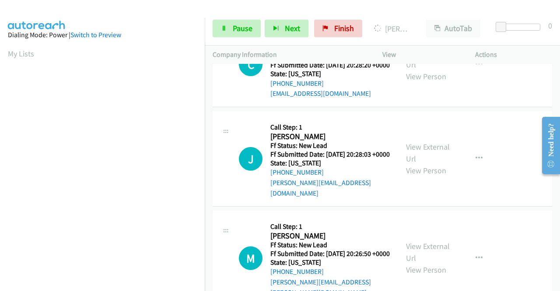
scroll to position [262, 0]
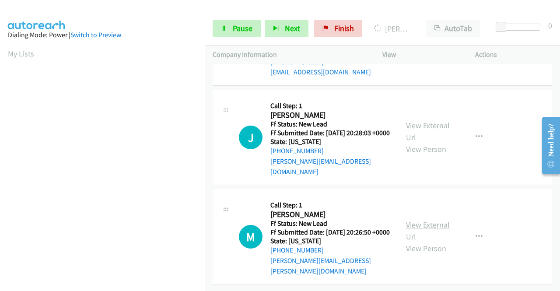
click at [426, 224] on link "View External Url" at bounding box center [428, 230] width 44 height 22
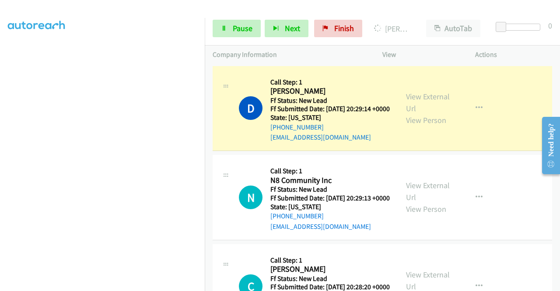
scroll to position [0, 0]
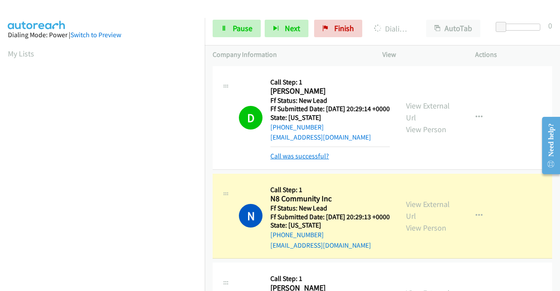
click at [281, 160] on link "Call was successful?" at bounding box center [299, 156] width 59 height 8
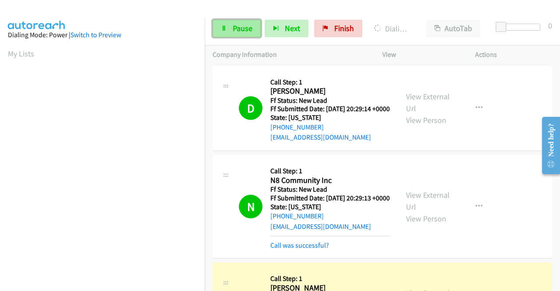
click at [228, 27] on link "Pause" at bounding box center [236, 28] width 48 height 17
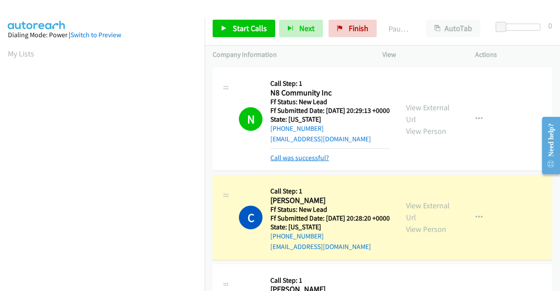
scroll to position [199, 0]
click at [302, 162] on link "Call was successful?" at bounding box center [299, 157] width 59 height 8
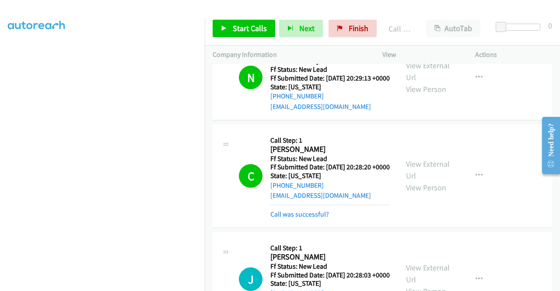
scroll to position [131, 0]
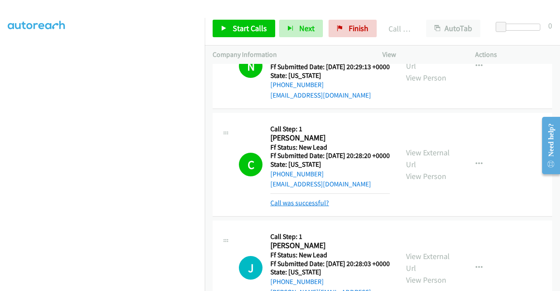
click at [313, 207] on link "Call was successful?" at bounding box center [299, 202] width 59 height 8
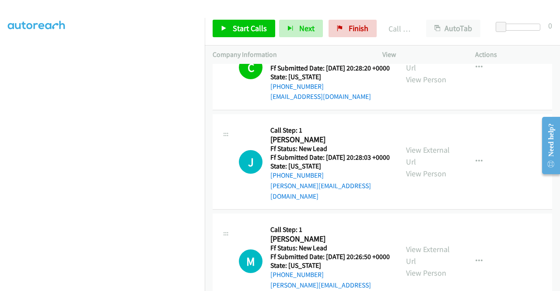
scroll to position [44, 0]
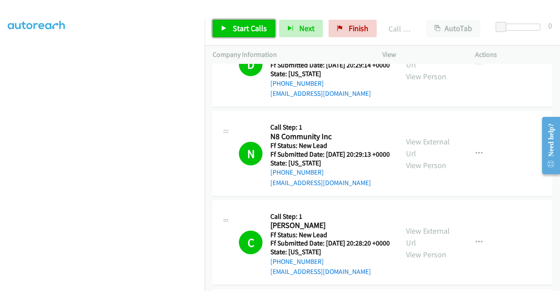
click at [251, 27] on span "Start Calls" at bounding box center [250, 28] width 34 height 10
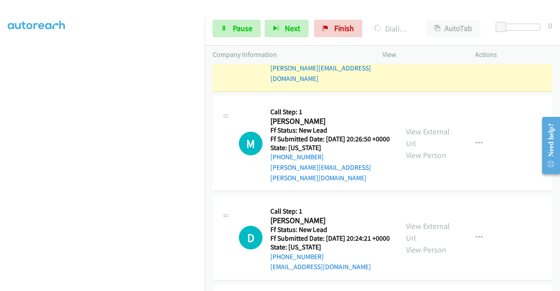
scroll to position [393, 0]
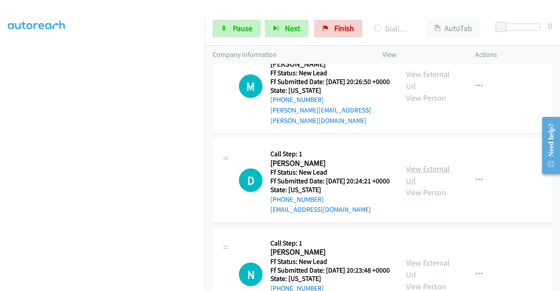
click at [440, 185] on link "View External Url" at bounding box center [428, 175] width 44 height 22
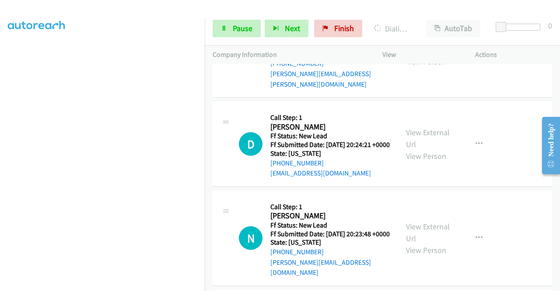
scroll to position [481, 0]
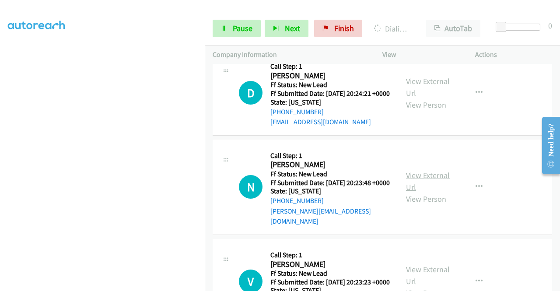
click at [425, 192] on link "View External Url" at bounding box center [428, 181] width 44 height 22
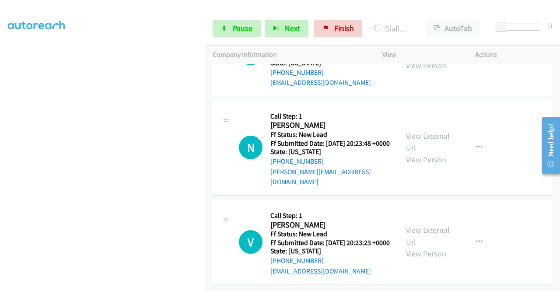
scroll to position [563, 0]
click at [418, 225] on link "View External Url" at bounding box center [428, 236] width 44 height 22
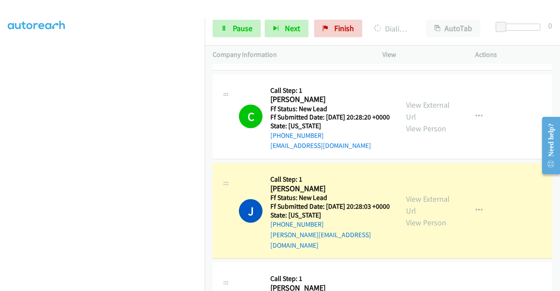
scroll to position [44, 0]
drag, startPoint x: 479, startPoint y: 87, endPoint x: 470, endPoint y: 87, distance: 8.7
click at [479, 73] on td "N Callback Scheduled Call Step: 1 N8 Community Inc America/Los_Angeles Ff Statu…" at bounding box center [382, 27] width 355 height 89
drag, startPoint x: 230, startPoint y: 27, endPoint x: 254, endPoint y: 15, distance: 26.4
click at [230, 27] on link "Pause" at bounding box center [236, 28] width 48 height 17
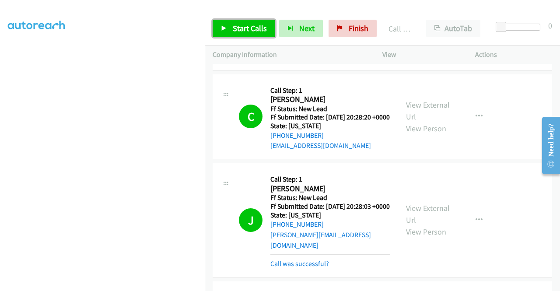
click at [245, 29] on span "Start Calls" at bounding box center [250, 28] width 34 height 10
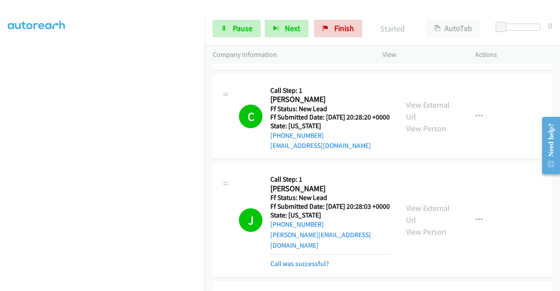
scroll to position [257, 0]
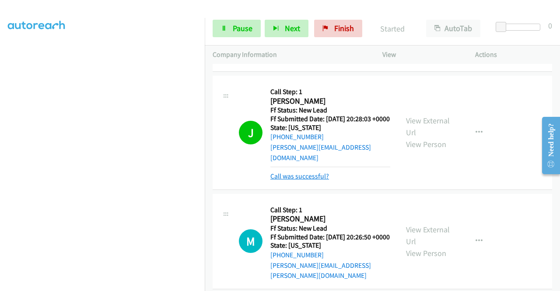
click at [314, 180] on link "Call was successful?" at bounding box center [299, 176] width 59 height 8
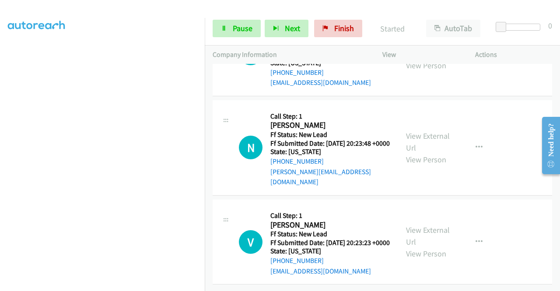
scroll to position [199, 0]
drag, startPoint x: 490, startPoint y: 83, endPoint x: 487, endPoint y: 89, distance: 7.0
click at [490, 83] on div "D Callback Scheduled Call Step: 1 [PERSON_NAME] America/[GEOGRAPHIC_DATA] Ff St…" at bounding box center [381, 53] width 339 height 85
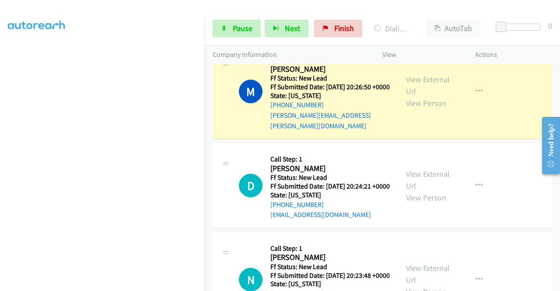
scroll to position [24, 0]
click at [227, 24] on link "Pause" at bounding box center [236, 28] width 48 height 17
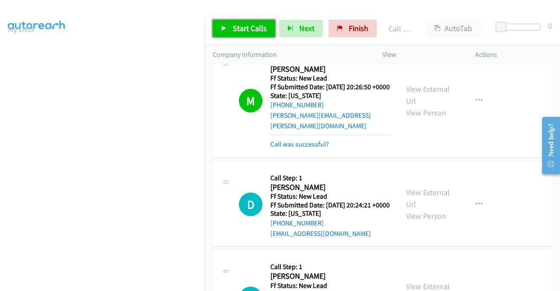
click at [243, 28] on span "Start Calls" at bounding box center [250, 28] width 34 height 10
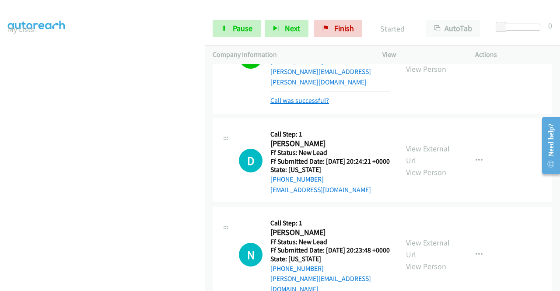
click at [315, 104] on link "Call was successful?" at bounding box center [299, 100] width 59 height 8
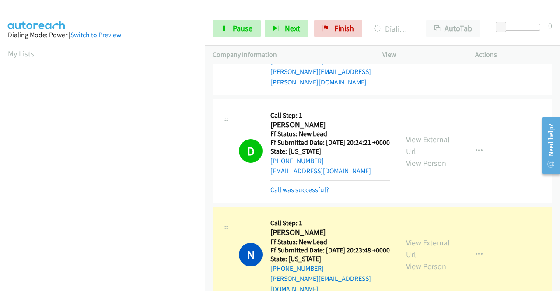
scroll to position [199, 0]
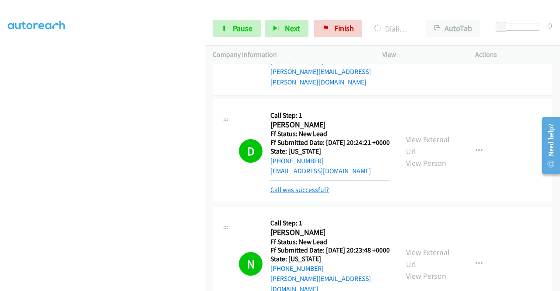
click at [301, 194] on link "Call was successful?" at bounding box center [299, 189] width 59 height 8
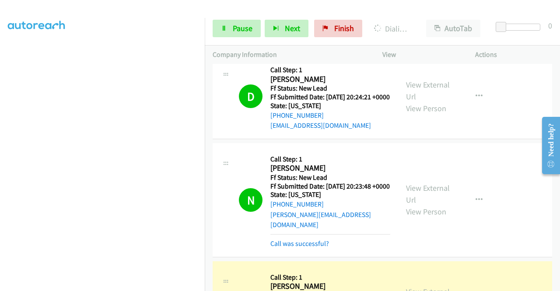
scroll to position [519, 0]
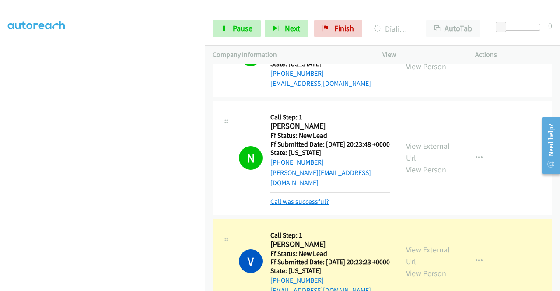
click at [307, 205] on link "Call was successful?" at bounding box center [299, 201] width 59 height 8
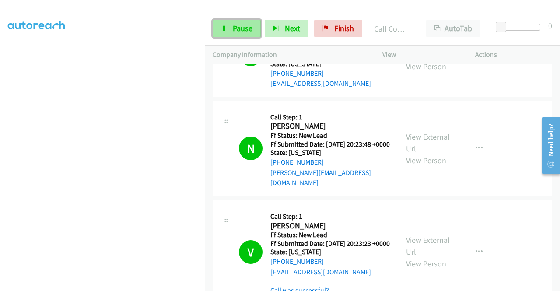
click at [240, 30] on span "Pause" at bounding box center [243, 28] width 20 height 10
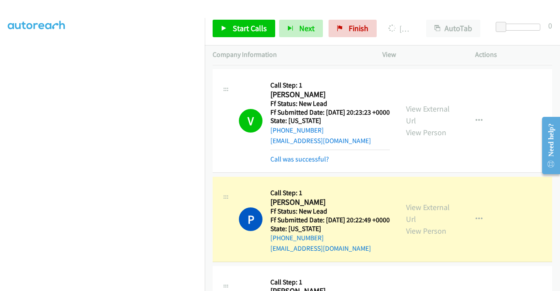
scroll to position [694, 0]
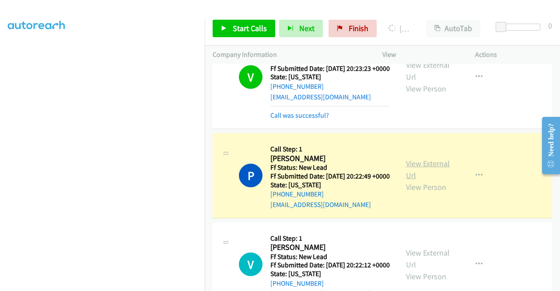
click at [436, 180] on link "View External Url" at bounding box center [428, 169] width 44 height 22
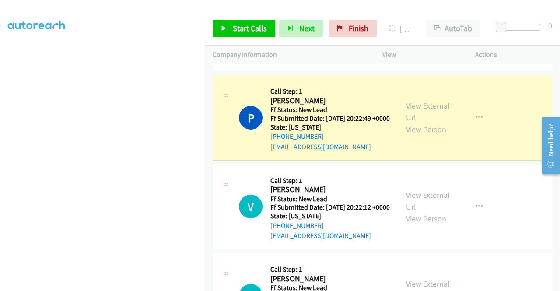
scroll to position [825, 0]
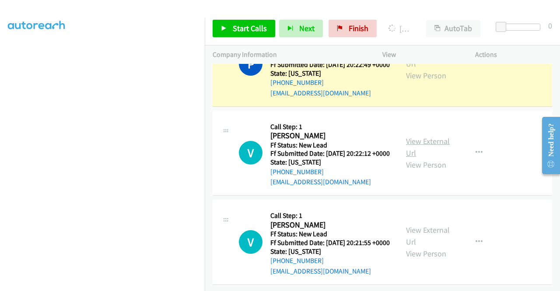
click at [426, 158] on link "View External Url" at bounding box center [428, 147] width 44 height 22
click at [433, 247] on link "View External Url" at bounding box center [428, 236] width 44 height 22
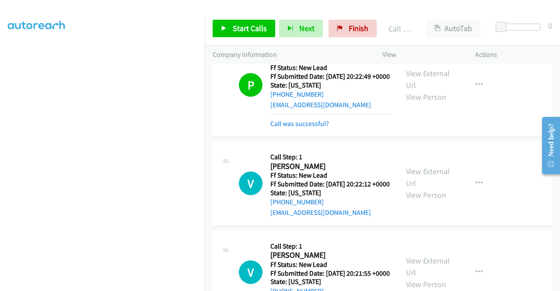
scroll to position [791, 0]
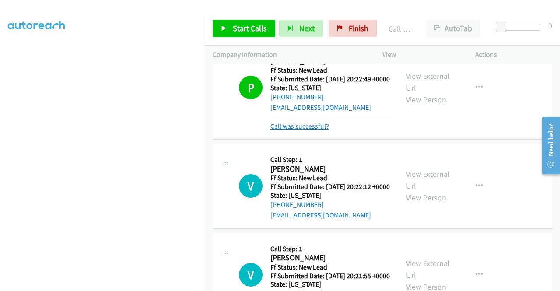
click at [318, 130] on link "Call was successful?" at bounding box center [299, 126] width 59 height 8
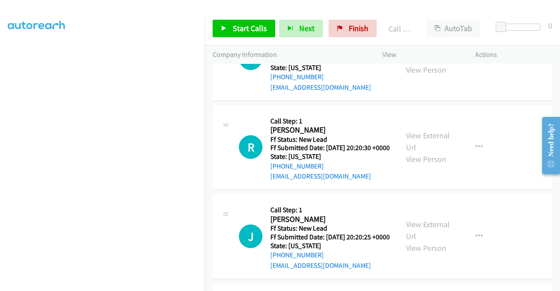
scroll to position [1010, 0]
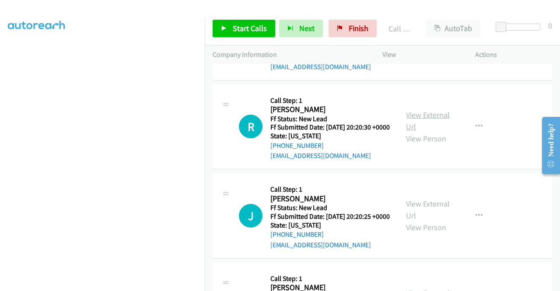
click at [420, 132] on link "View External Url" at bounding box center [428, 121] width 44 height 22
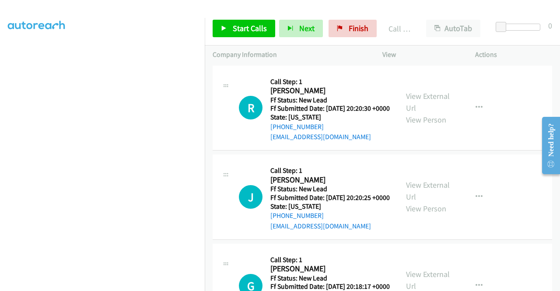
scroll to position [1054, 0]
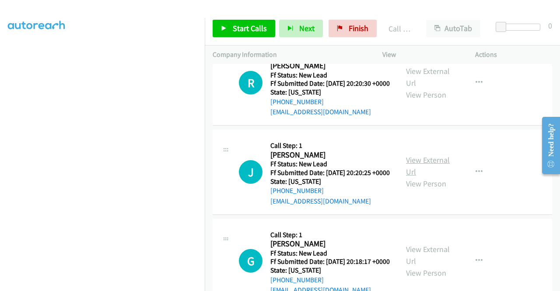
click at [439, 177] on link "View External Url" at bounding box center [428, 166] width 44 height 22
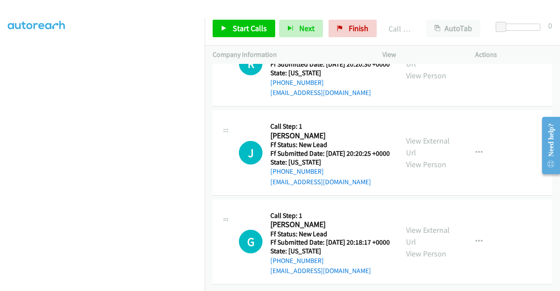
scroll to position [1166, 0]
click at [418, 224] on div "View External Url View Person" at bounding box center [428, 241] width 45 height 35
click at [418, 225] on link "View External Url" at bounding box center [428, 236] width 44 height 22
click at [251, 35] on link "Start Calls" at bounding box center [243, 28] width 63 height 17
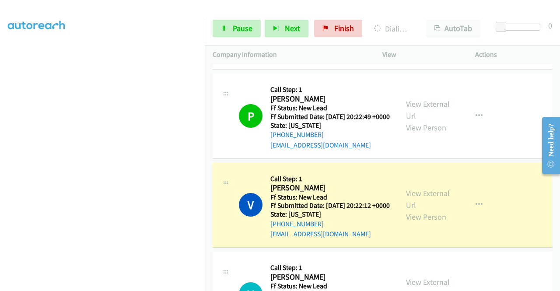
scroll to position [729, 0]
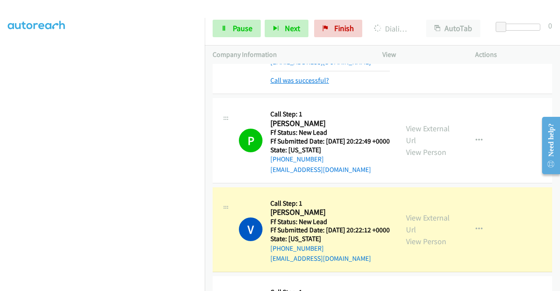
click at [310, 84] on link "Call was successful?" at bounding box center [299, 80] width 59 height 8
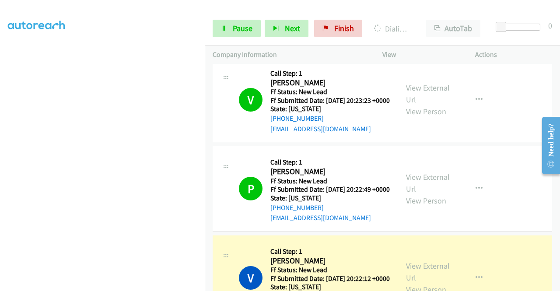
scroll to position [676, 0]
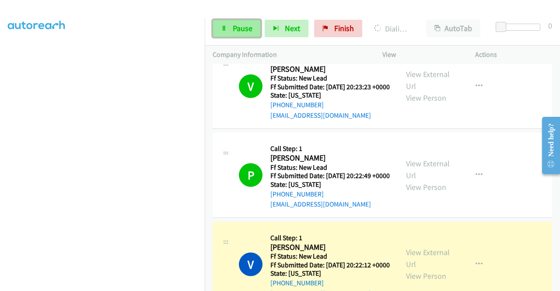
click at [231, 25] on link "Pause" at bounding box center [236, 28] width 48 height 17
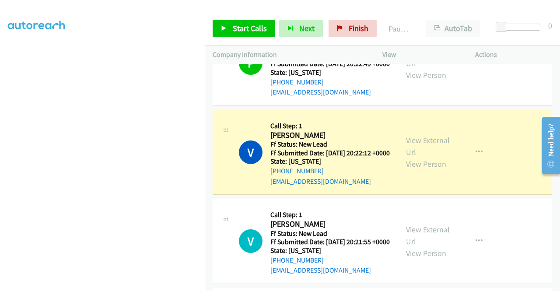
scroll to position [807, 0]
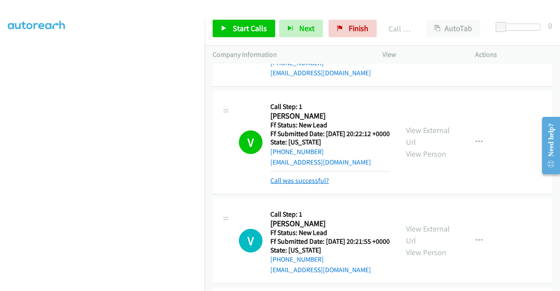
click at [296, 184] on link "Call was successful?" at bounding box center [299, 180] width 59 height 8
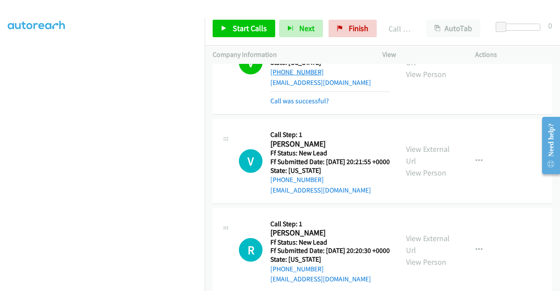
scroll to position [894, 0]
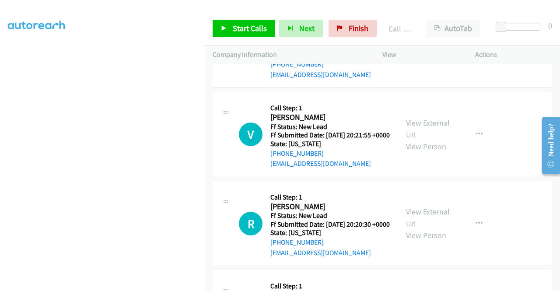
click at [247, 16] on div "Start Calls Pause Next Finish Call Completed AutoTab AutoTab 0" at bounding box center [382, 29] width 355 height 34
click at [251, 24] on span "Start Calls" at bounding box center [250, 28] width 34 height 10
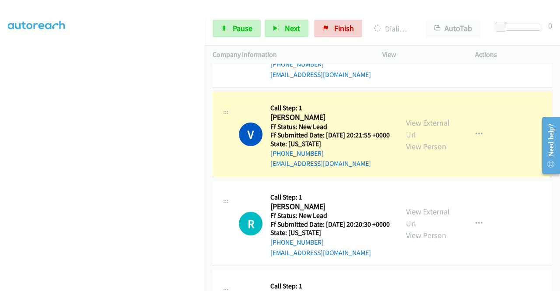
scroll to position [0, 0]
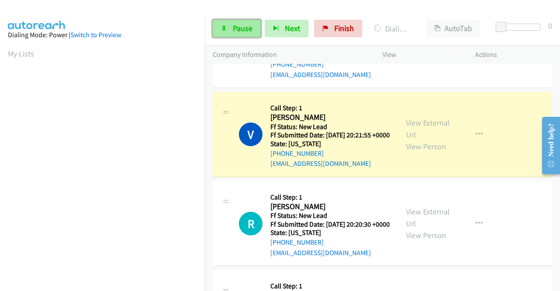
click at [227, 33] on link "Pause" at bounding box center [236, 28] width 48 height 17
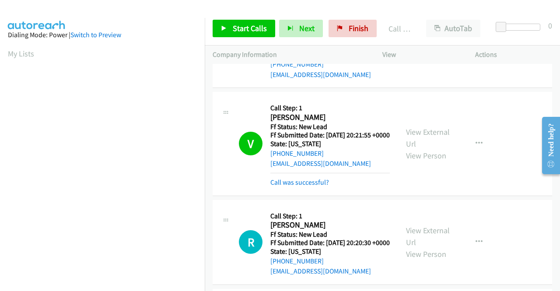
scroll to position [199, 0]
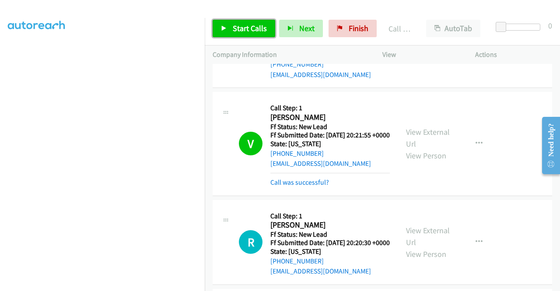
click at [256, 24] on span "Start Calls" at bounding box center [250, 28] width 34 height 10
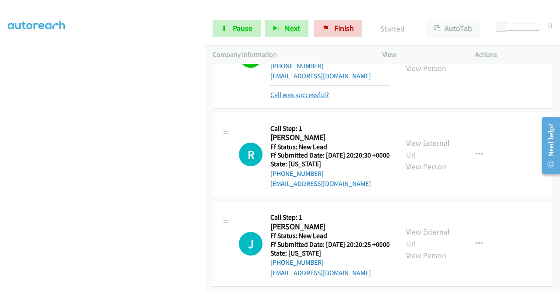
click at [321, 99] on link "Call was successful?" at bounding box center [299, 94] width 59 height 8
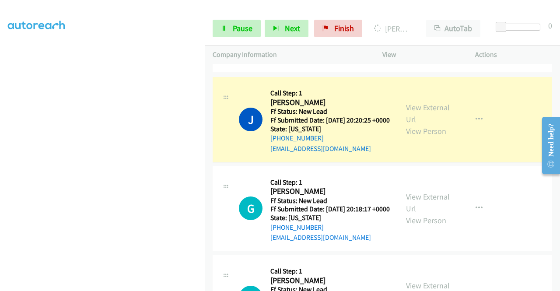
scroll to position [1104, 0]
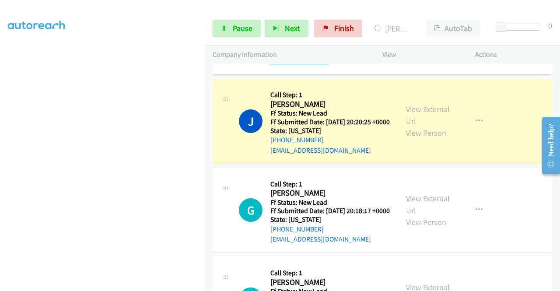
click at [320, 65] on link "Call was successful?" at bounding box center [299, 61] width 59 height 8
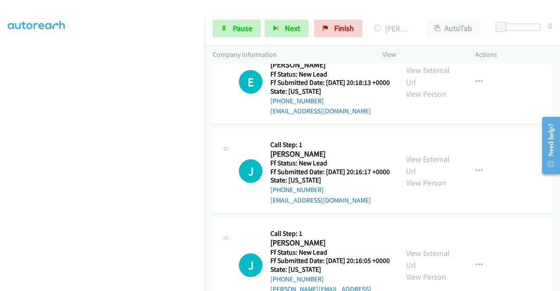
scroll to position [1323, 0]
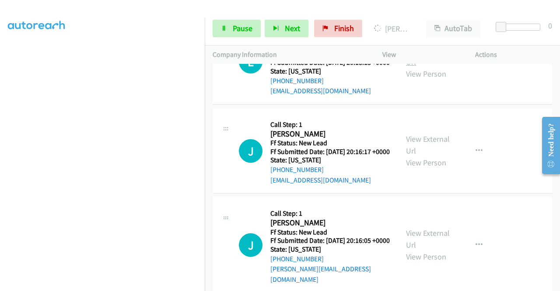
click at [422, 67] on link "View External Url" at bounding box center [428, 56] width 44 height 22
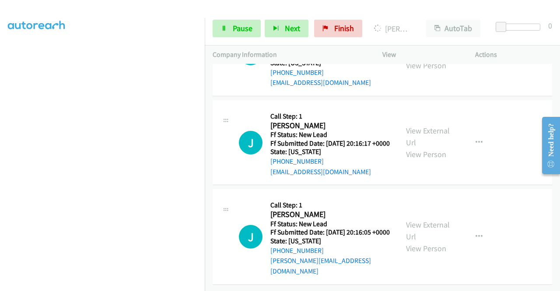
scroll to position [1410, 0]
click at [427, 147] on link "View External Url" at bounding box center [428, 136] width 44 height 22
drag, startPoint x: 468, startPoint y: 200, endPoint x: 438, endPoint y: 216, distance: 33.7
click at [438, 219] on link "View External Url" at bounding box center [428, 230] width 44 height 22
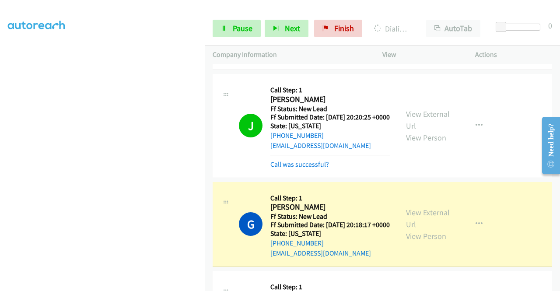
scroll to position [1178, 0]
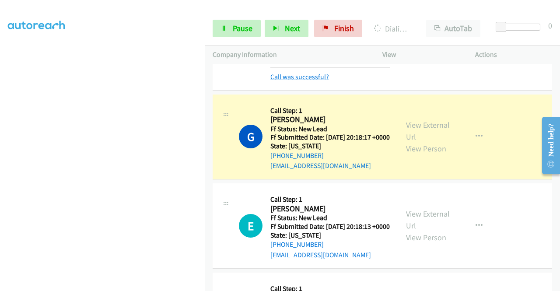
click at [323, 81] on link "Call was successful?" at bounding box center [299, 77] width 59 height 8
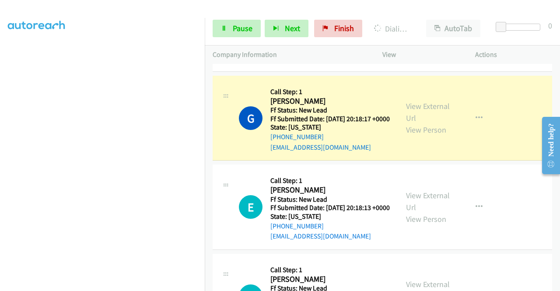
scroll to position [199, 0]
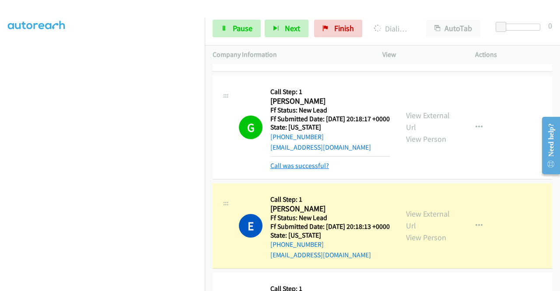
click at [301, 170] on link "Call was successful?" at bounding box center [299, 165] width 59 height 8
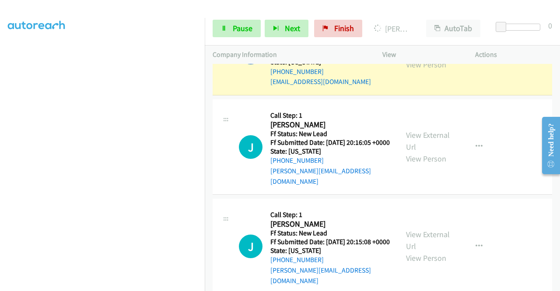
scroll to position [1396, 0]
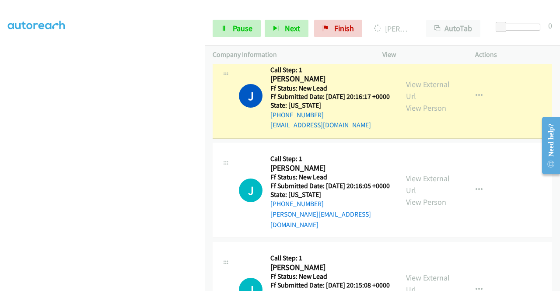
click at [324, 40] on link "Call was successful?" at bounding box center [299, 36] width 59 height 8
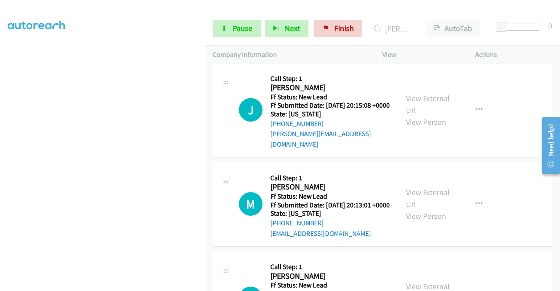
scroll to position [1571, 0]
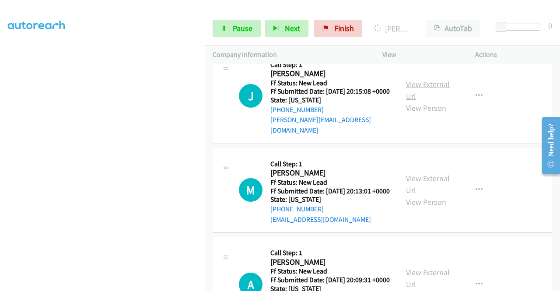
click at [422, 101] on link "View External Url" at bounding box center [428, 90] width 44 height 22
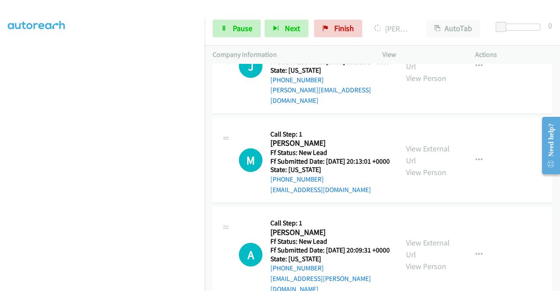
scroll to position [1615, 0]
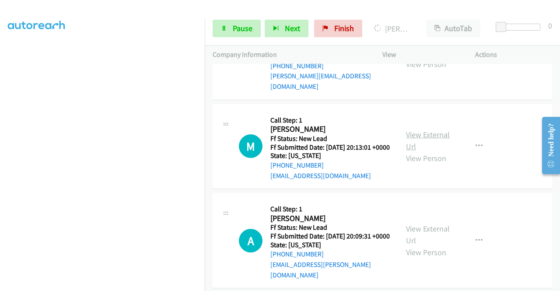
click at [430, 151] on link "View External Url" at bounding box center [428, 140] width 44 height 22
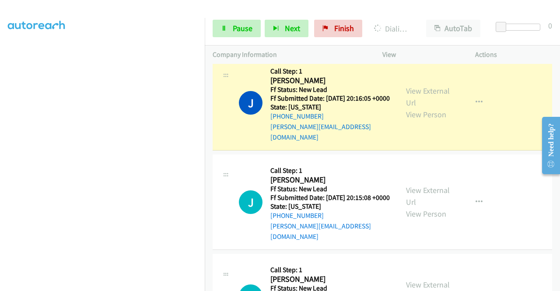
scroll to position [199, 0]
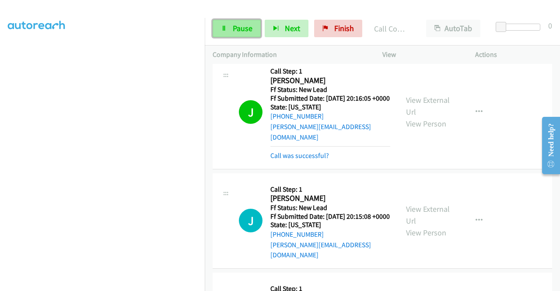
click at [225, 26] on icon at bounding box center [224, 29] width 6 height 6
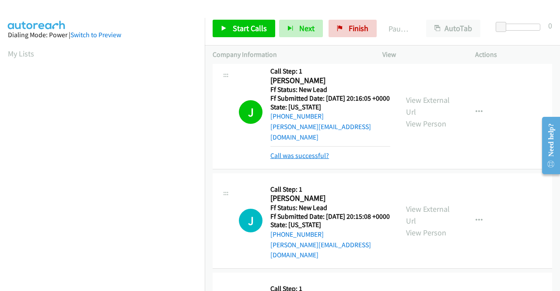
scroll to position [49, 0]
click at [300, 160] on link "Call was successful?" at bounding box center [299, 155] width 59 height 8
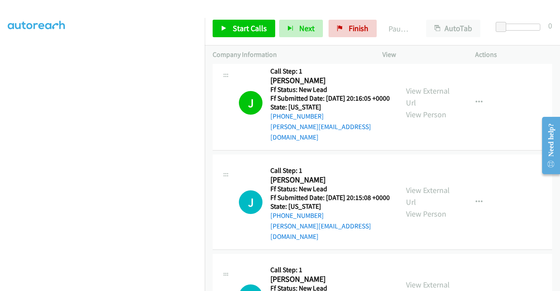
click at [282, 42] on link "Call was successful?" at bounding box center [299, 37] width 59 height 8
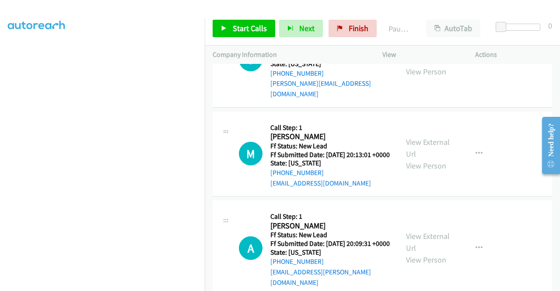
scroll to position [1615, 0]
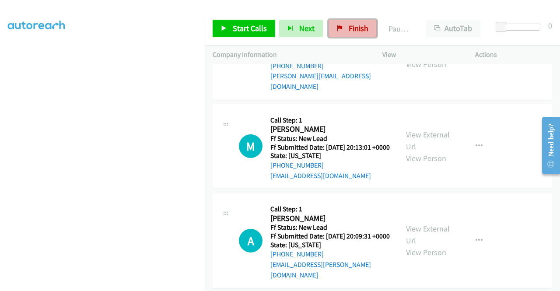
click at [354, 23] on span "Finish" at bounding box center [358, 28] width 20 height 10
